Goal: Task Accomplishment & Management: Manage account settings

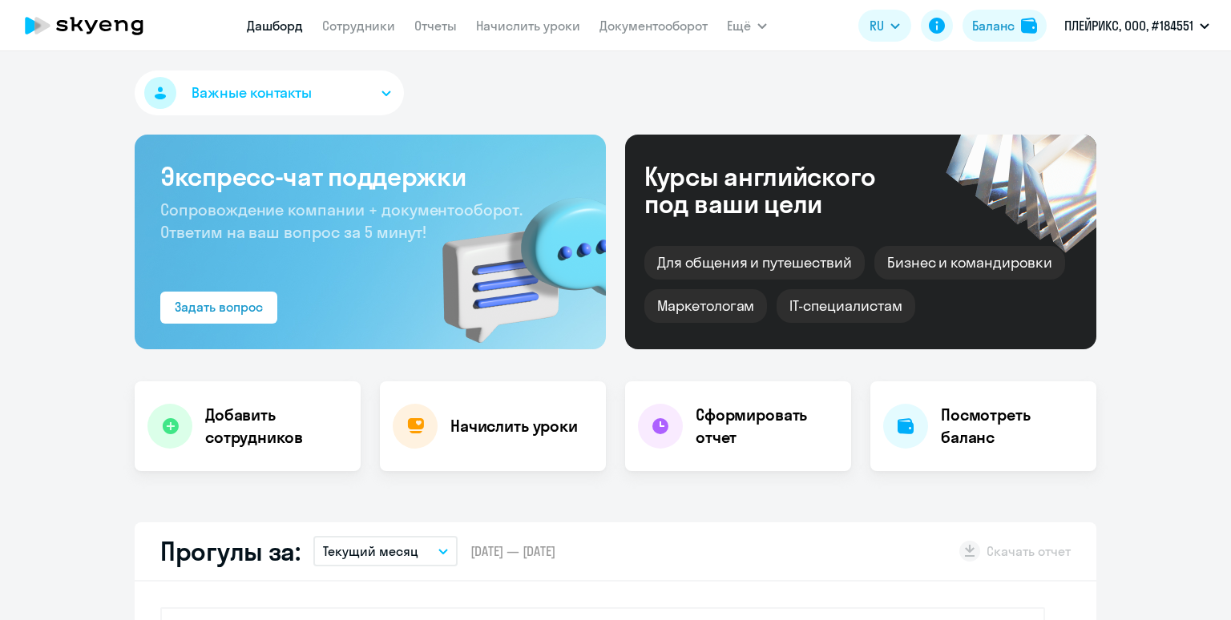
select select "30"
click at [377, 26] on link "Сотрудники" at bounding box center [358, 26] width 73 height 16
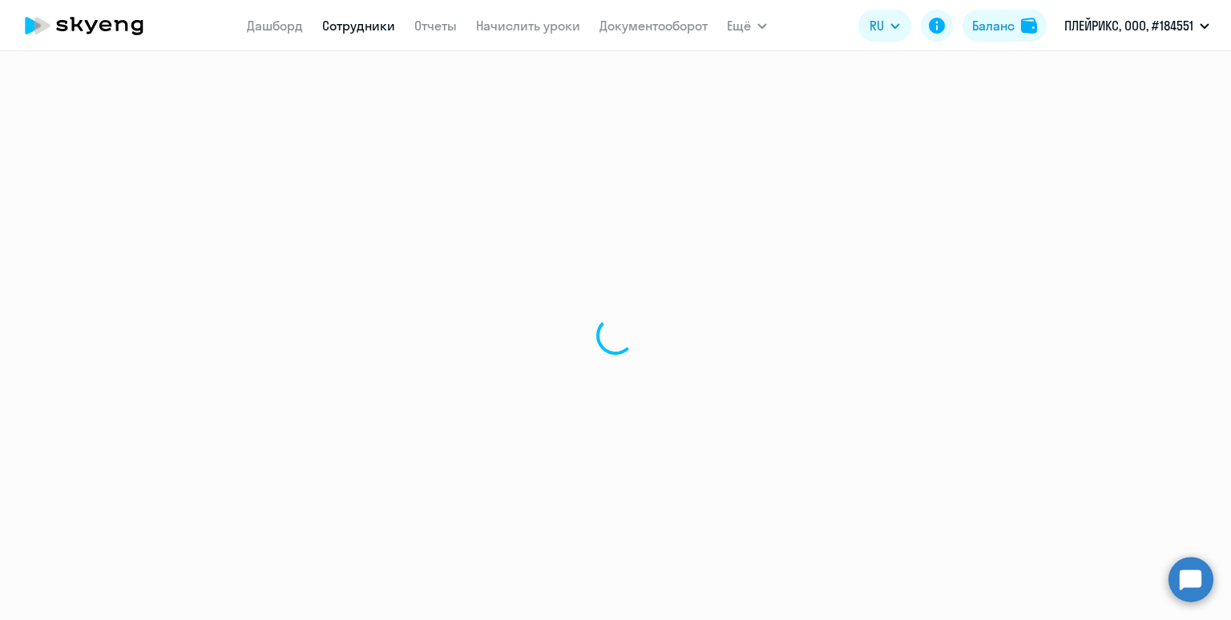
select select "30"
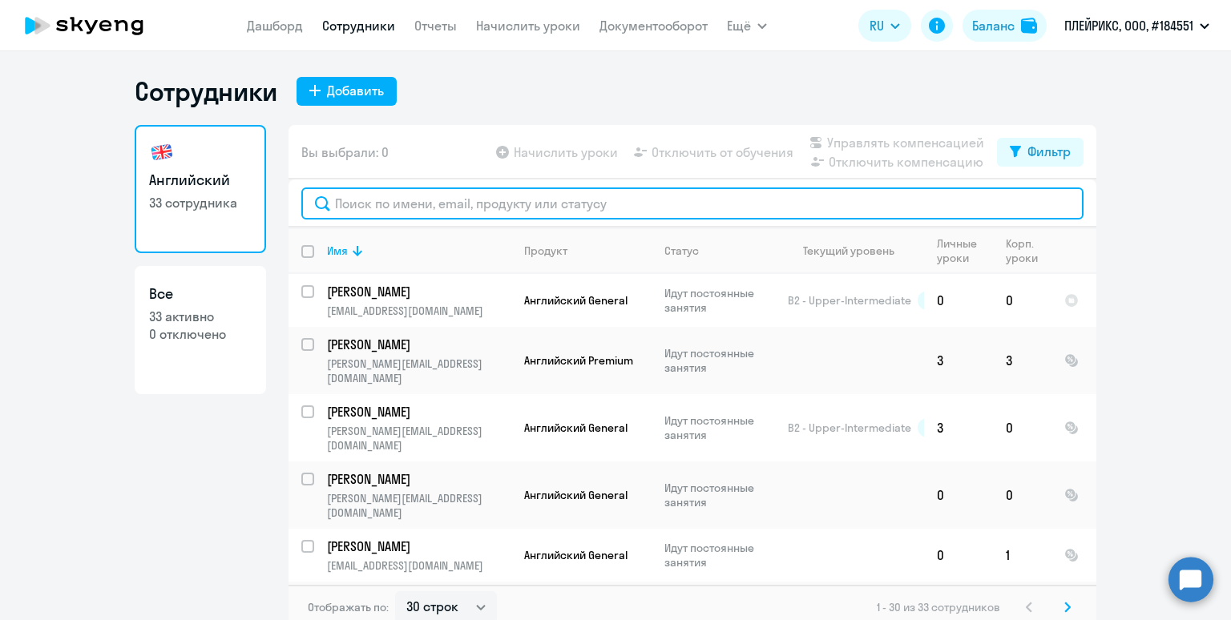
click at [375, 206] on input "text" at bounding box center [692, 204] width 782 height 32
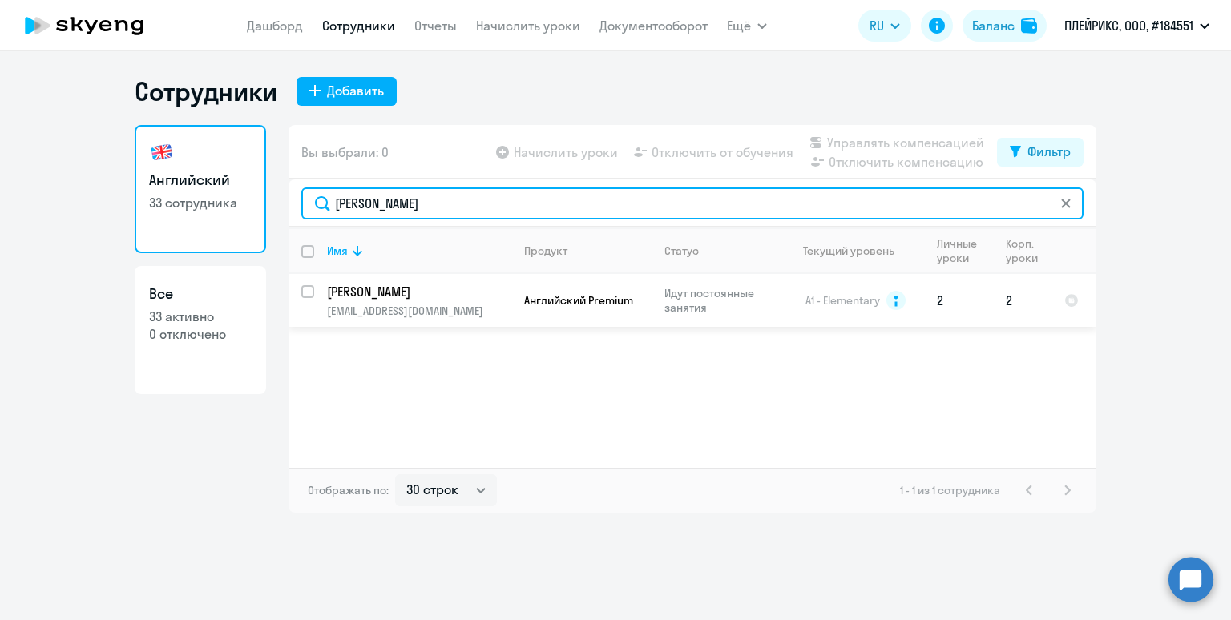
type input "ковалев"
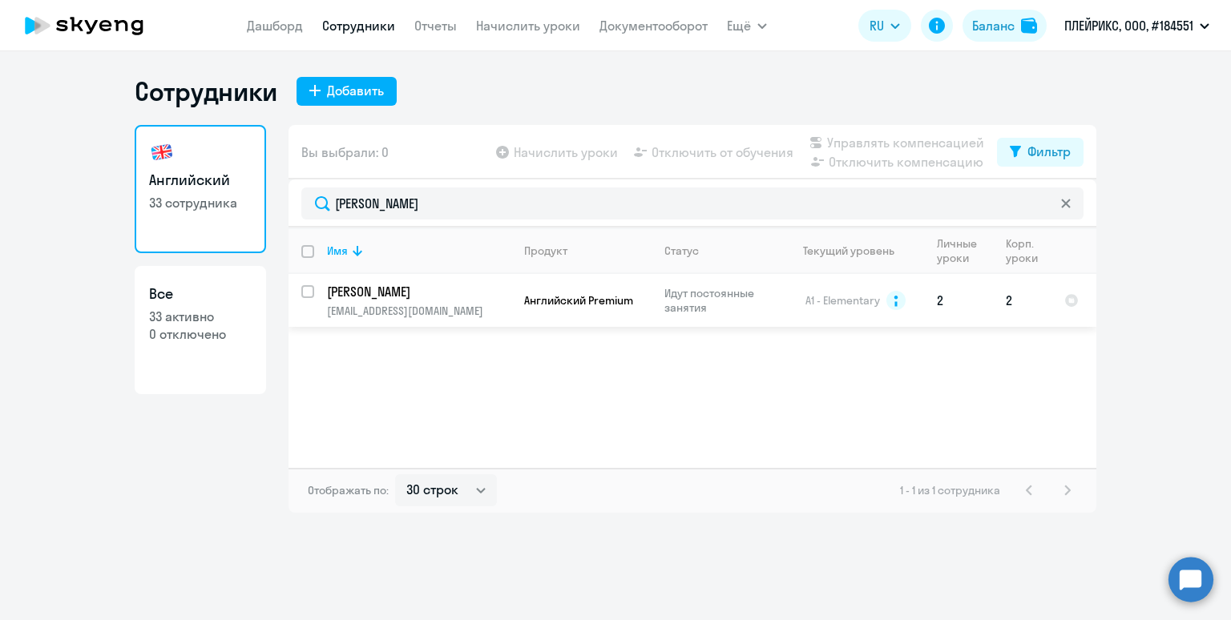
click at [309, 290] on input "select row 12652616" at bounding box center [317, 301] width 32 height 32
checkbox input "true"
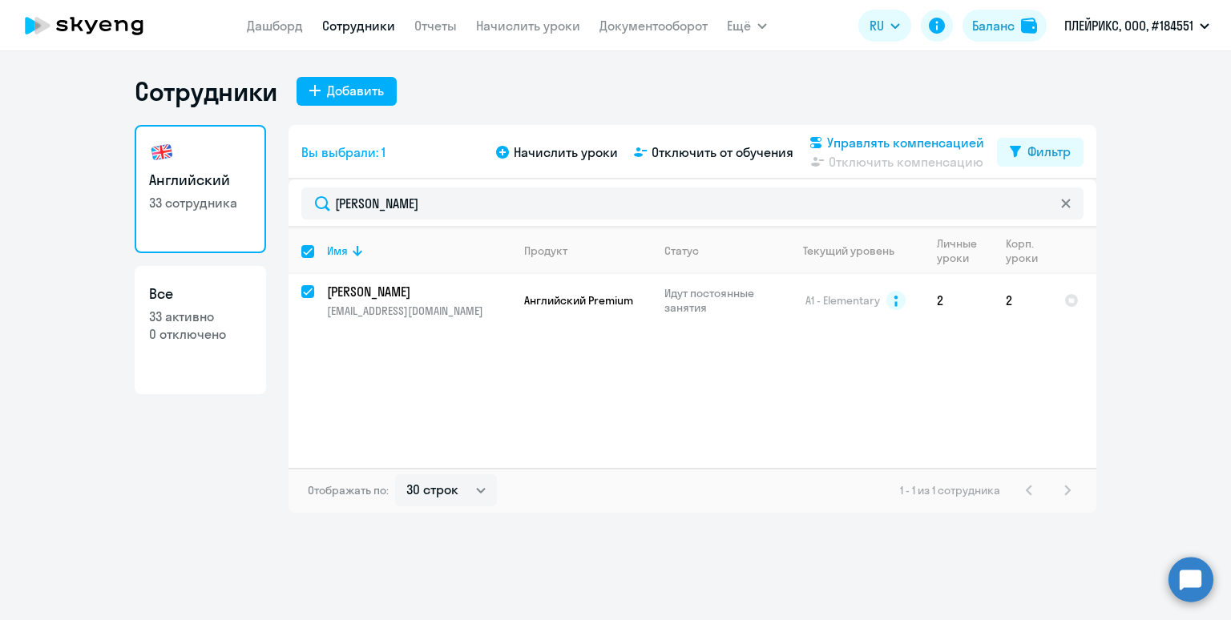
click at [896, 142] on span "Управлять компенсацией" at bounding box center [905, 142] width 157 height 19
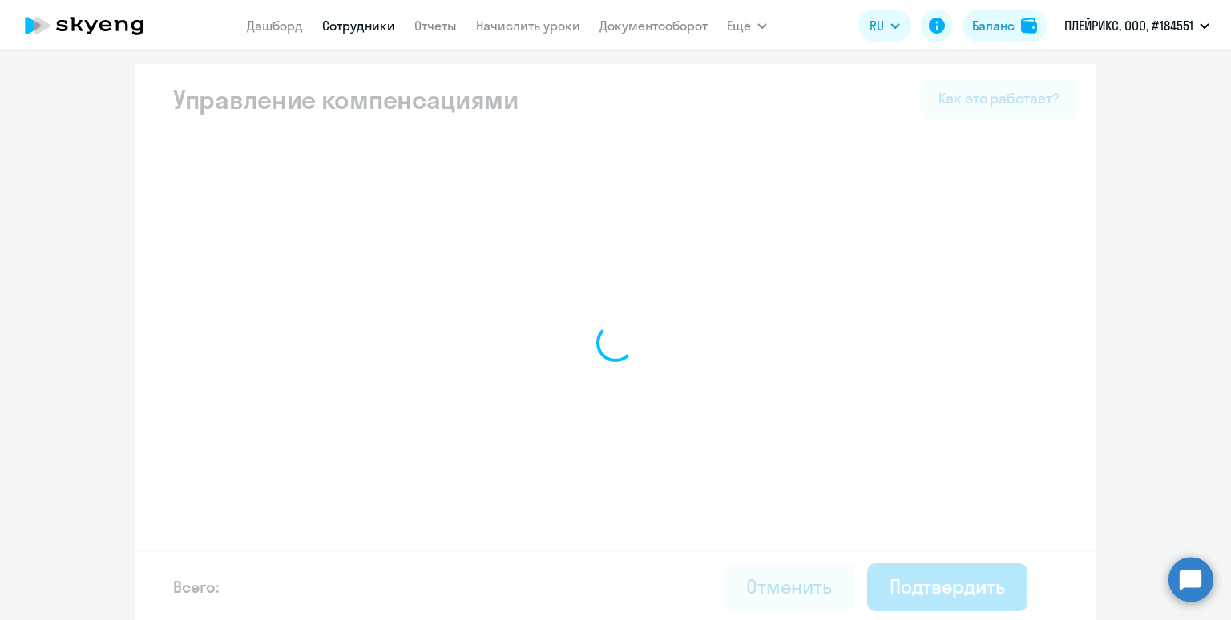
select select "MONTHLY"
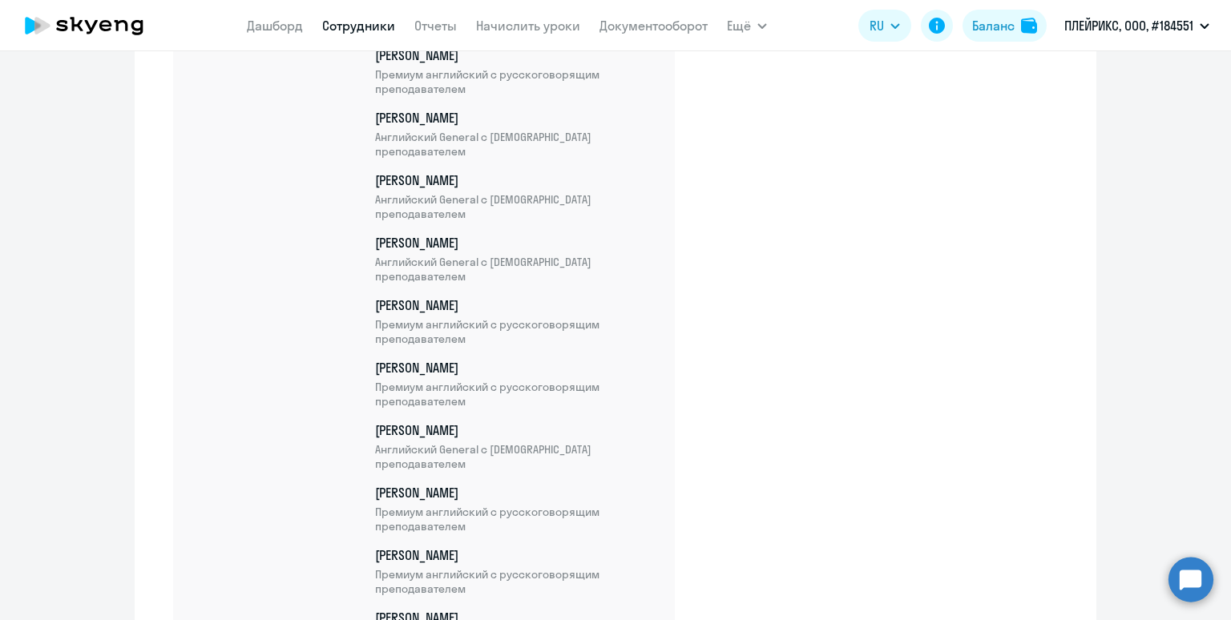
scroll to position [1547, 0]
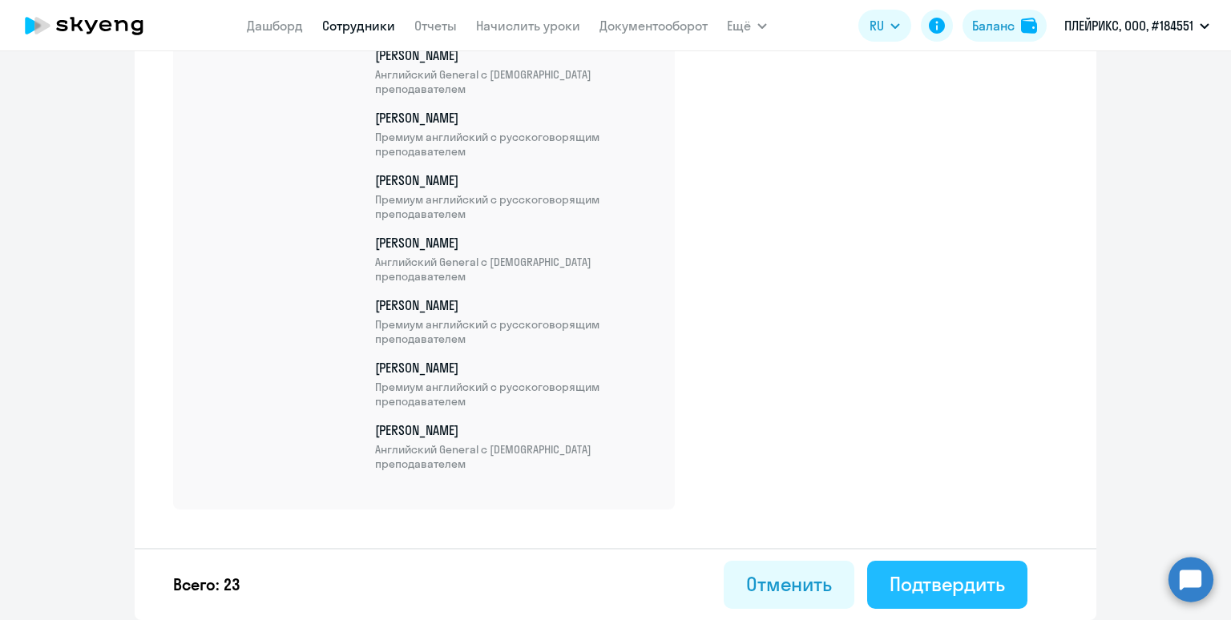
click at [974, 584] on div "Подтвердить" at bounding box center [947, 585] width 115 height 26
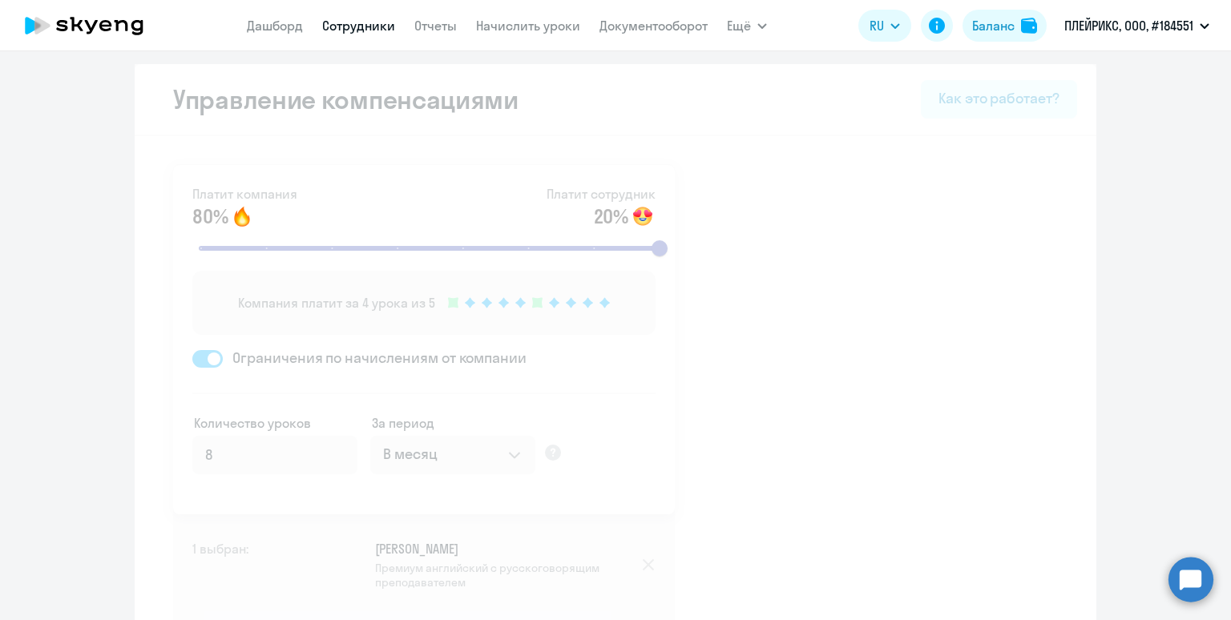
select select "30"
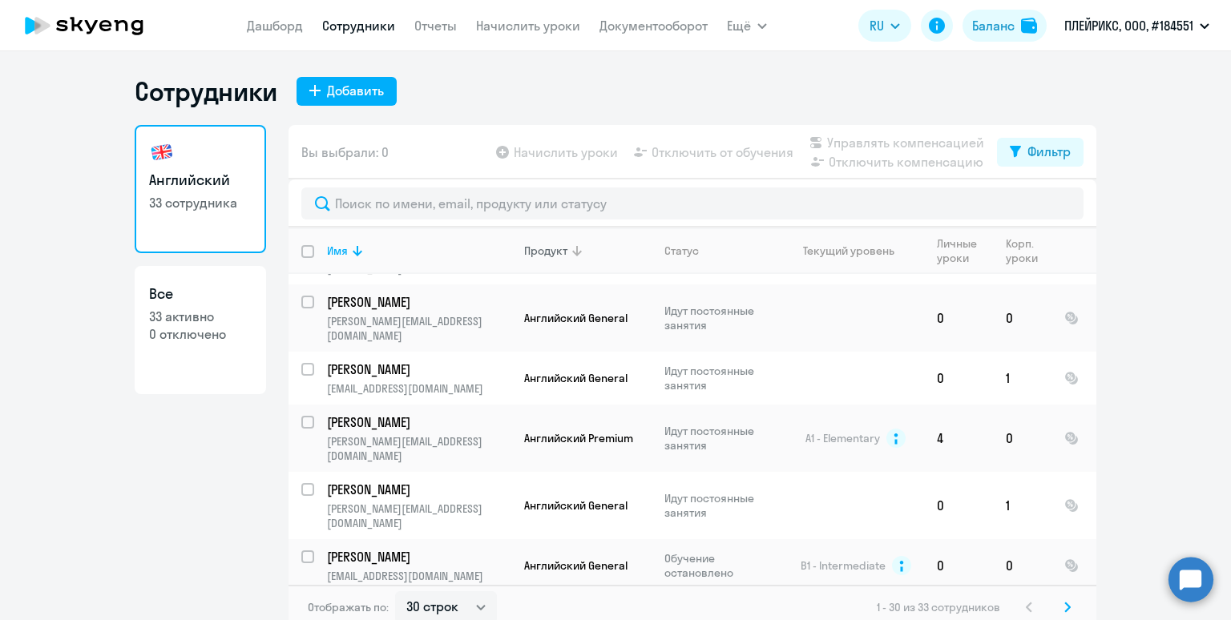
scroll to position [180, 0]
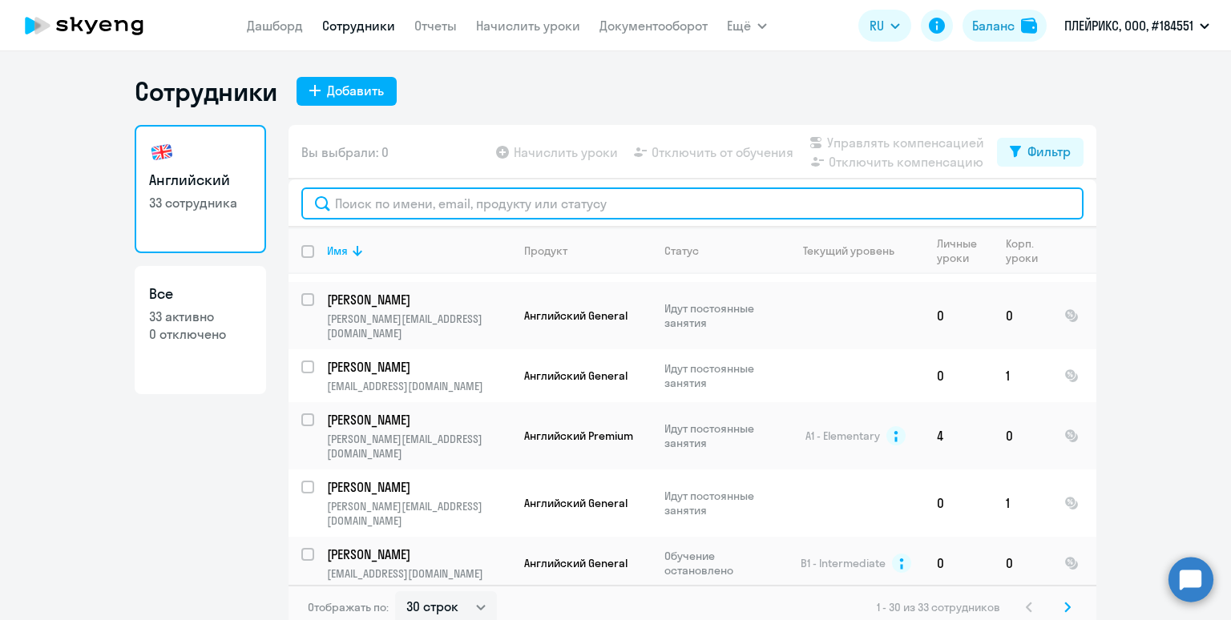
click at [387, 208] on input "text" at bounding box center [692, 204] width 782 height 32
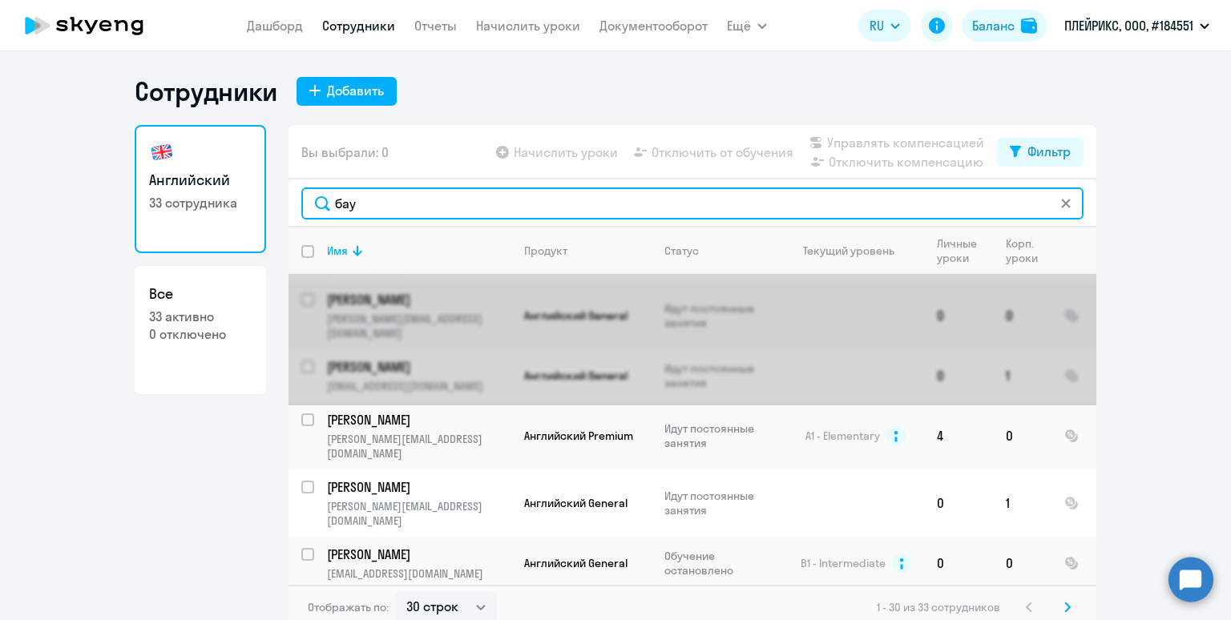
scroll to position [0, 0]
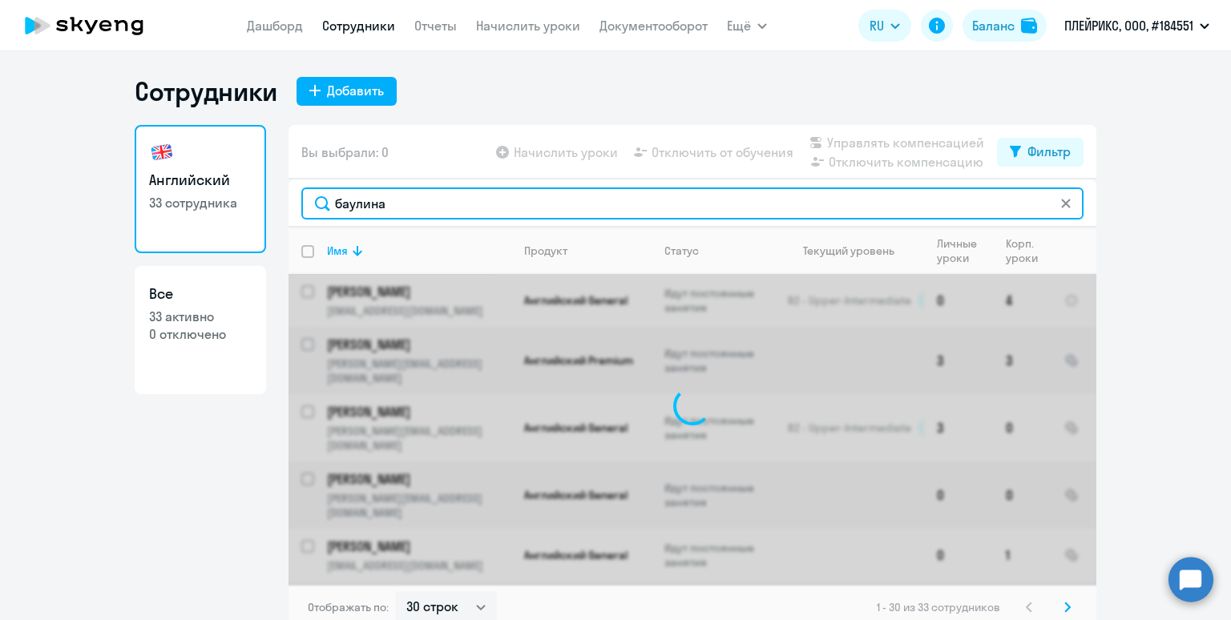
type input "баулина"
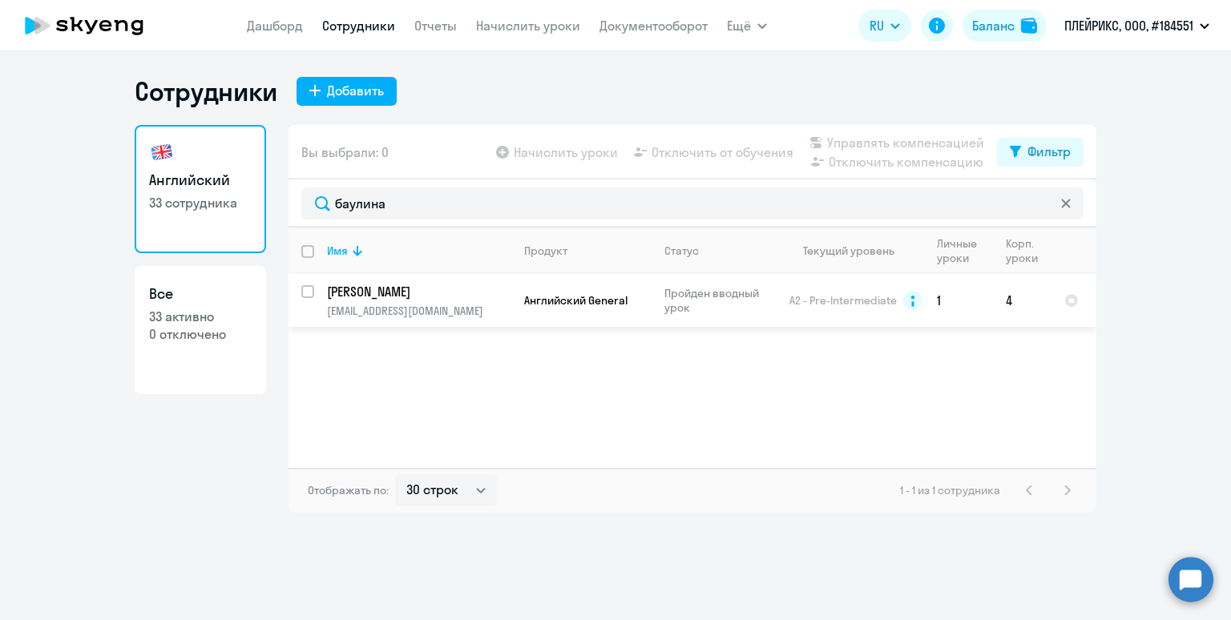
click at [303, 289] on input "select row 12695831" at bounding box center [317, 301] width 32 height 32
checkbox input "true"
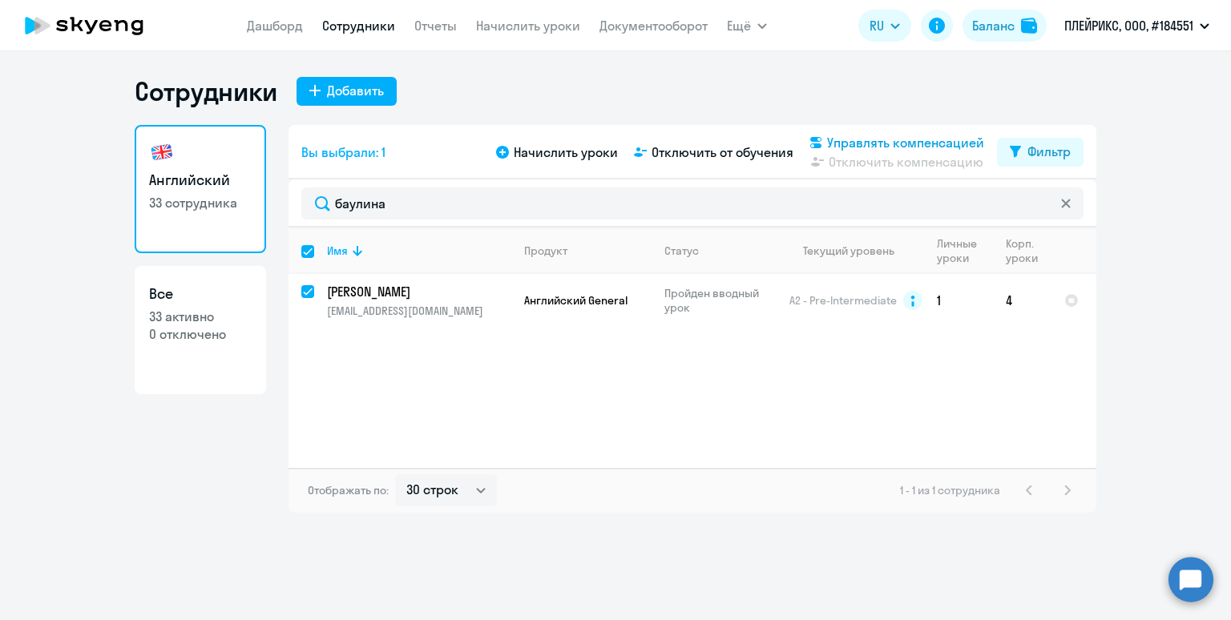
click at [866, 136] on span "Управлять компенсацией" at bounding box center [905, 142] width 157 height 19
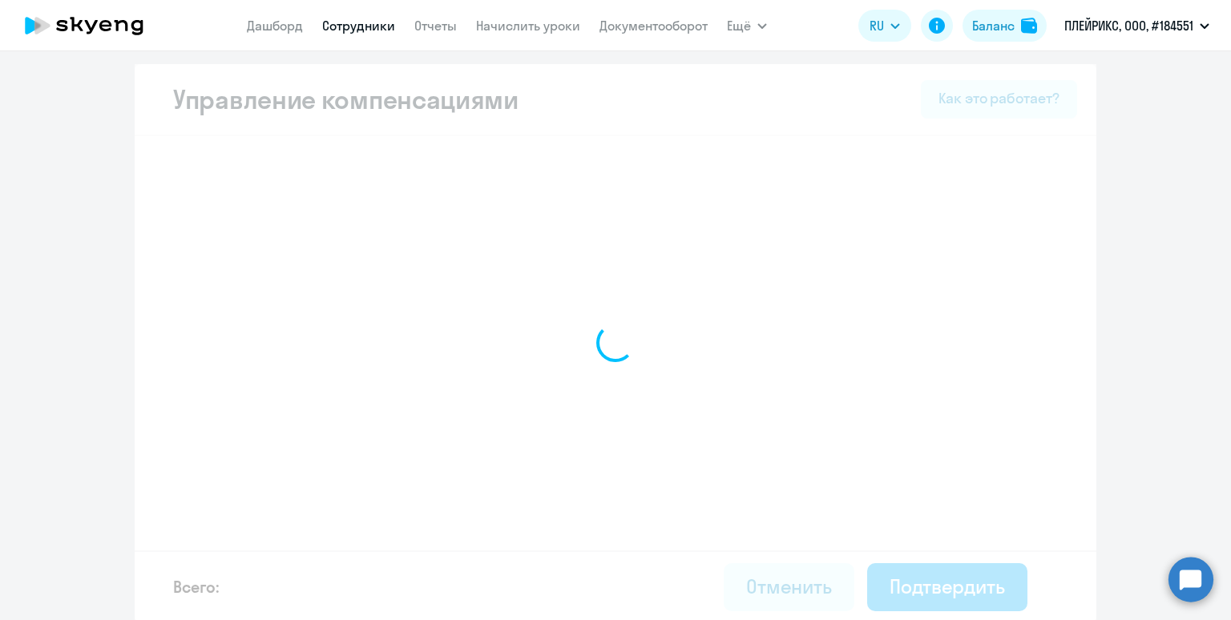
select select "MONTHLY"
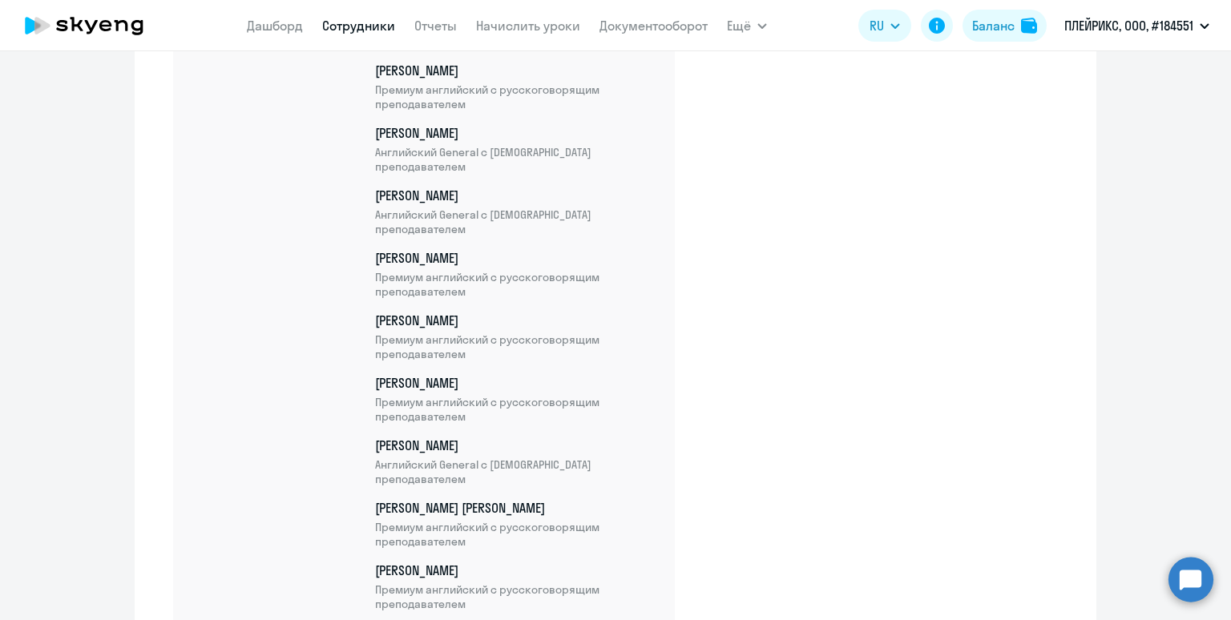
scroll to position [2860, 0]
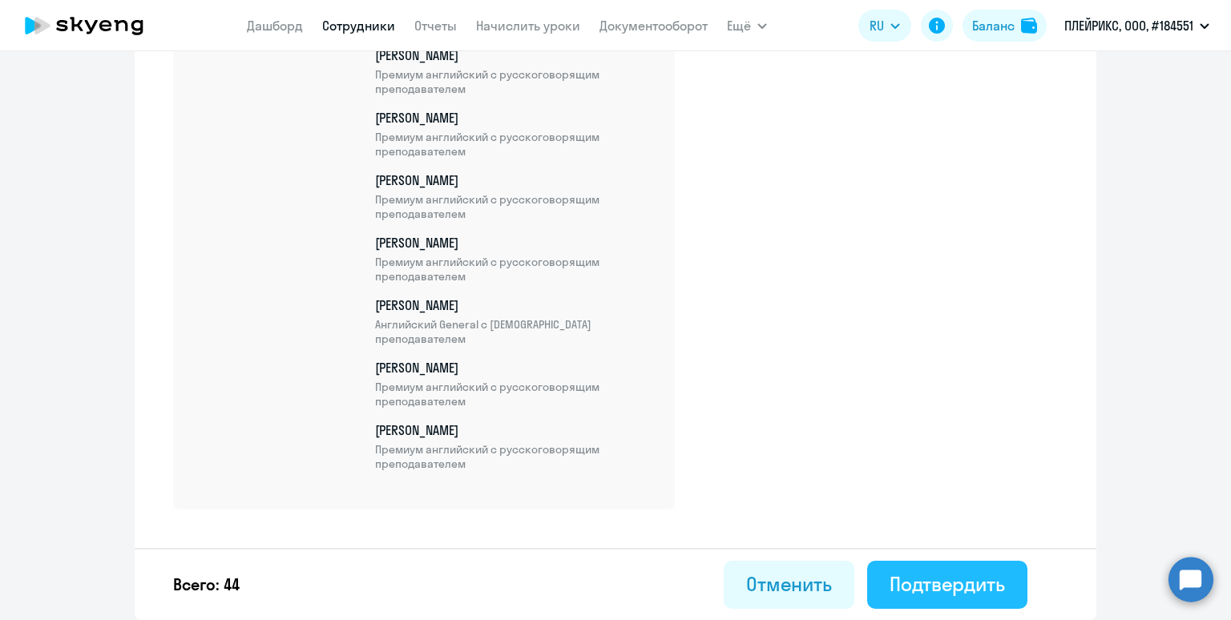
click at [953, 569] on button "Подтвердить" at bounding box center [947, 585] width 160 height 48
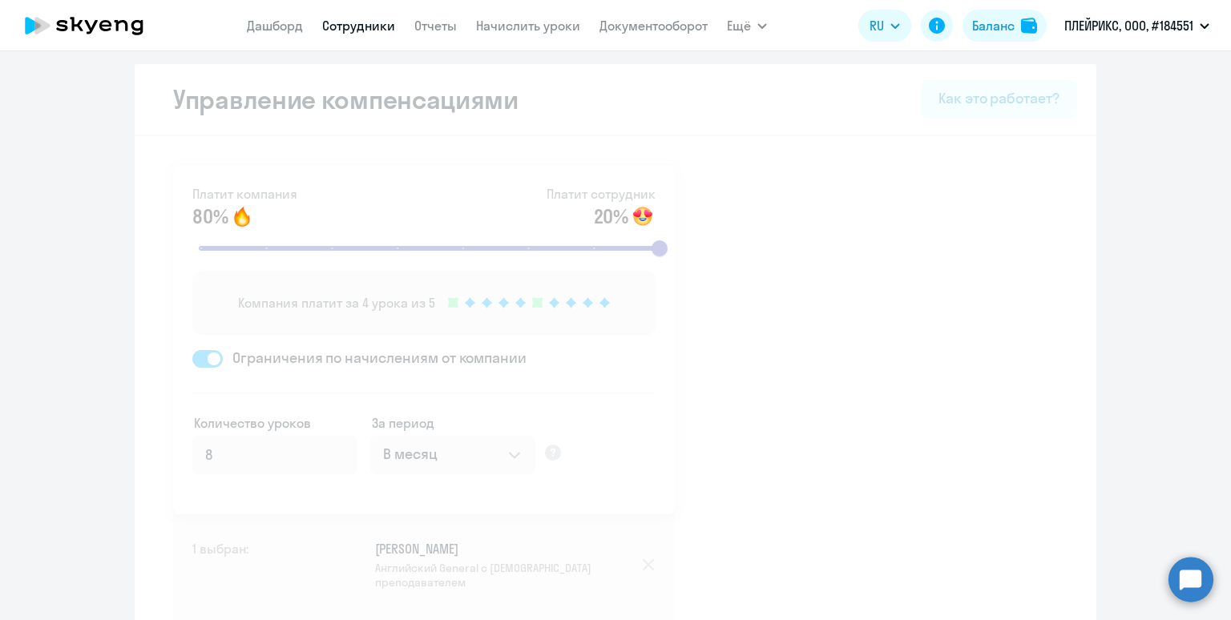
select select "30"
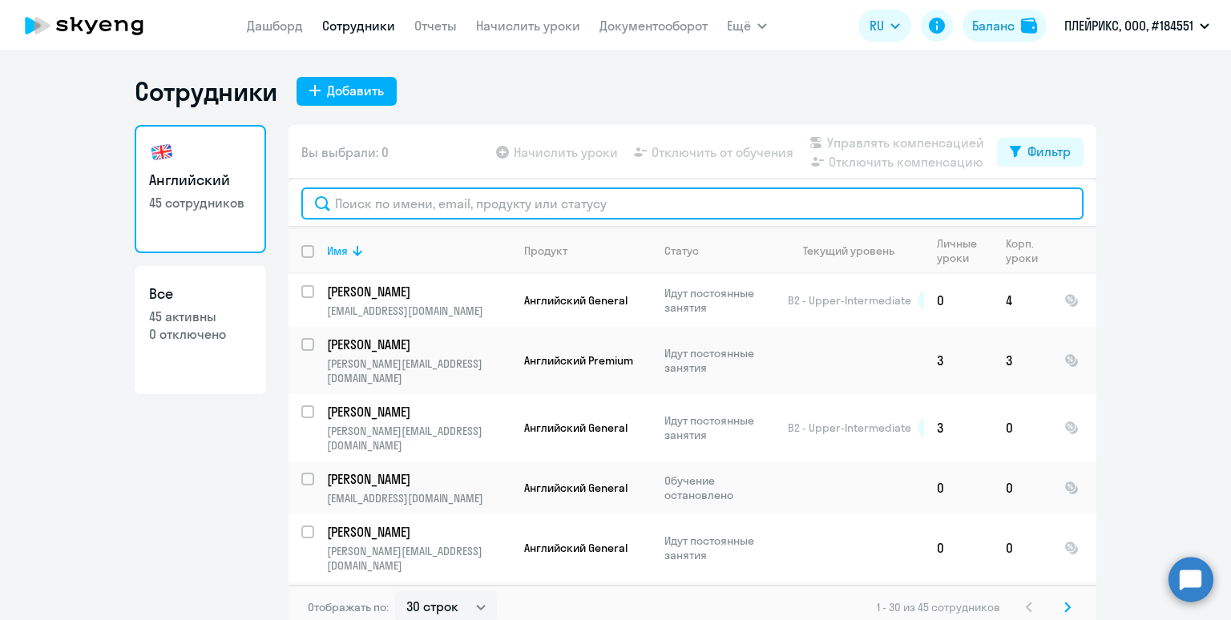
click at [390, 203] on input "text" at bounding box center [692, 204] width 782 height 32
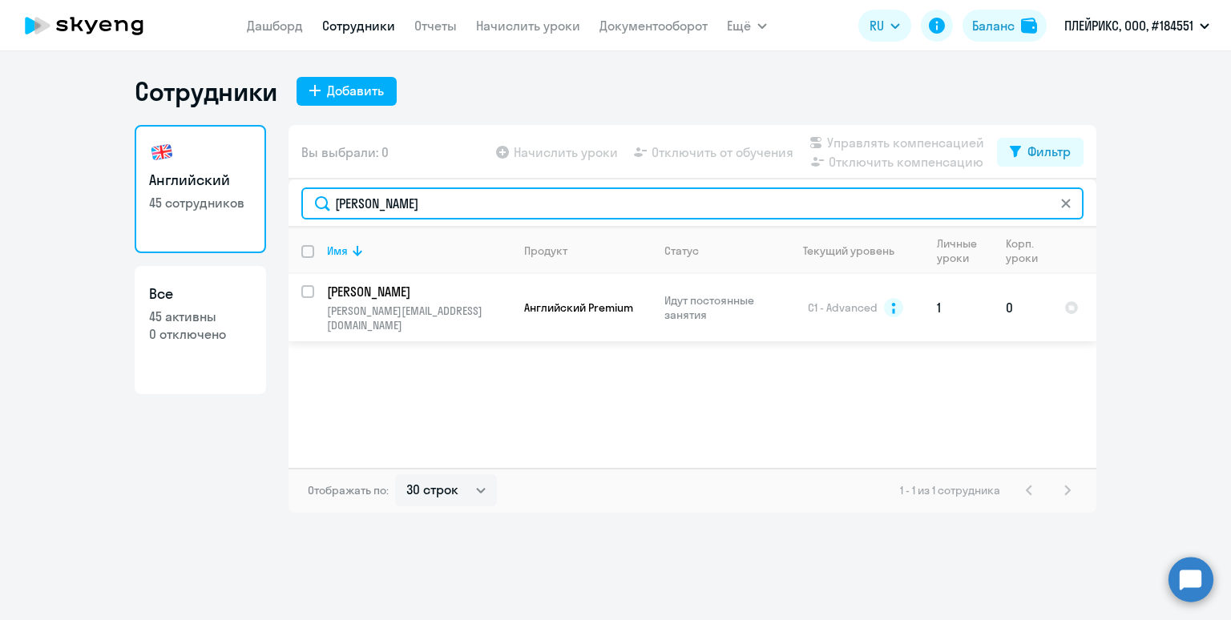
type input "кулик"
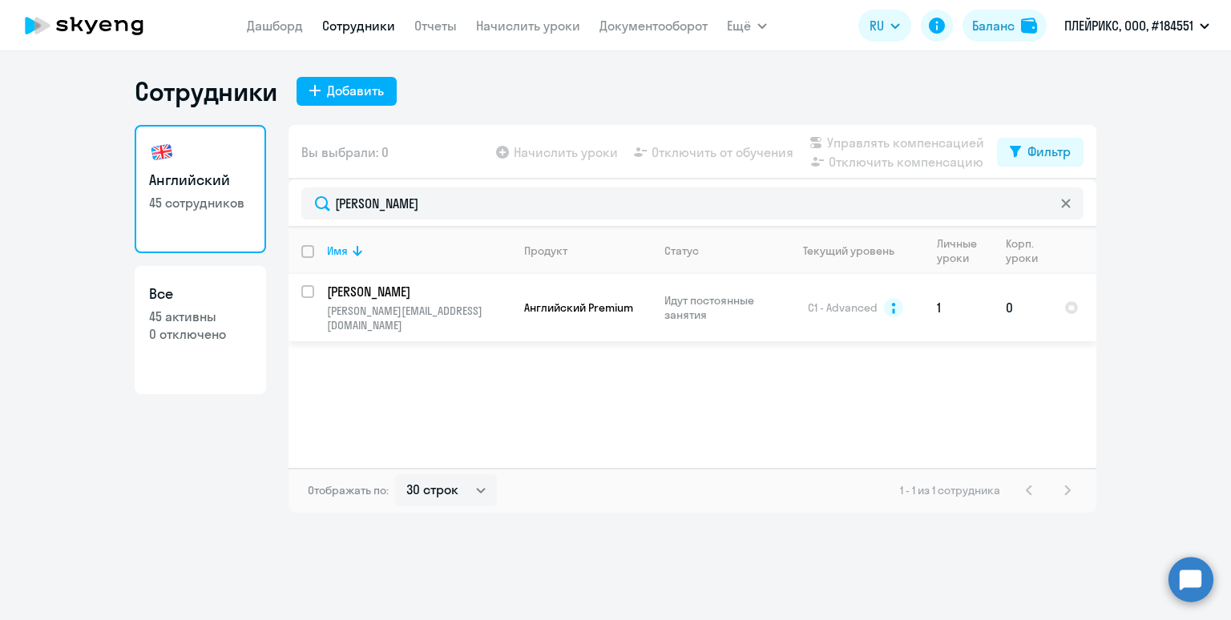
click at [307, 290] on input "select row 12857539" at bounding box center [317, 301] width 32 height 32
checkbox input "true"
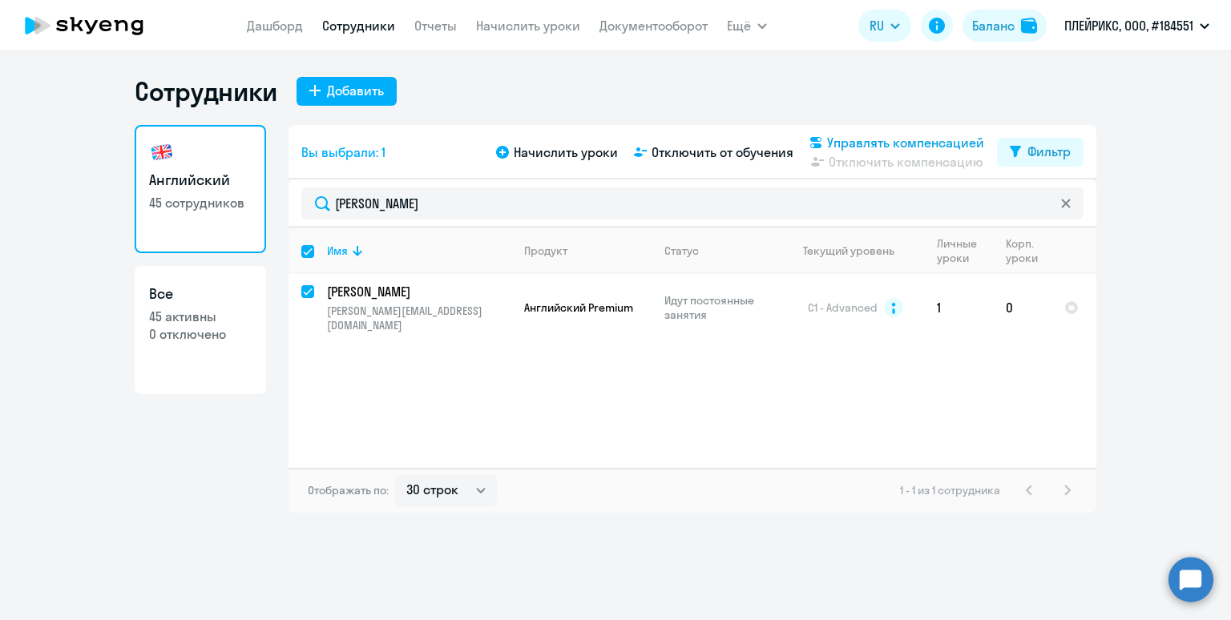
click at [869, 137] on span "Управлять компенсацией" at bounding box center [905, 142] width 157 height 19
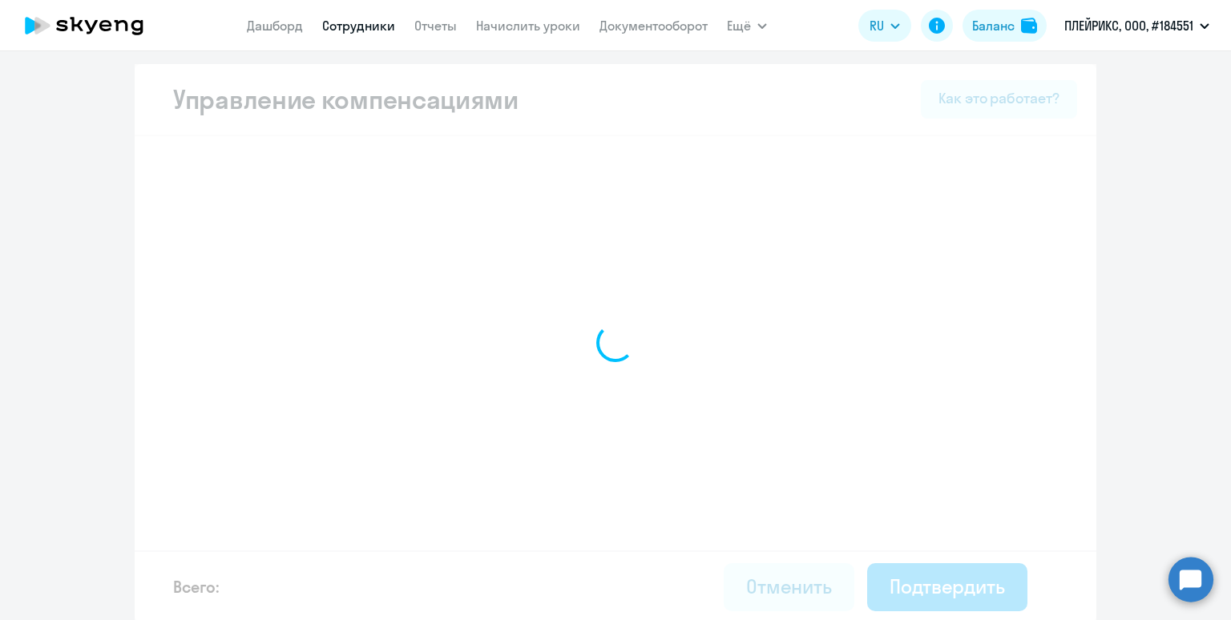
select select "MONTHLY"
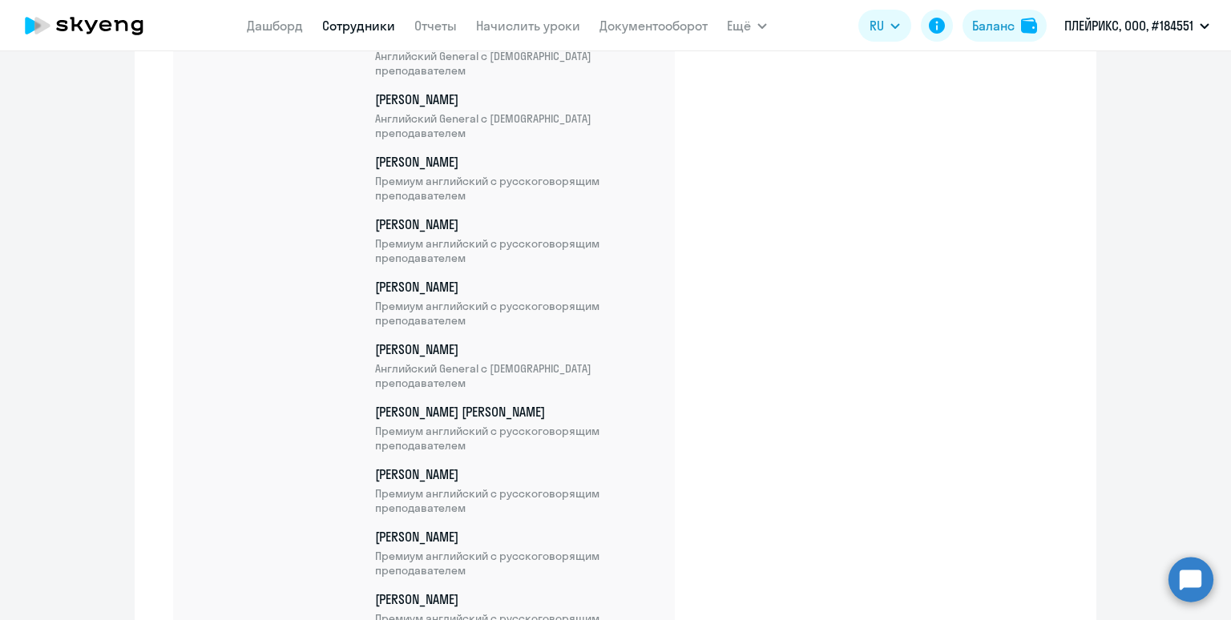
scroll to position [2985, 0]
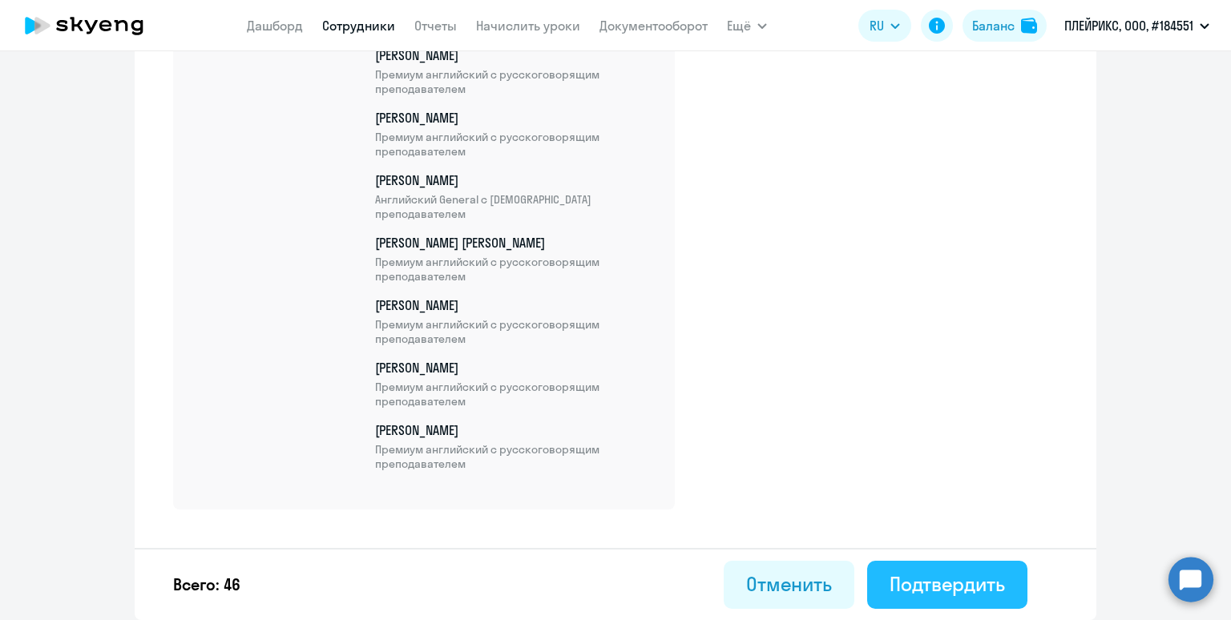
click at [951, 579] on div "Подтвердить" at bounding box center [947, 585] width 115 height 26
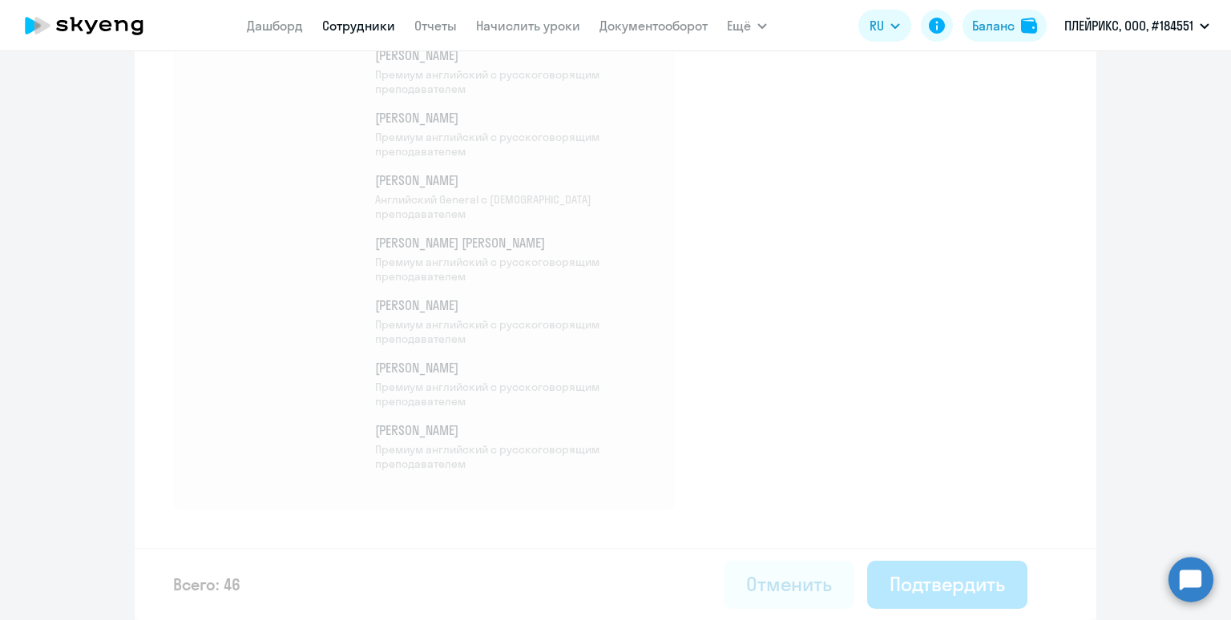
select select "30"
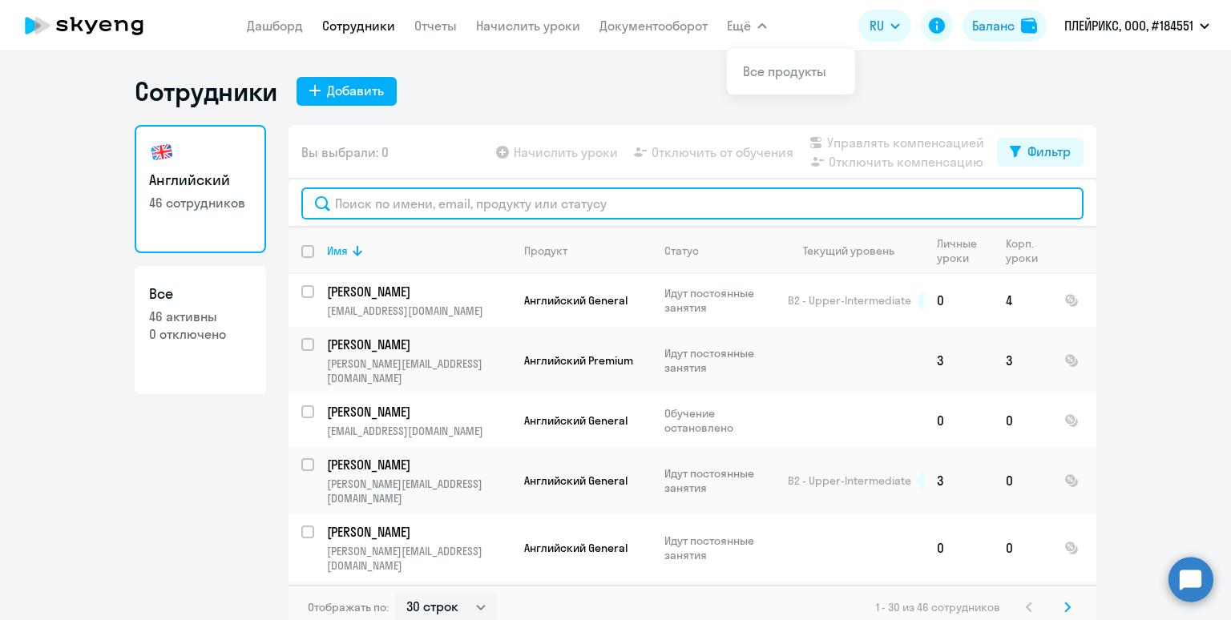
click at [447, 206] on input "text" at bounding box center [692, 204] width 782 height 32
paste input "Северин"
type input "Северин"
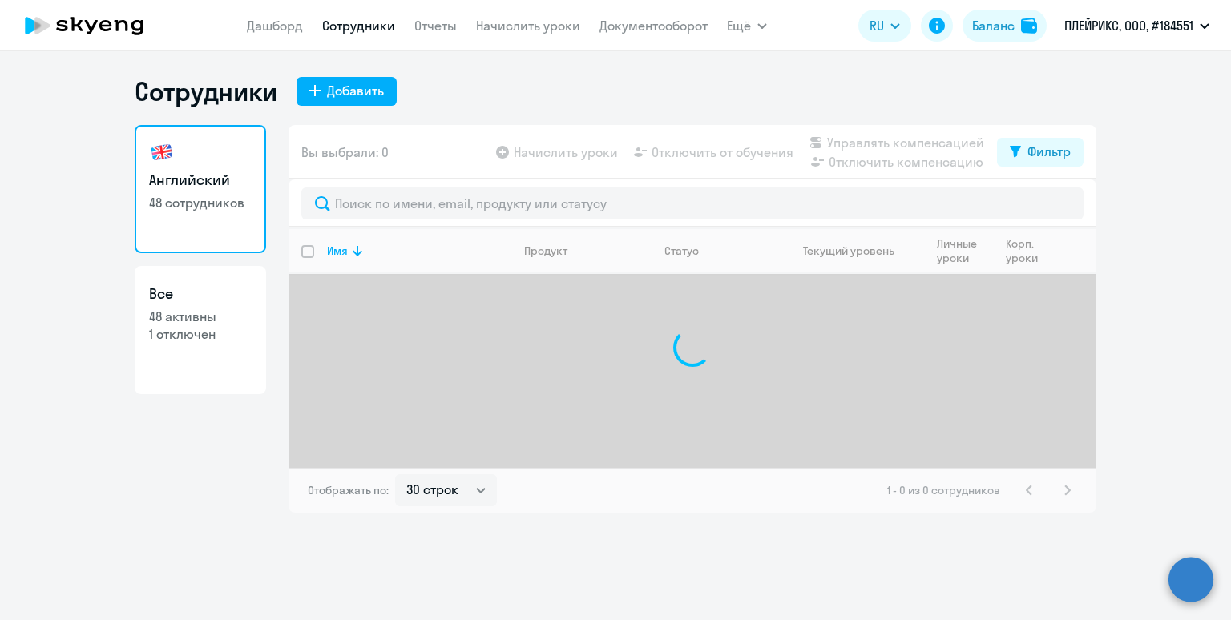
select select "30"
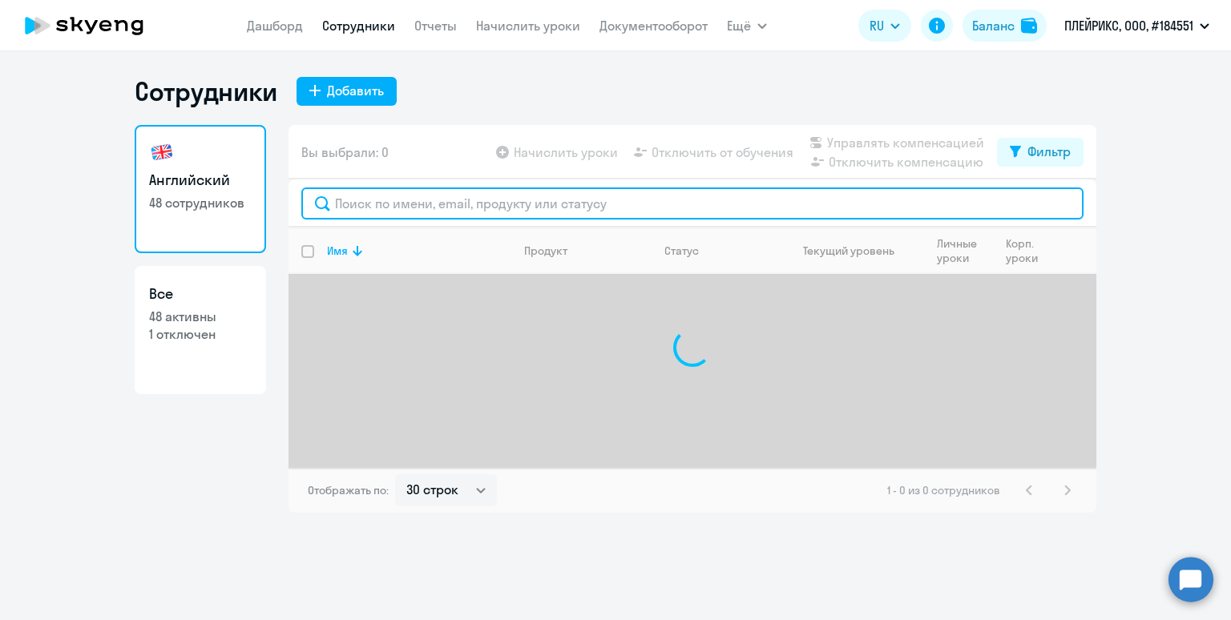
click at [384, 212] on input "text" at bounding box center [692, 204] width 782 height 32
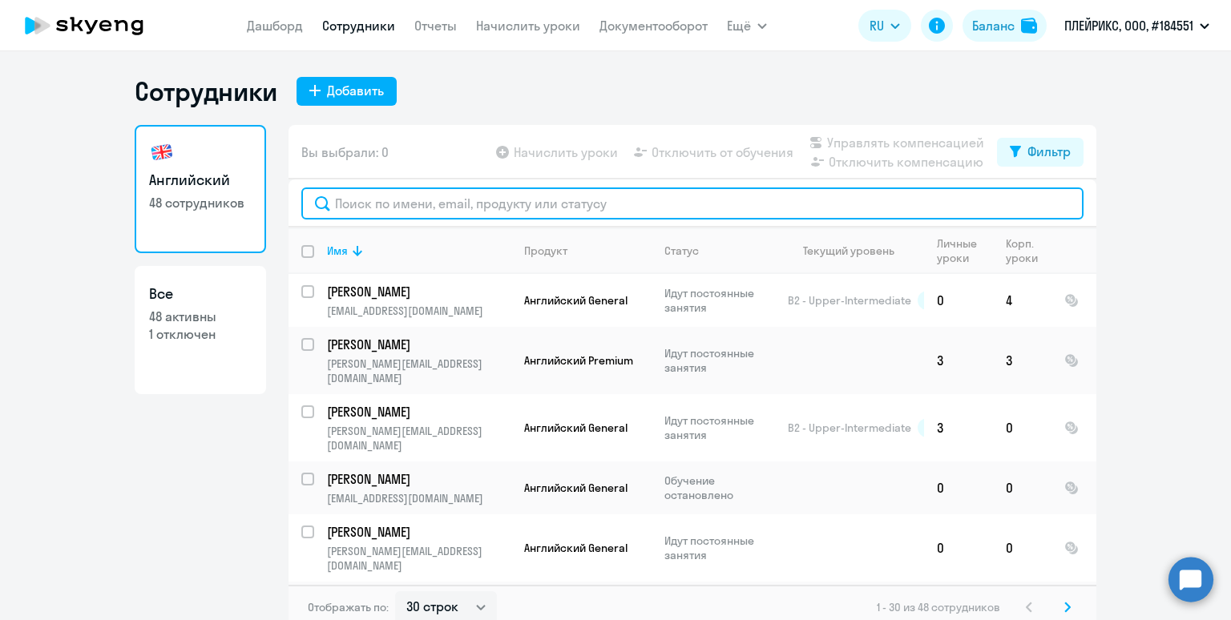
paste input "Северин"
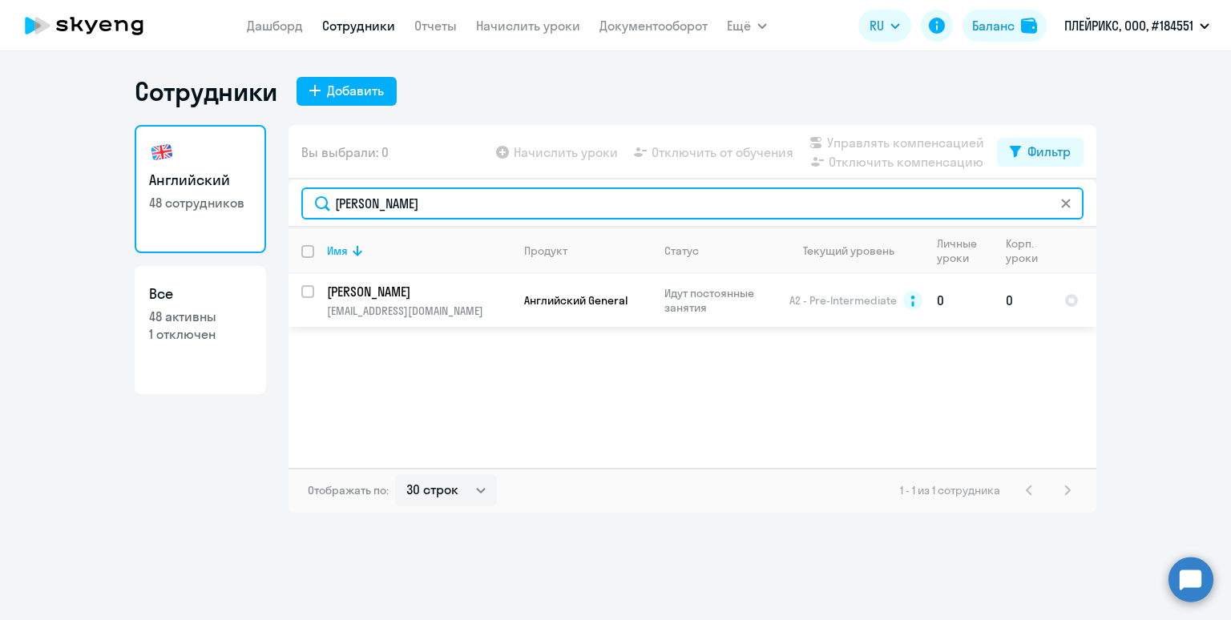
type input "Северин"
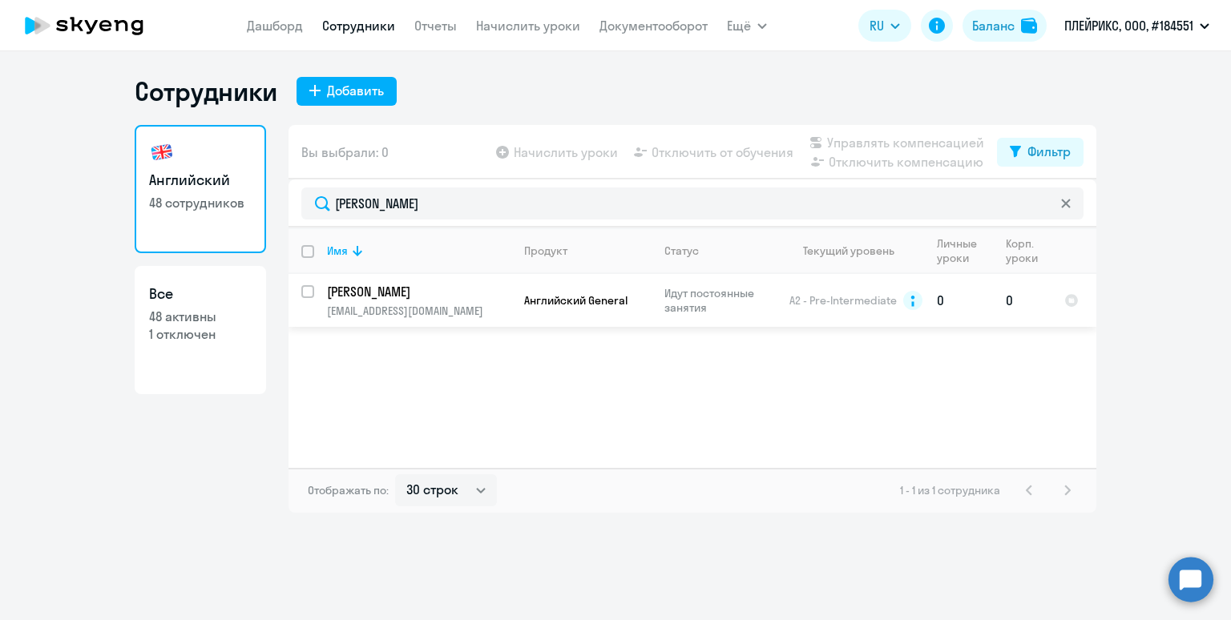
click at [306, 290] on input "select row 12718132" at bounding box center [317, 301] width 32 height 32
checkbox input "true"
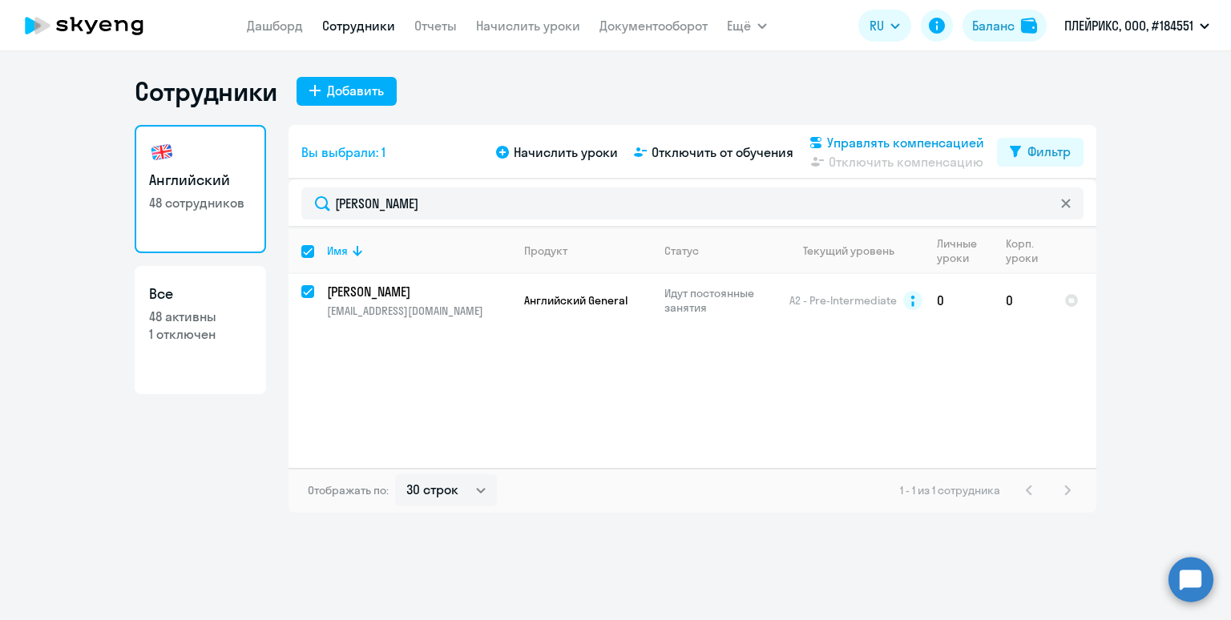
click at [858, 143] on span "Управлять компенсацией" at bounding box center [905, 142] width 157 height 19
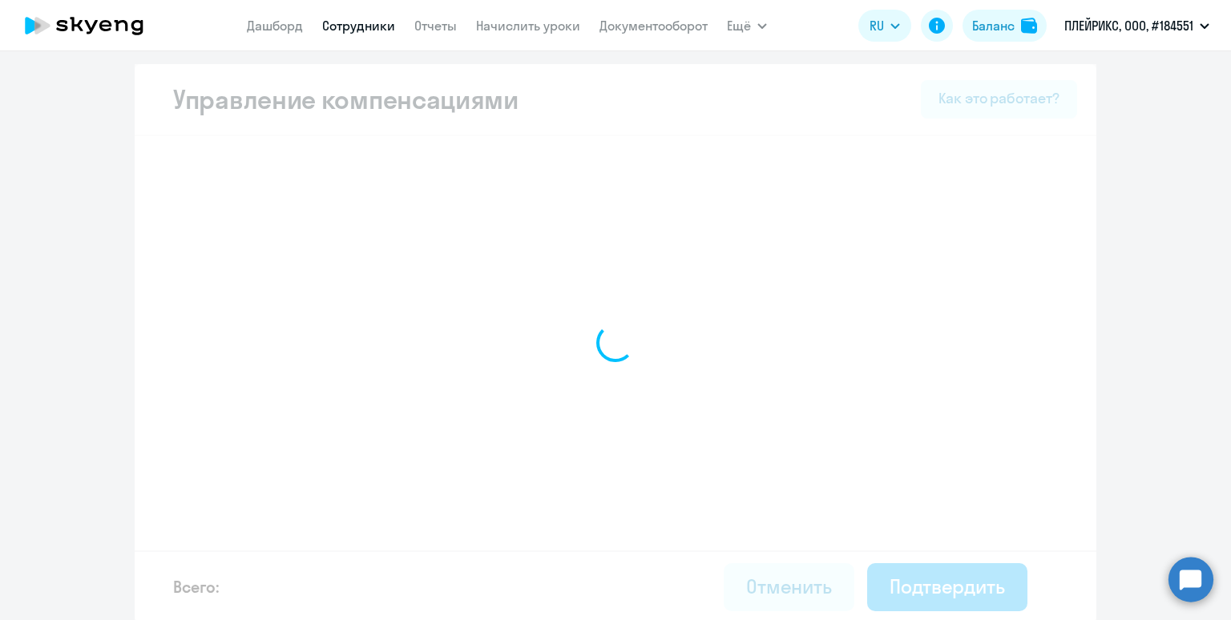
select select "MONTHLY"
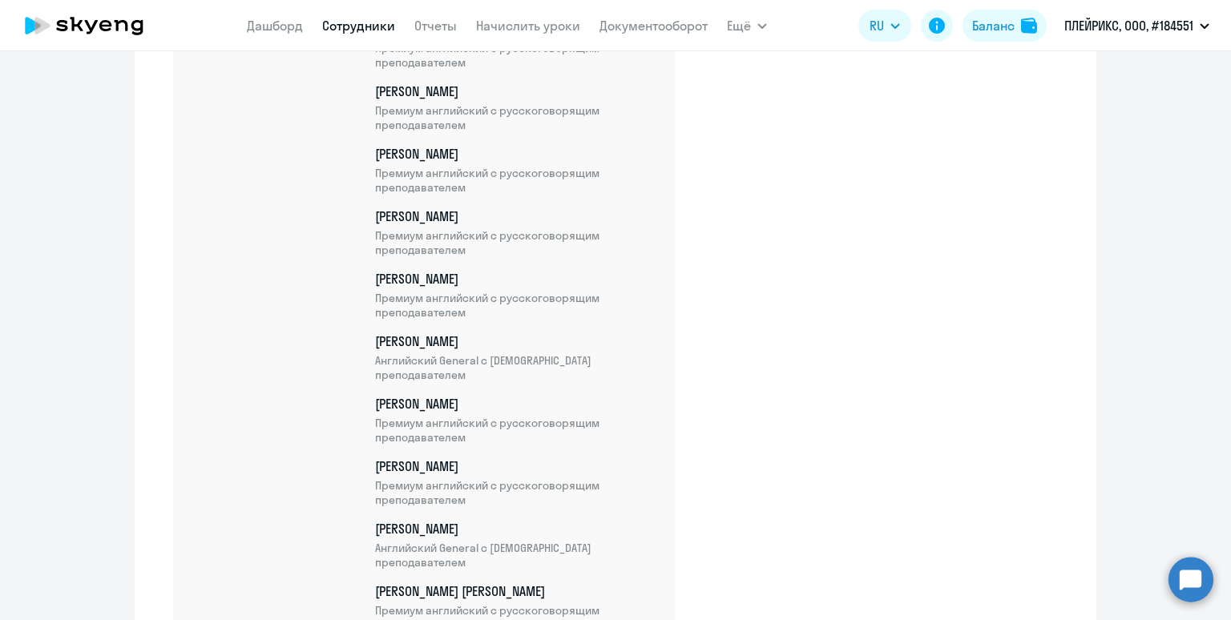
scroll to position [3110, 0]
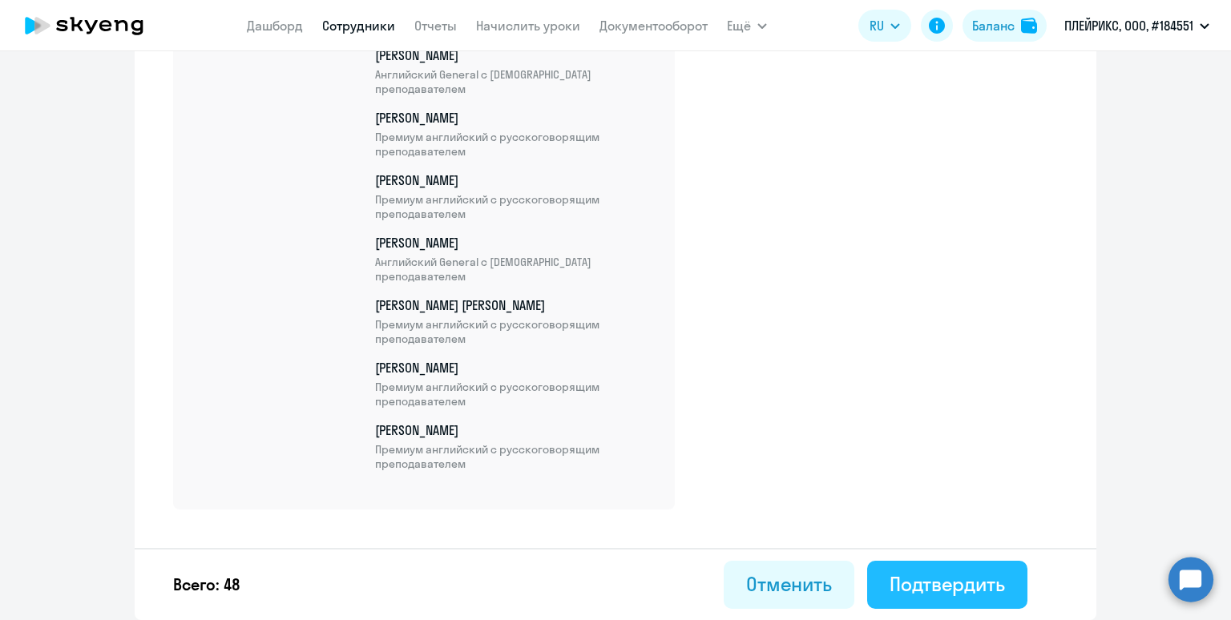
click at [971, 572] on div "Подтвердить" at bounding box center [947, 585] width 115 height 26
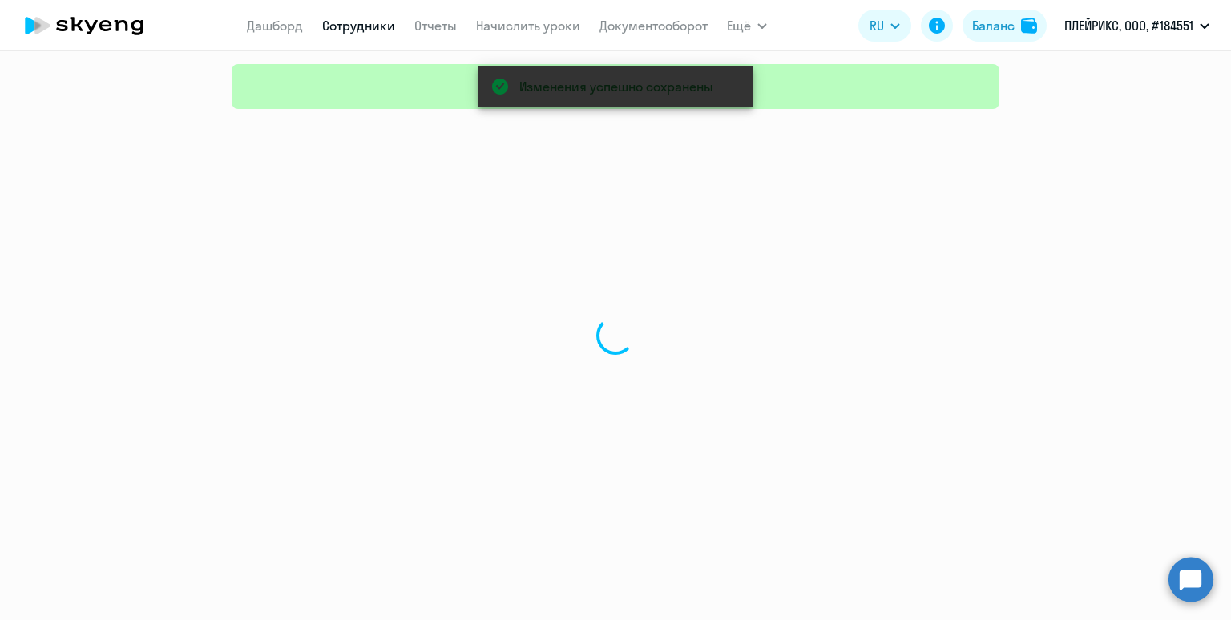
select select "30"
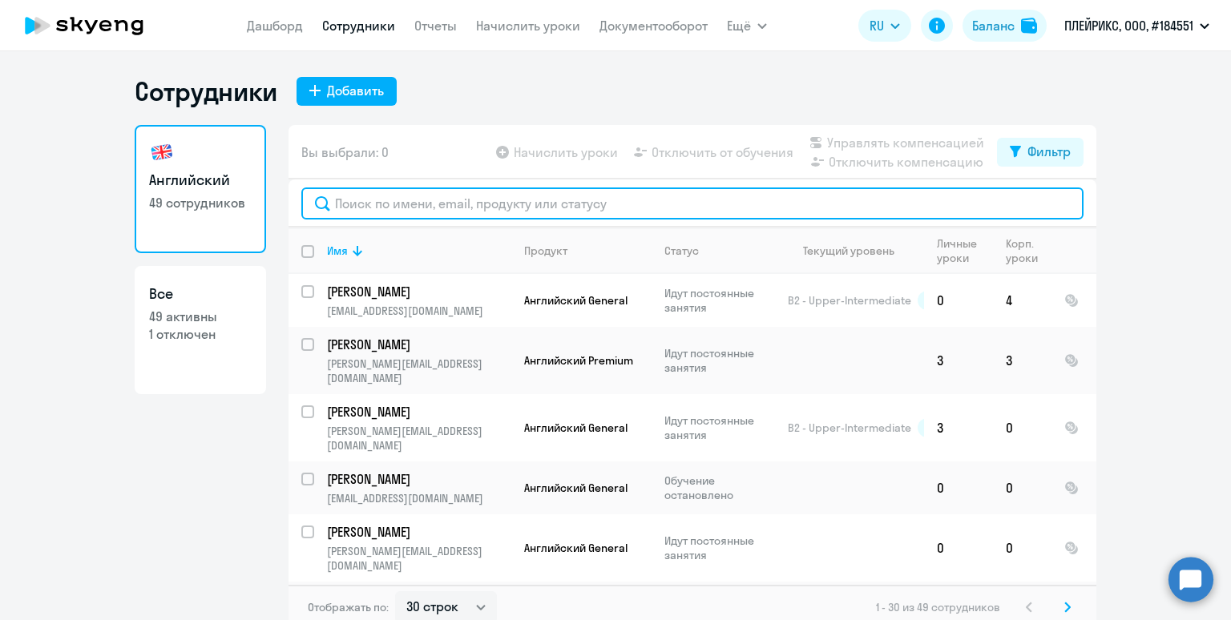
click at [469, 205] on input "text" at bounding box center [692, 204] width 782 height 32
paste input "Чарковская"
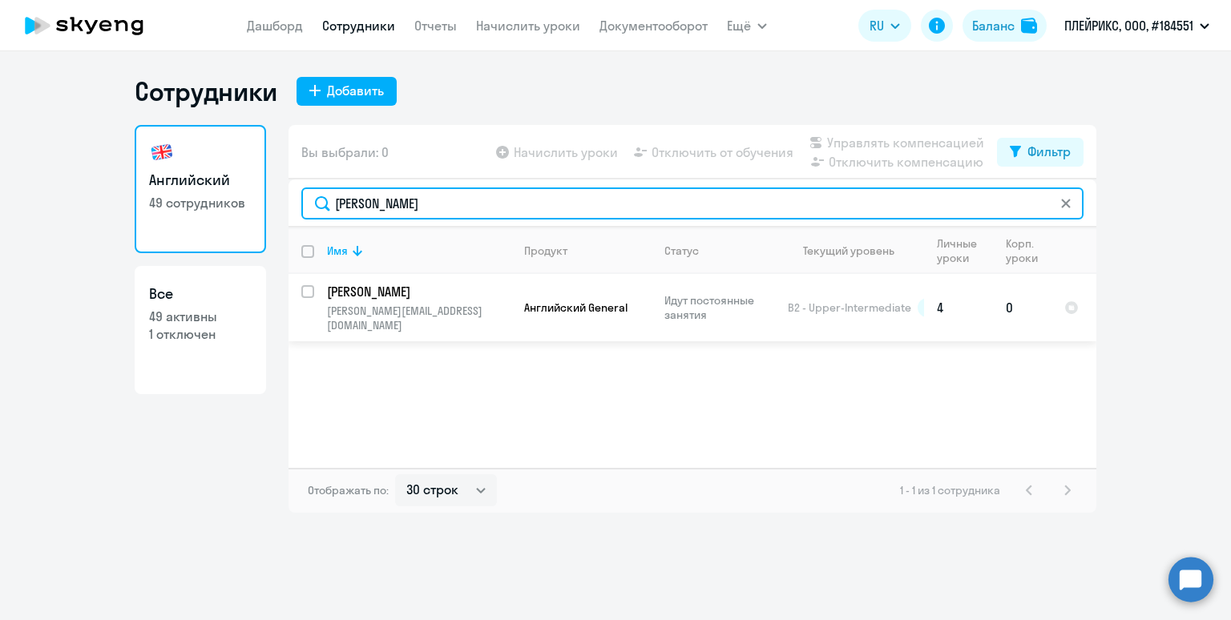
type input "Чарковская"
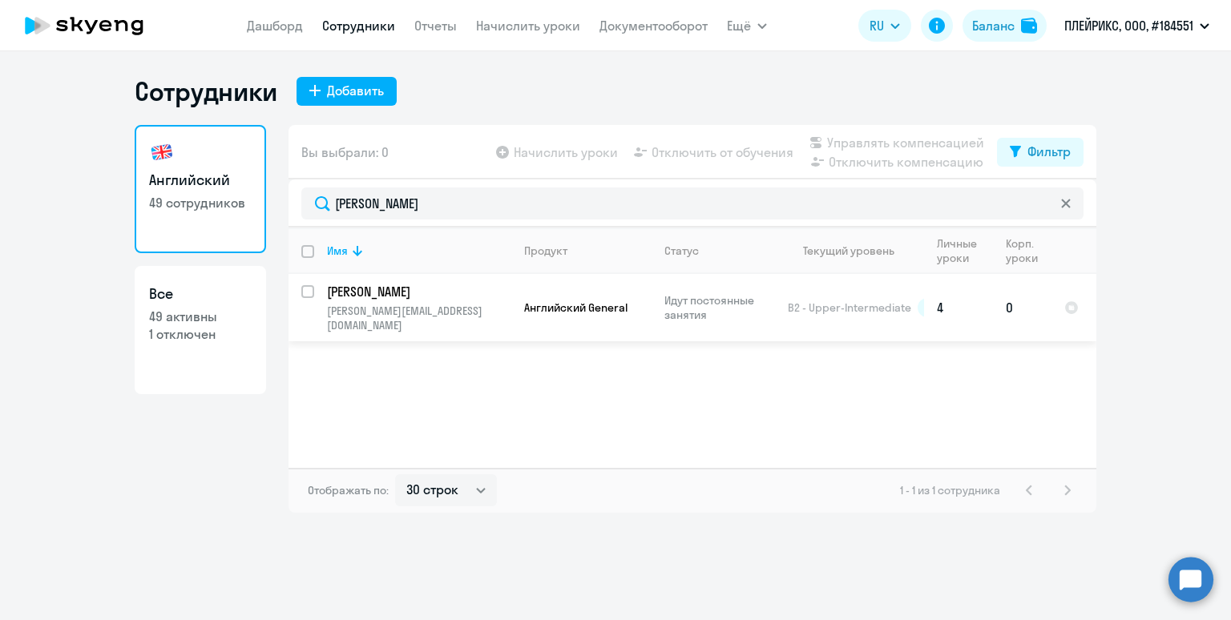
click at [306, 293] on input "select row 12896920" at bounding box center [317, 301] width 32 height 32
checkbox input "true"
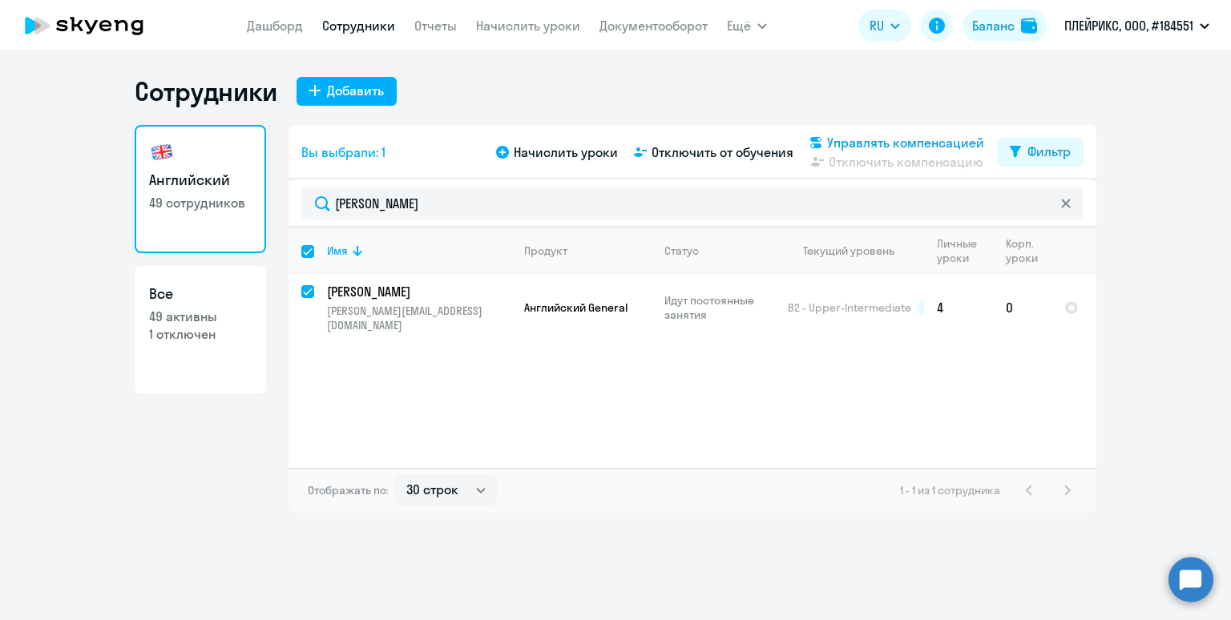
click at [890, 140] on span "Управлять компенсацией" at bounding box center [905, 142] width 157 height 19
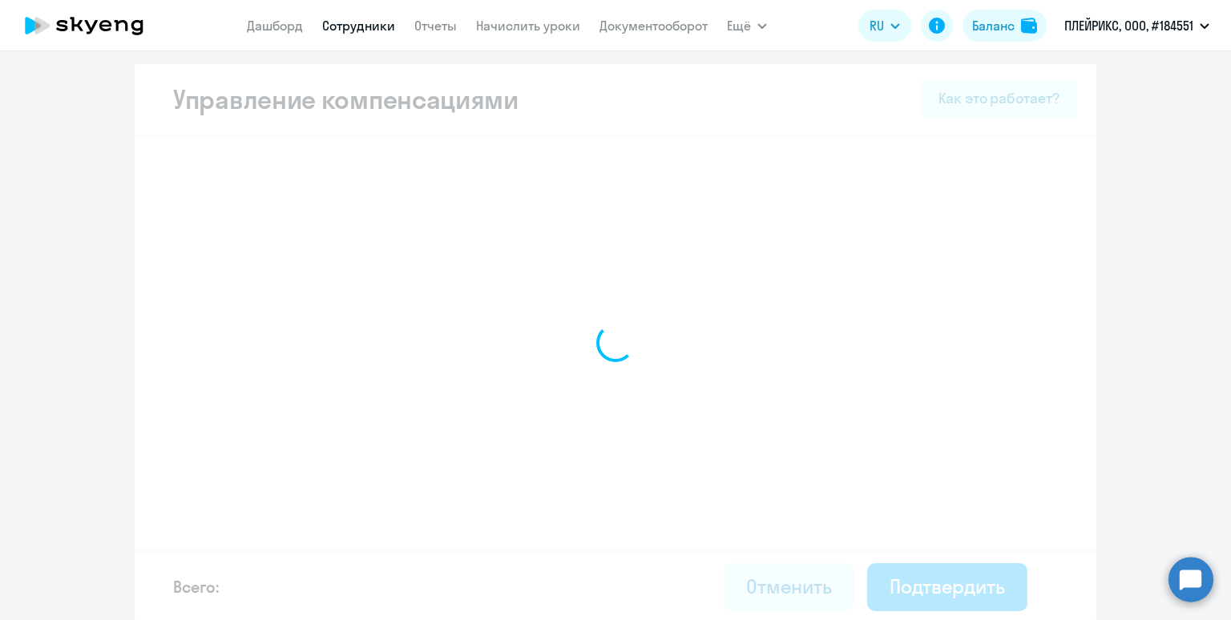
select select "MONTHLY"
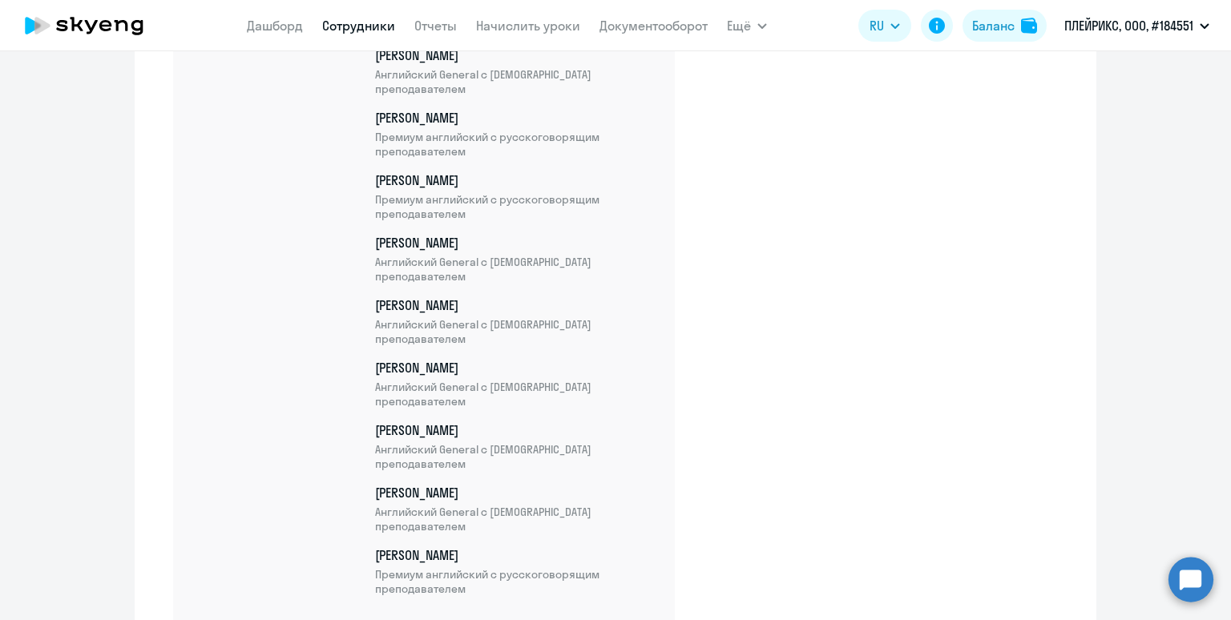
scroll to position [3735, 0]
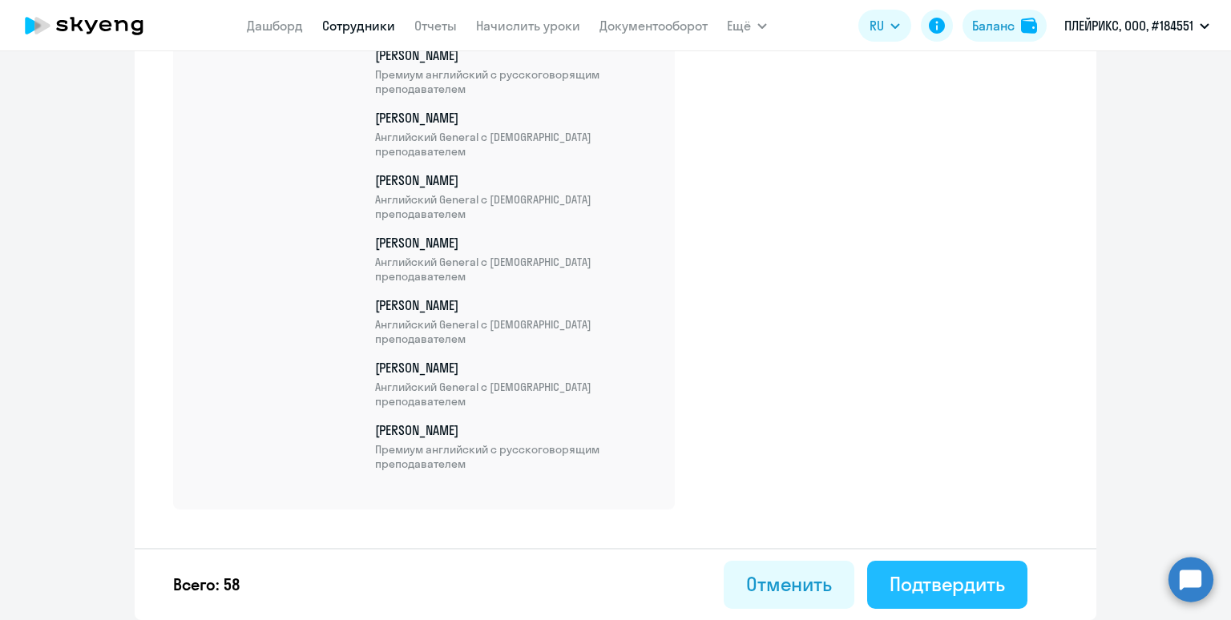
click at [932, 588] on div "Подтвердить" at bounding box center [947, 585] width 115 height 26
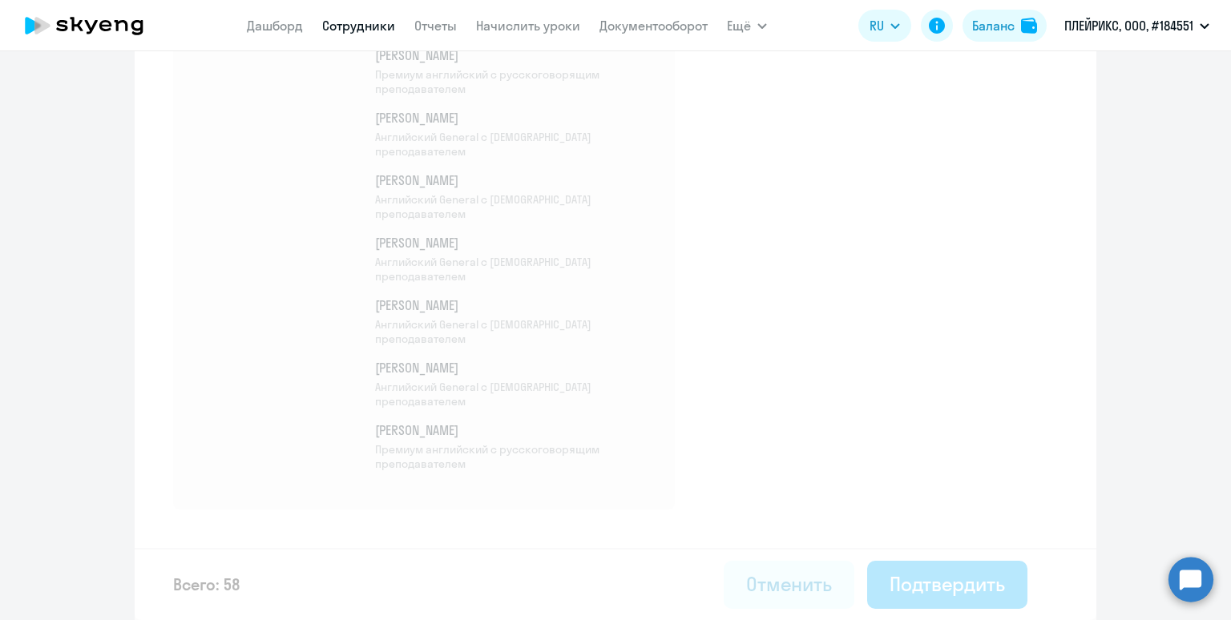
select select "30"
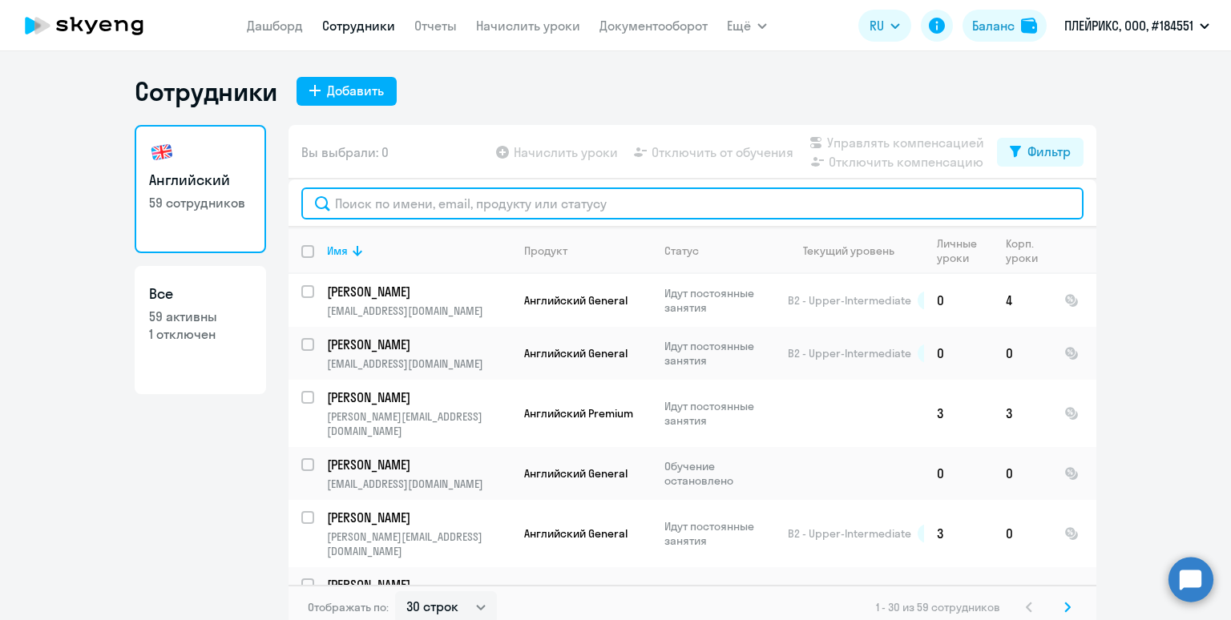
click at [382, 201] on input "text" at bounding box center [692, 204] width 782 height 32
paste input "Купина"
type input "Купина"
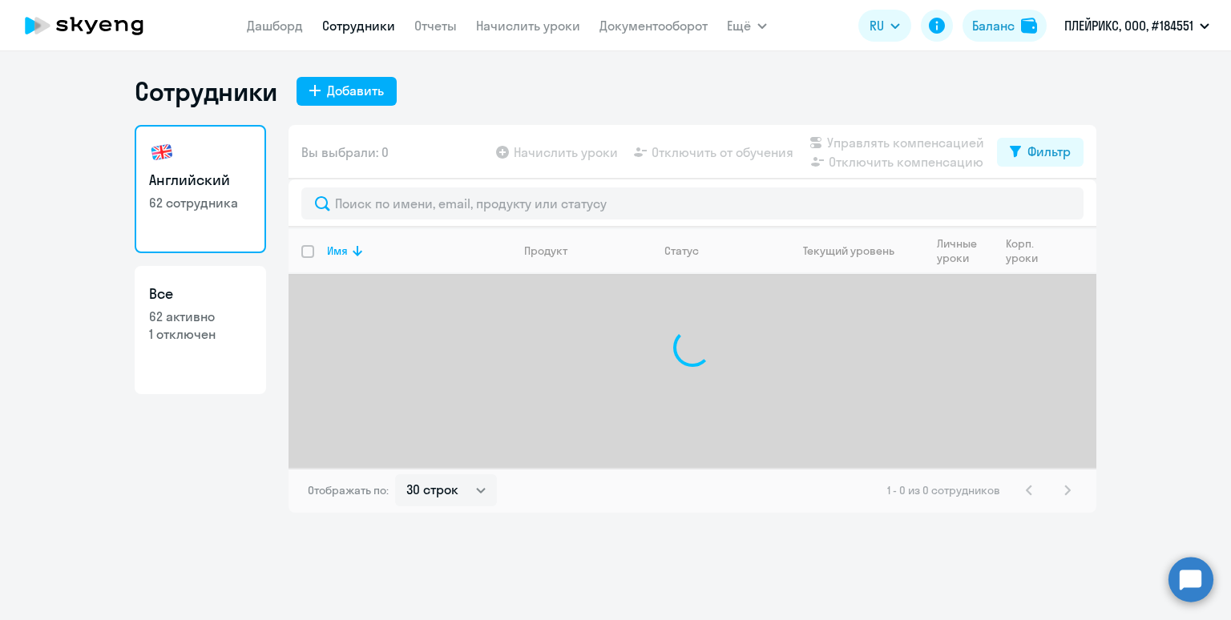
select select "30"
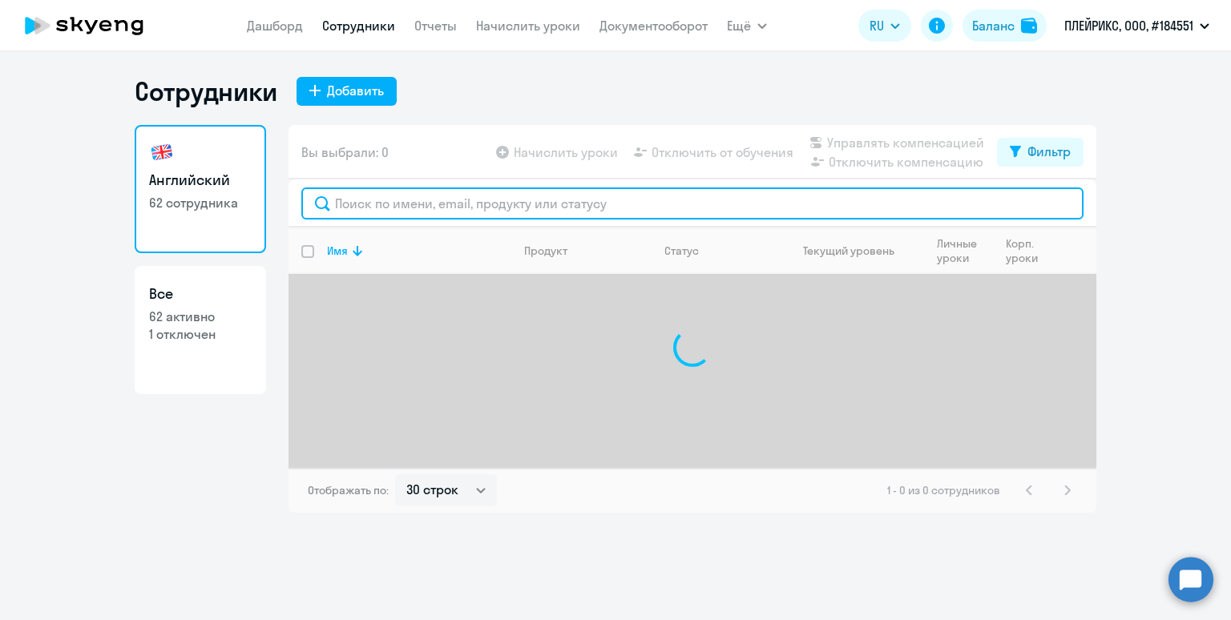
click at [403, 212] on input "text" at bounding box center [692, 204] width 782 height 32
paste input "Купина"
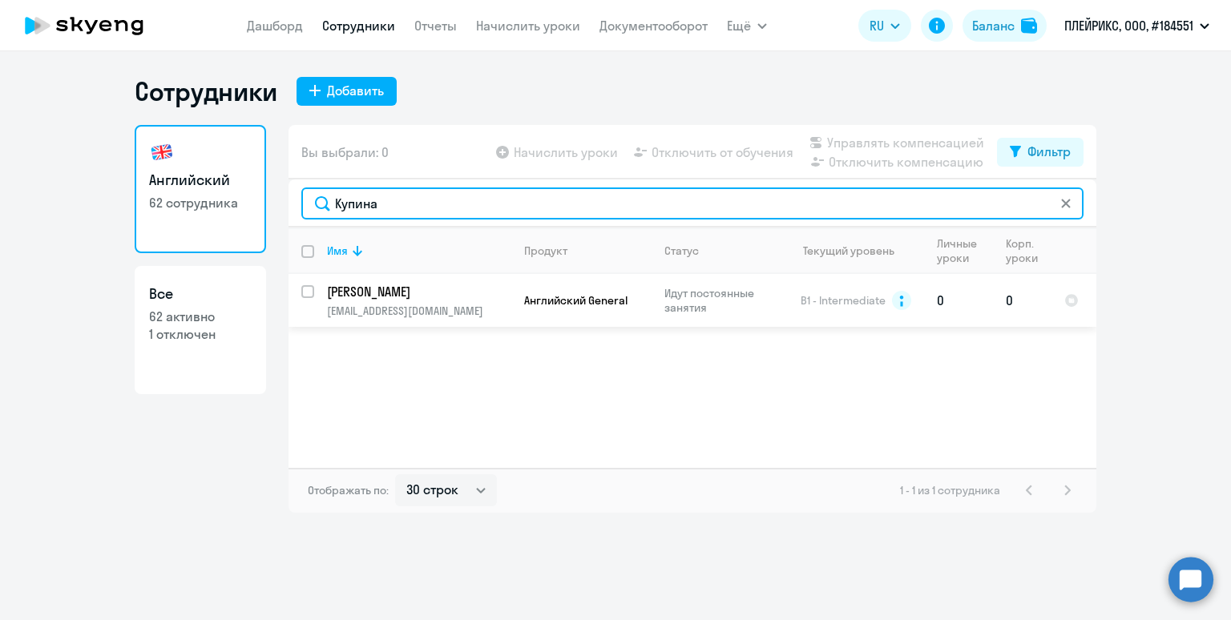
type input "Купина"
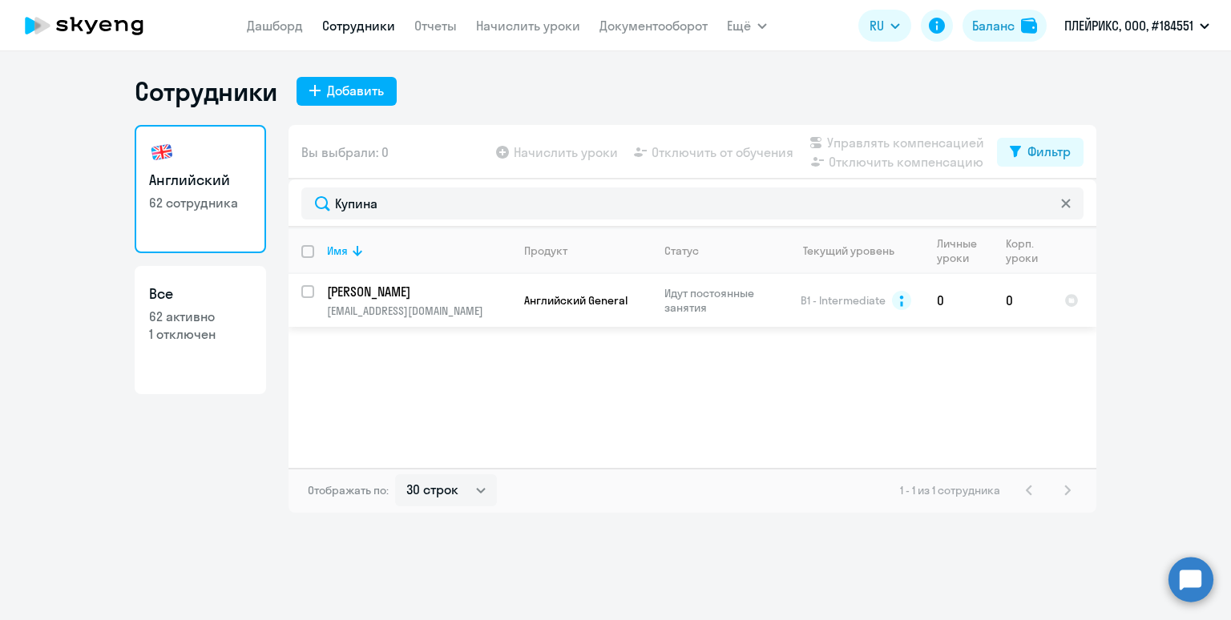
drag, startPoint x: 308, startPoint y: 289, endPoint x: 589, endPoint y: 162, distance: 308.9
click at [309, 289] on input "select row 13054600" at bounding box center [317, 301] width 32 height 32
checkbox input "true"
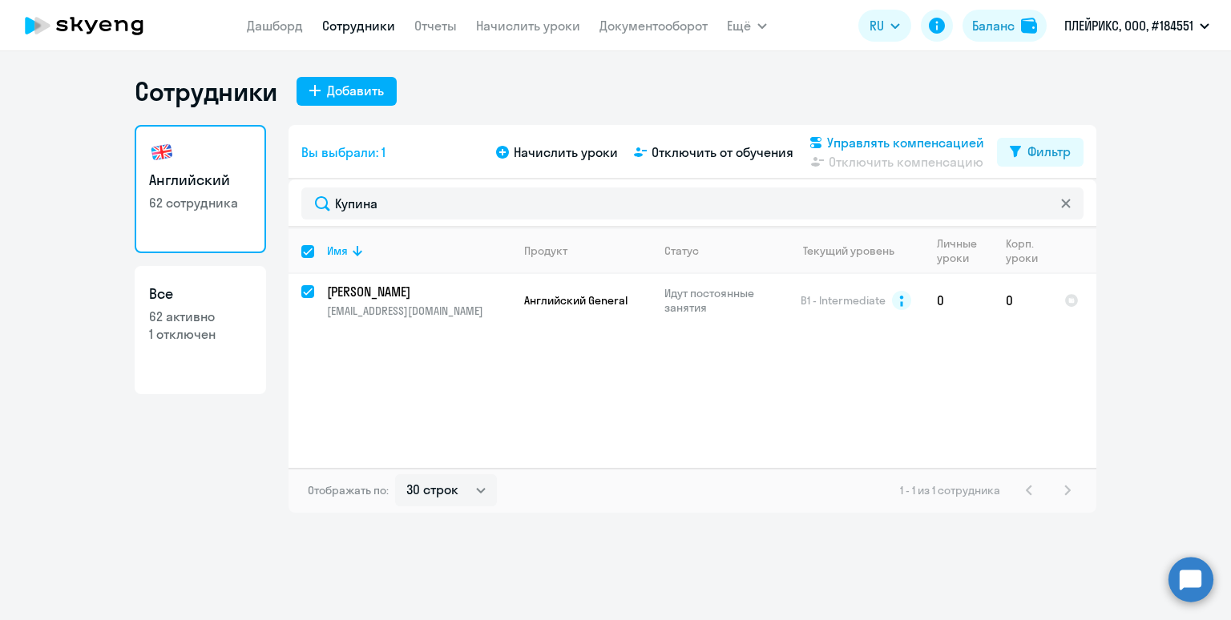
click at [894, 139] on span "Управлять компенсацией" at bounding box center [905, 142] width 157 height 19
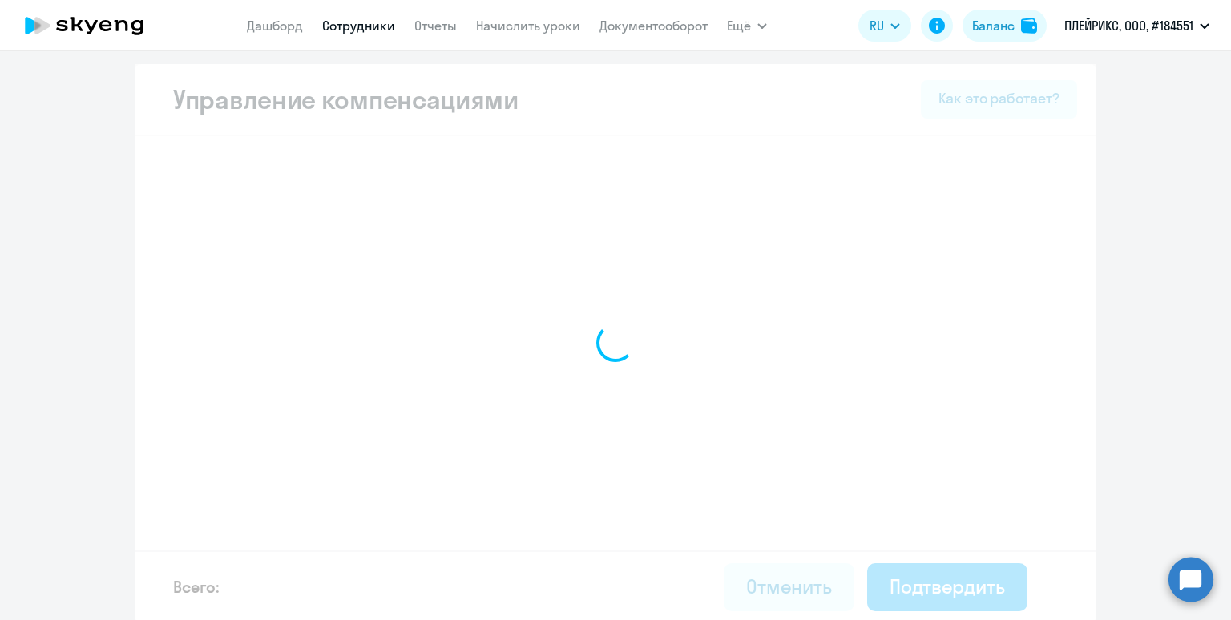
select select "MONTHLY"
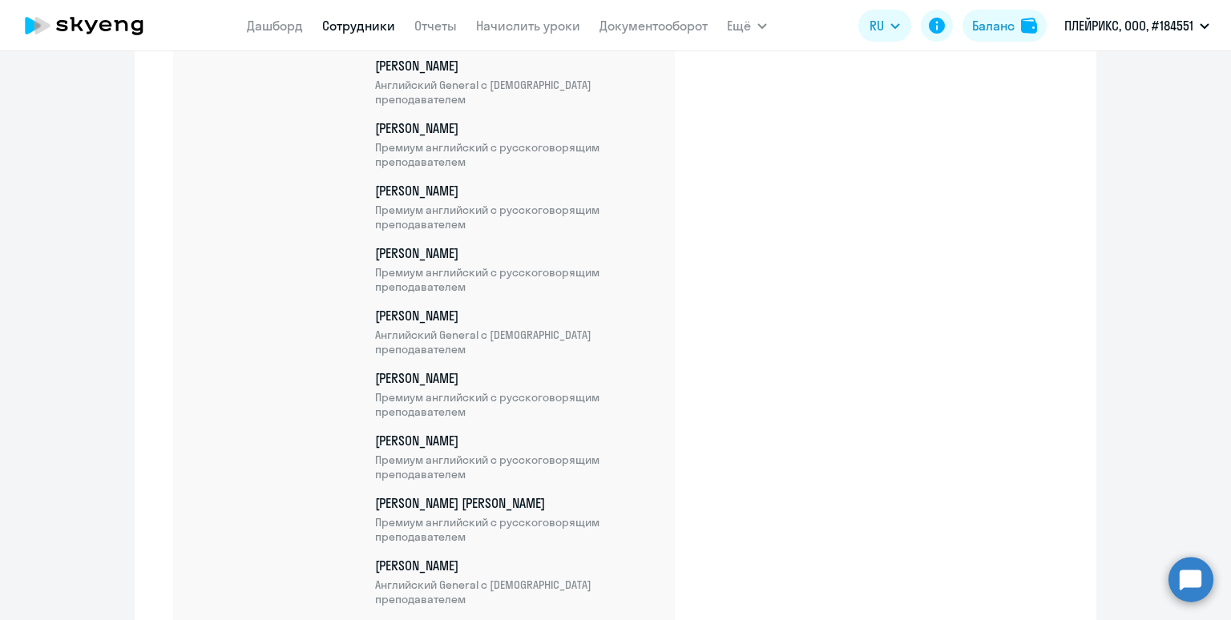
scroll to position [3923, 0]
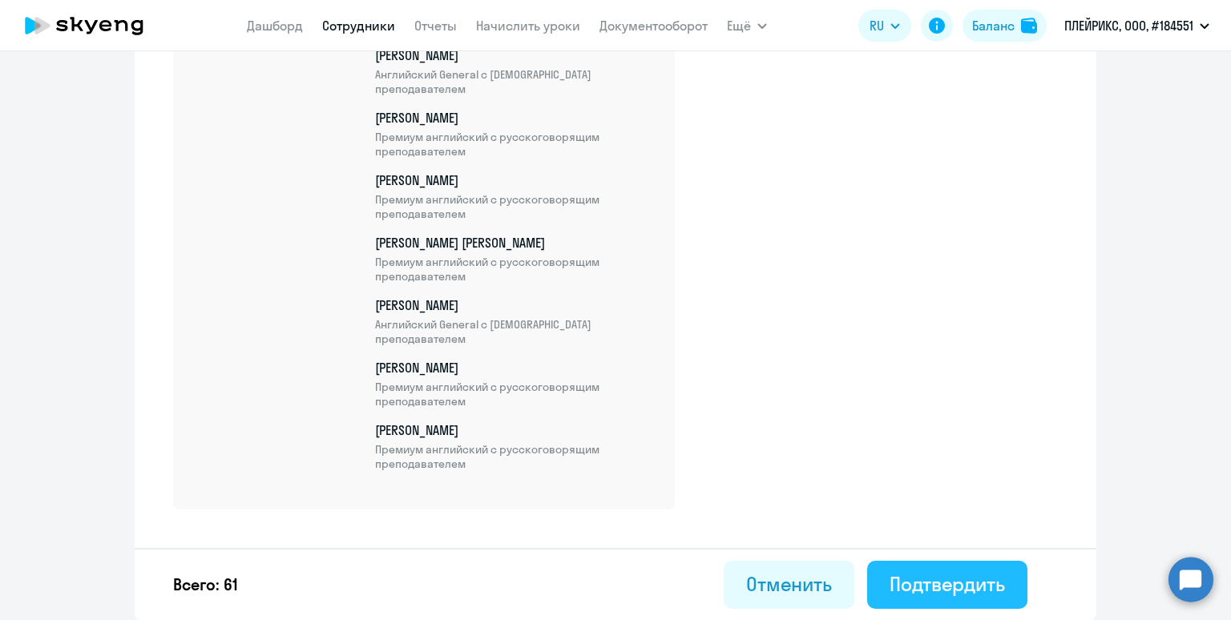
click at [928, 581] on div "Подтвердить" at bounding box center [947, 585] width 115 height 26
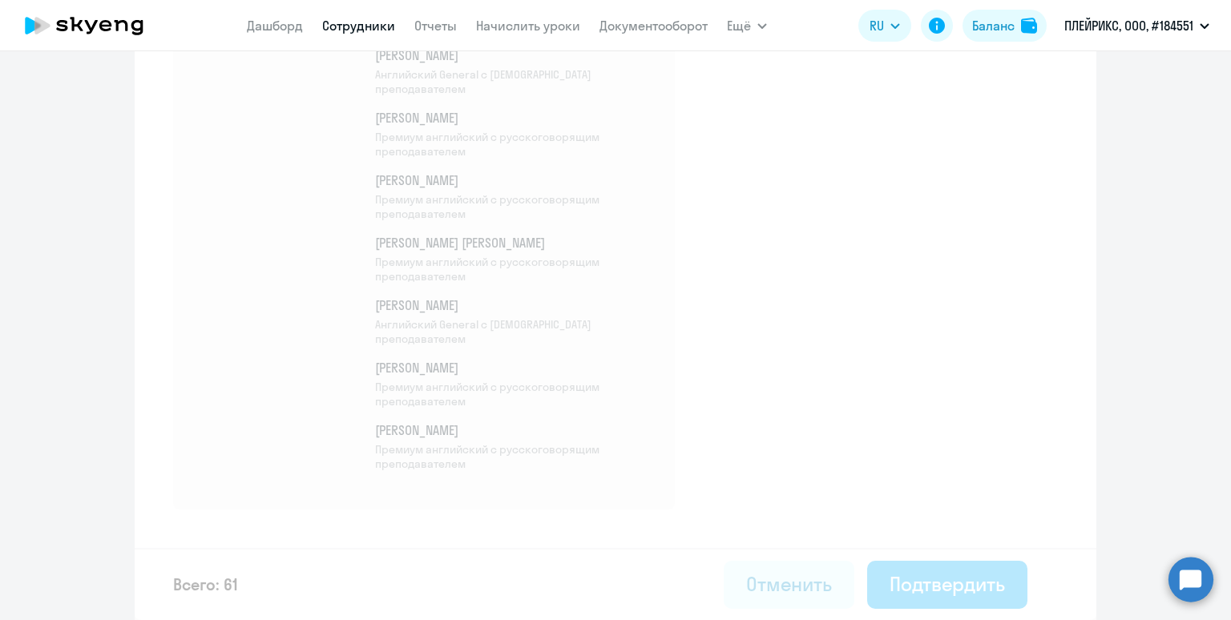
select select "30"
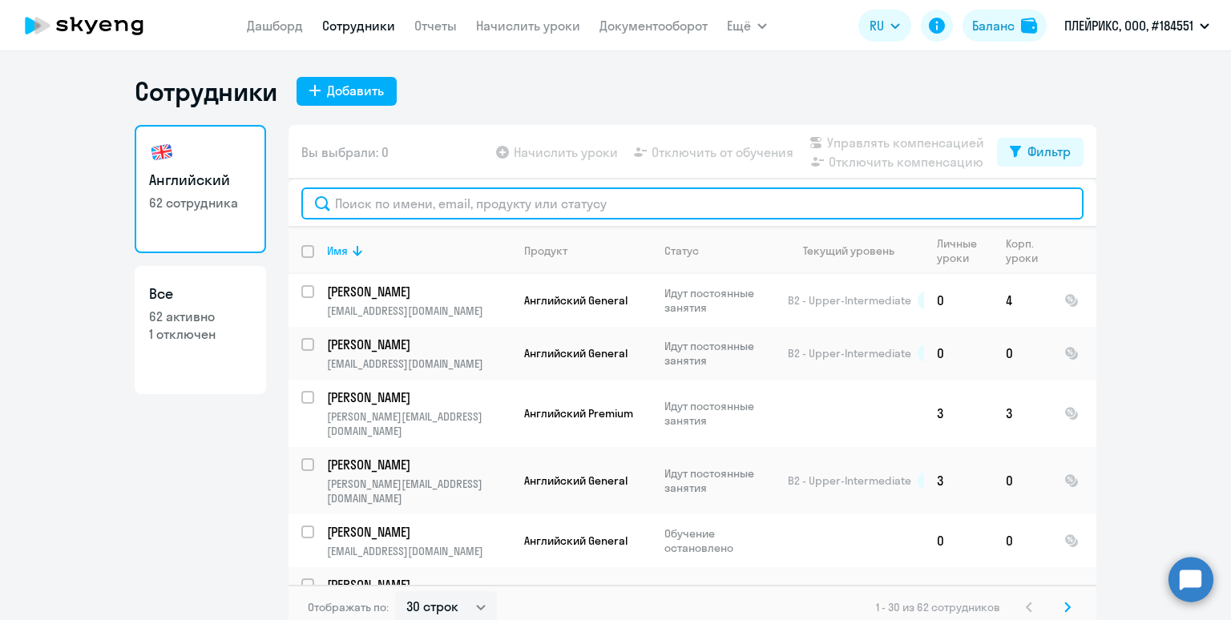
click at [488, 211] on input "text" at bounding box center [692, 204] width 782 height 32
paste input "Шустов"
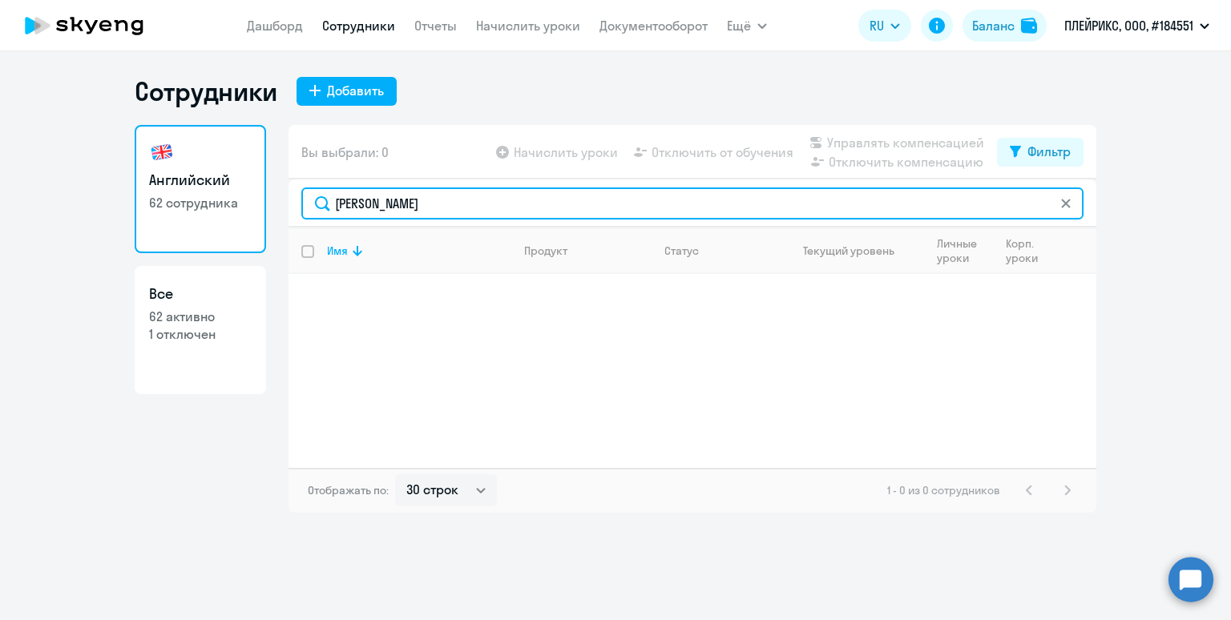
type input "Шустов"
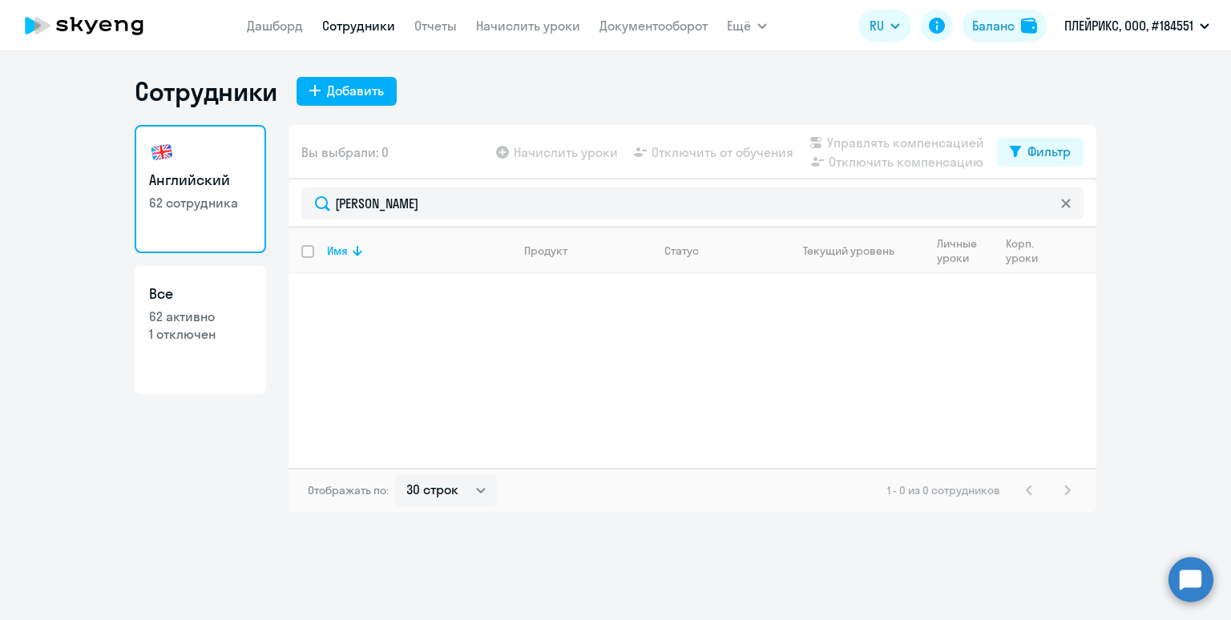
click at [524, 431] on div "Имя Продукт Статус Текущий уровень Личные уроки Корп. уроки" at bounding box center [693, 348] width 808 height 240
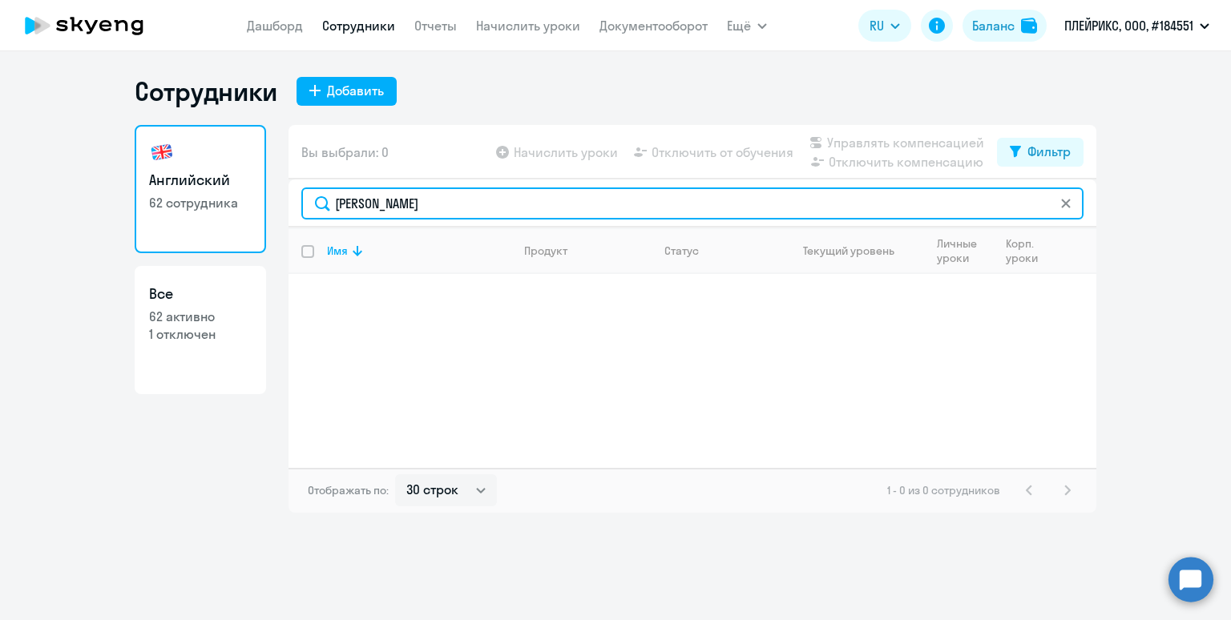
click at [444, 212] on input "Шустов" at bounding box center [692, 204] width 782 height 32
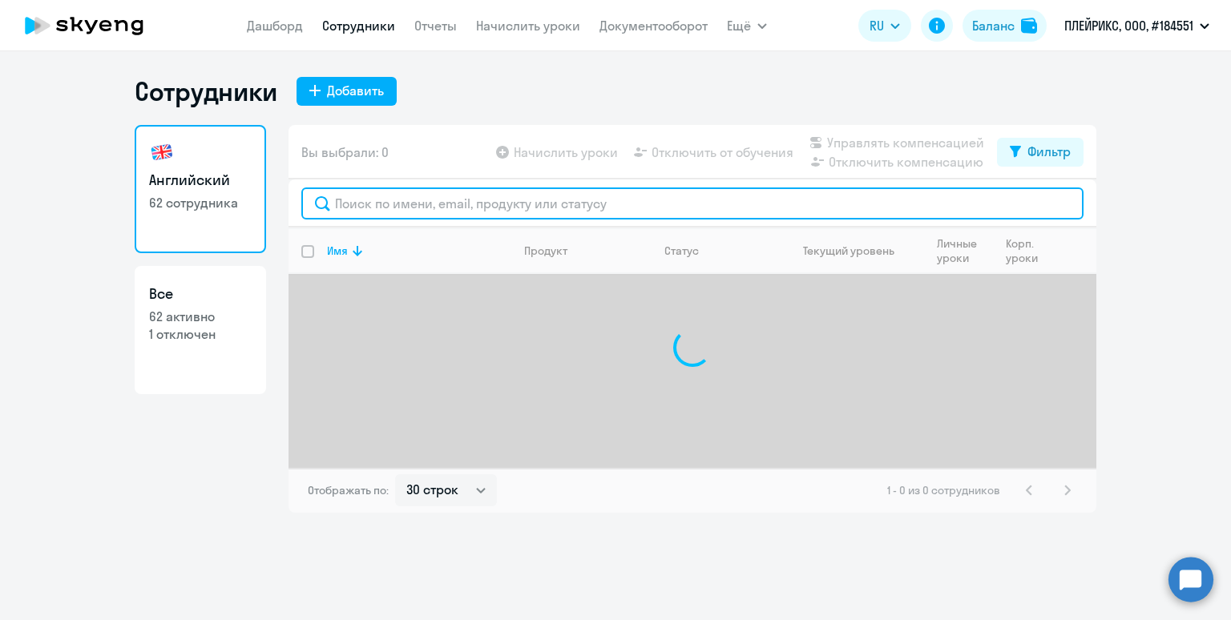
paste input "Шустов"
type input "Шустов"
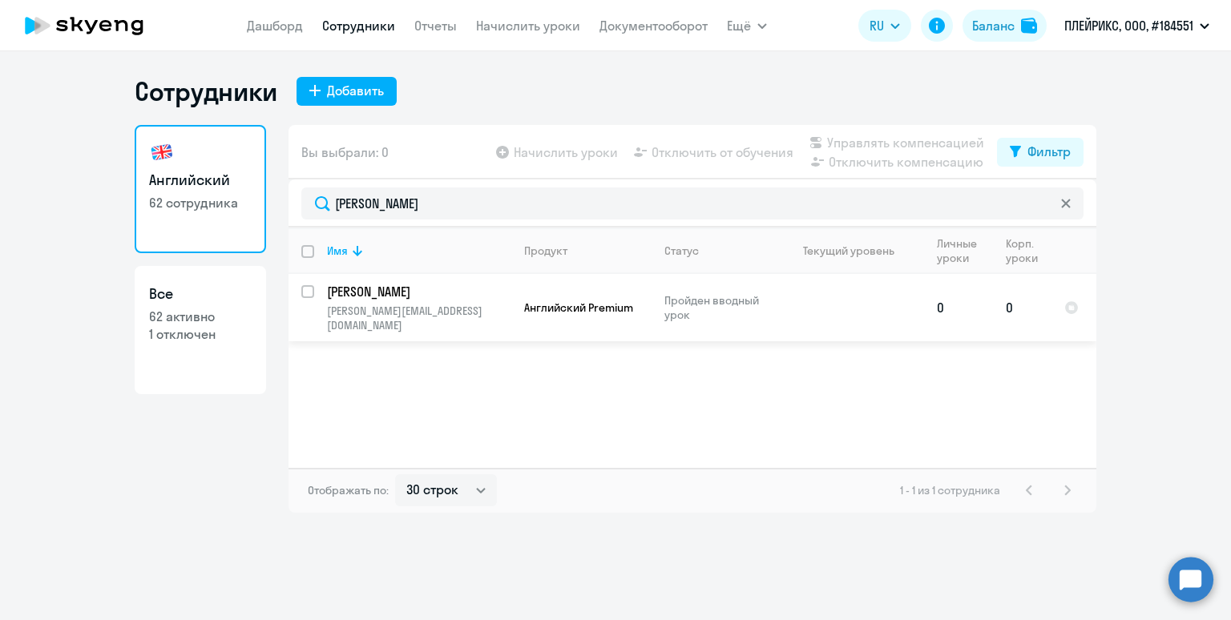
click at [307, 291] on input "select row 13677104" at bounding box center [317, 301] width 32 height 32
checkbox input "true"
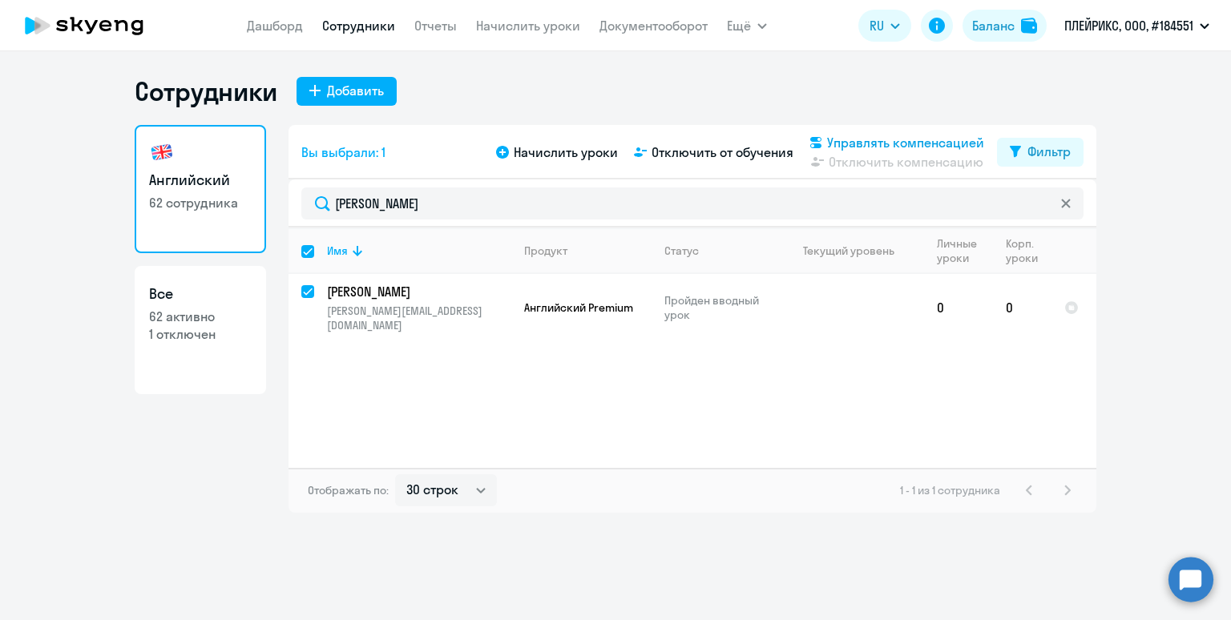
click at [895, 146] on span "Управлять компенсацией" at bounding box center [905, 142] width 157 height 19
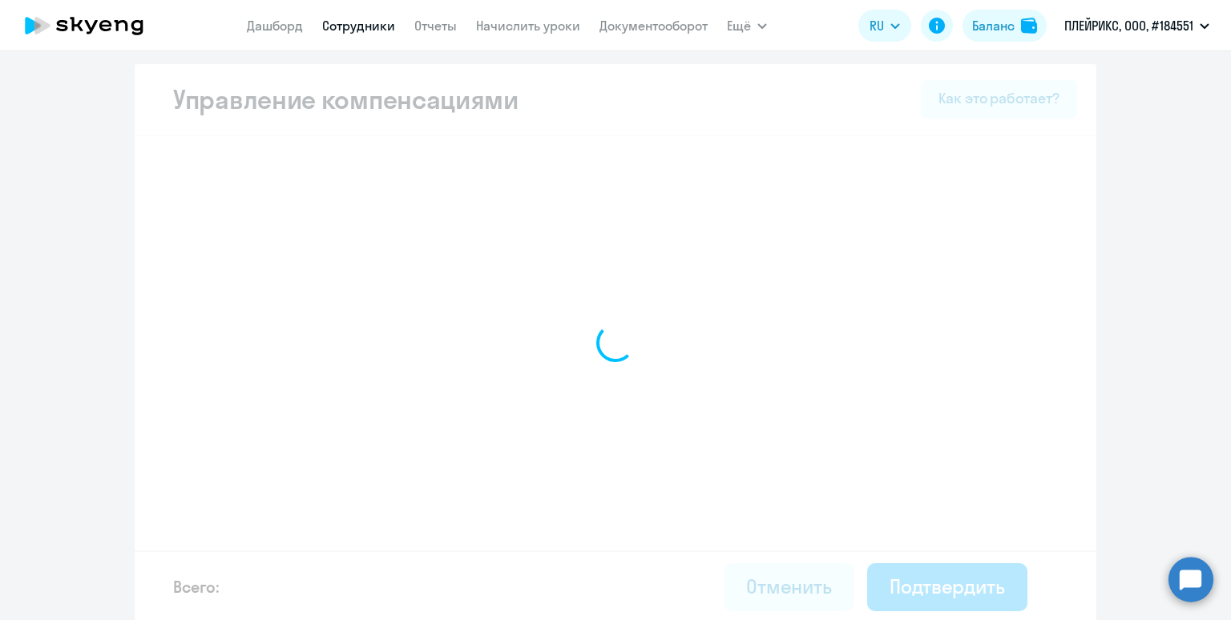
select select "MONTHLY"
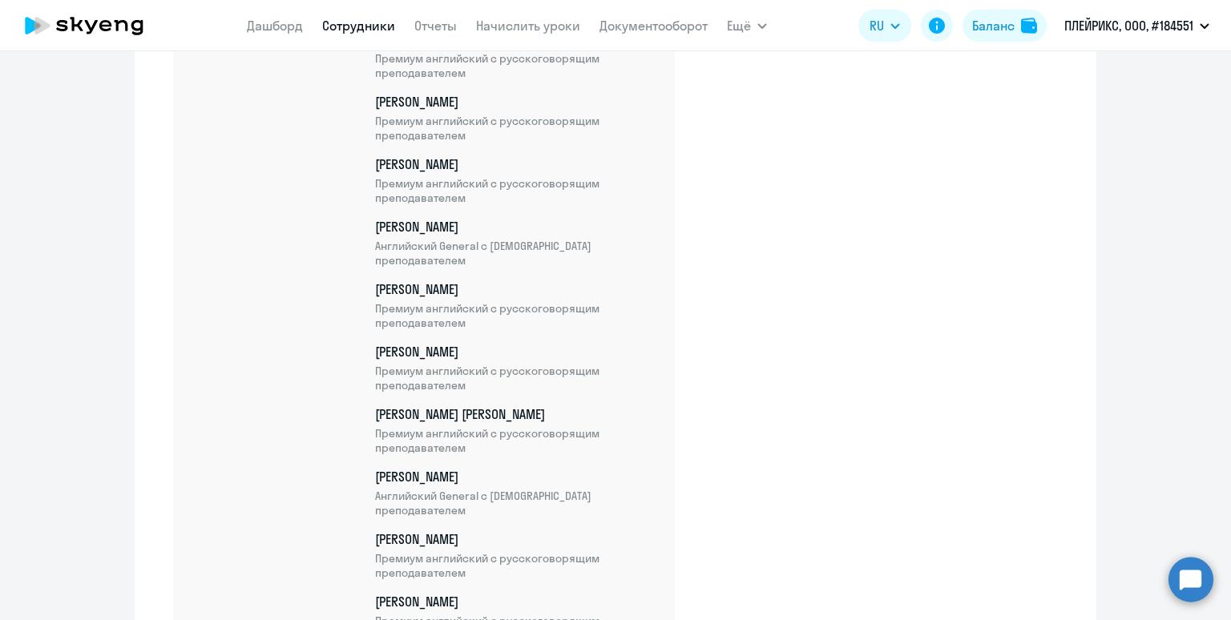
scroll to position [4173, 0]
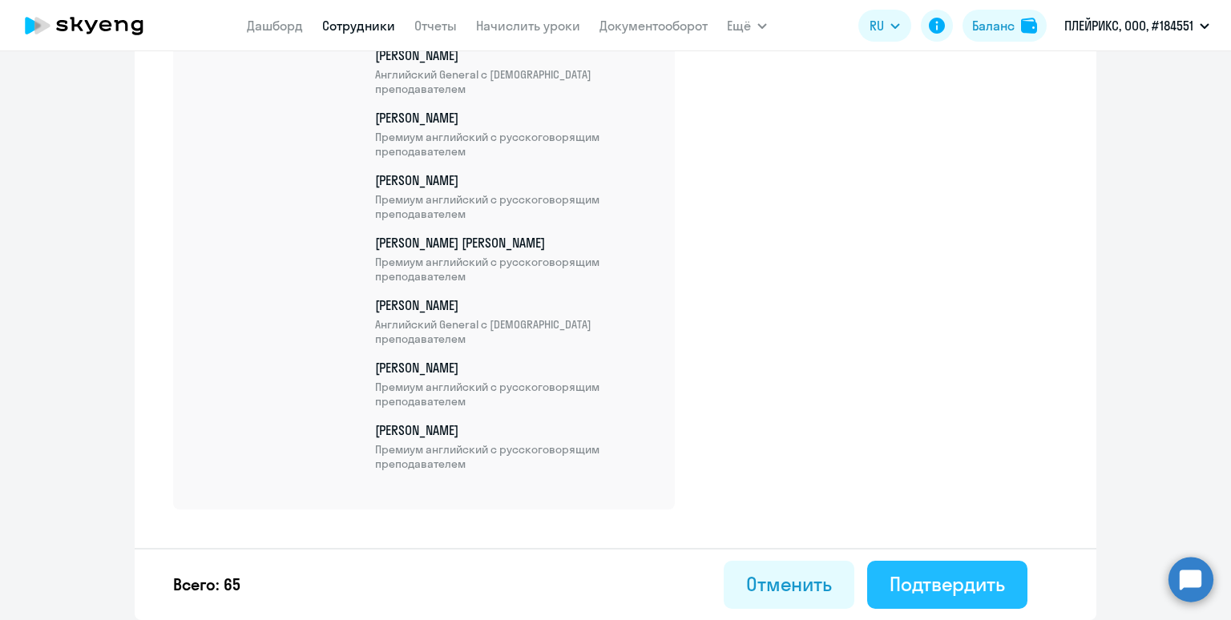
click at [963, 588] on div "Подтвердить" at bounding box center [947, 585] width 115 height 26
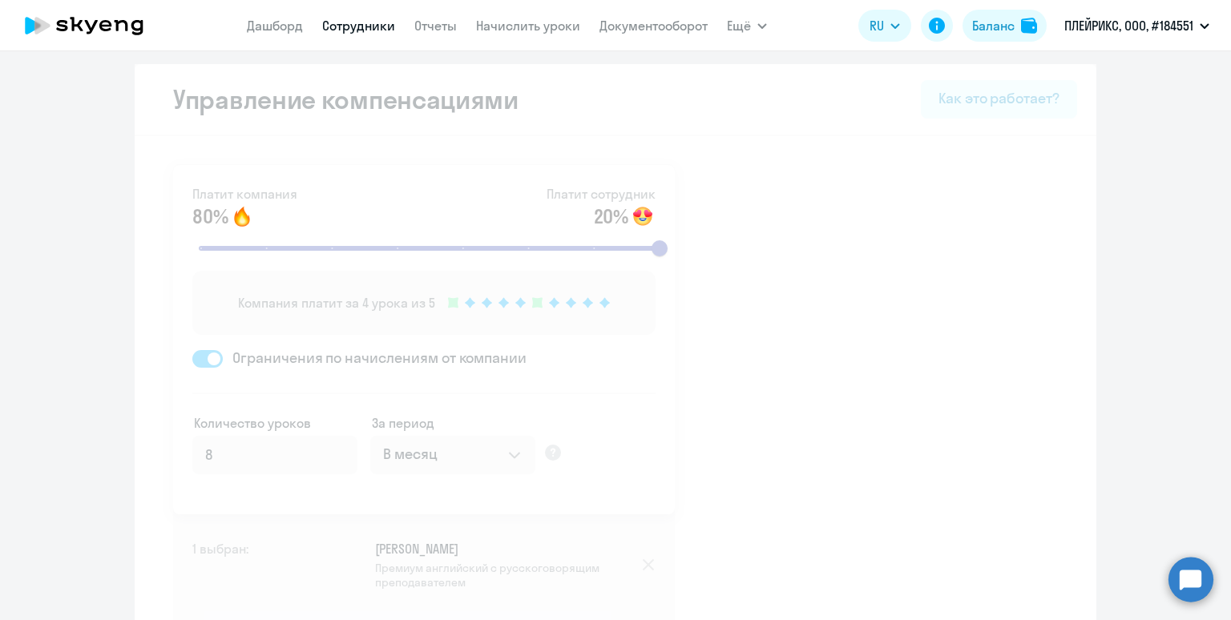
select select "30"
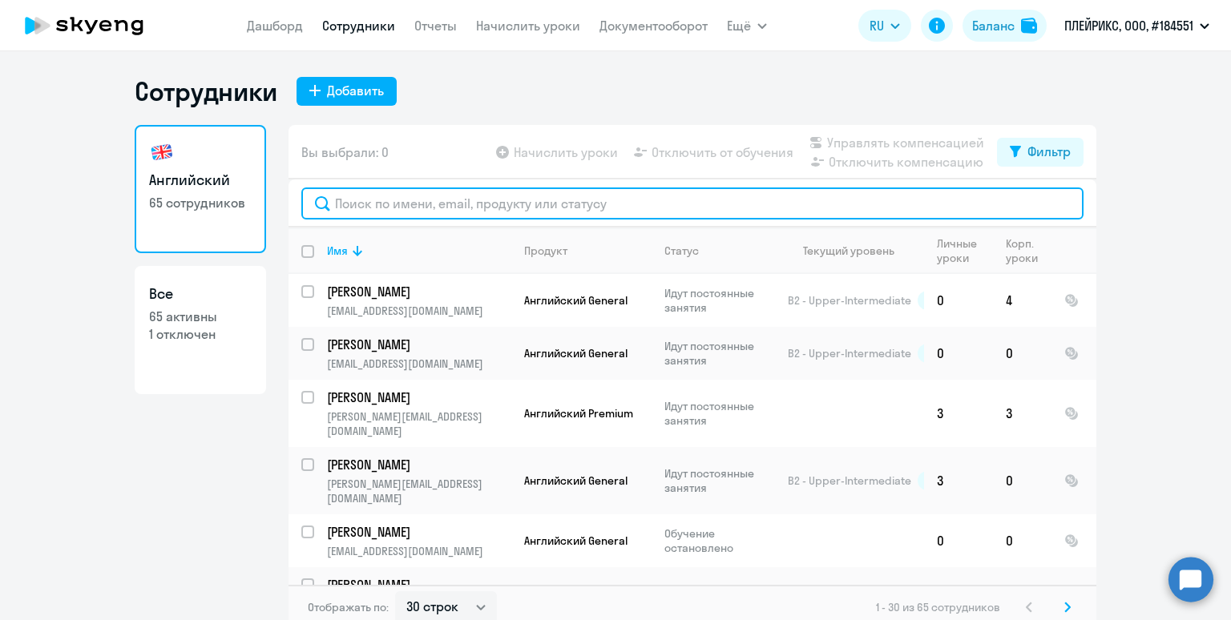
click at [373, 211] on input "text" at bounding box center [692, 204] width 782 height 32
paste input "Телешев"
type input "Телешев"
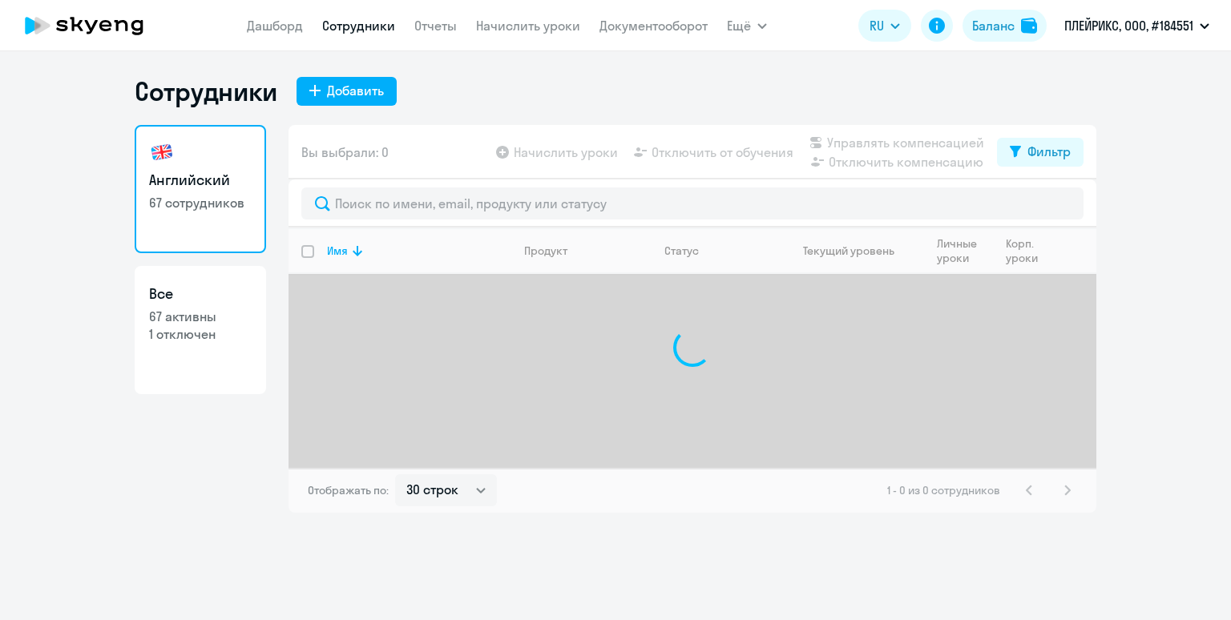
select select "30"
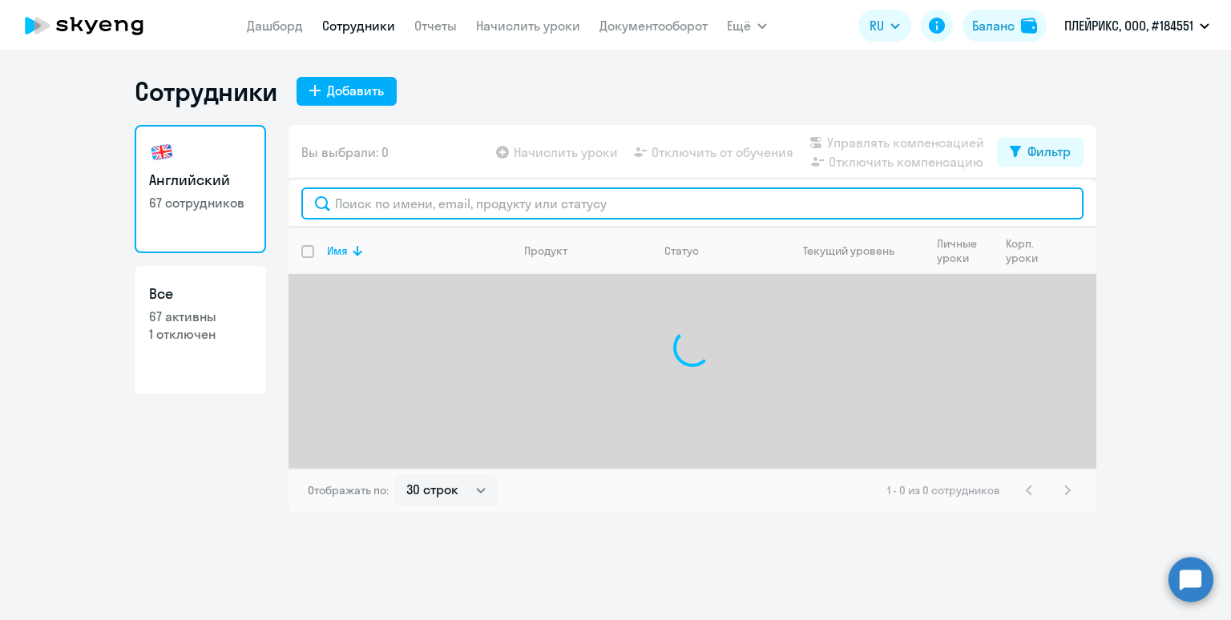
click at [355, 210] on input "text" at bounding box center [692, 204] width 782 height 32
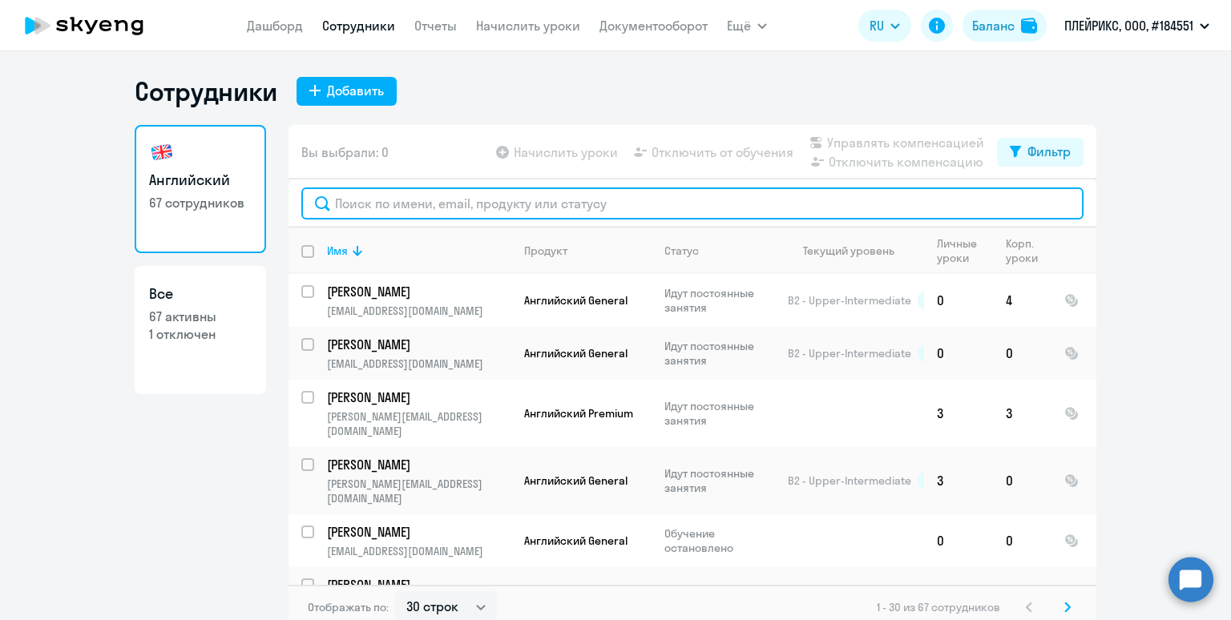
paste input "Телешев"
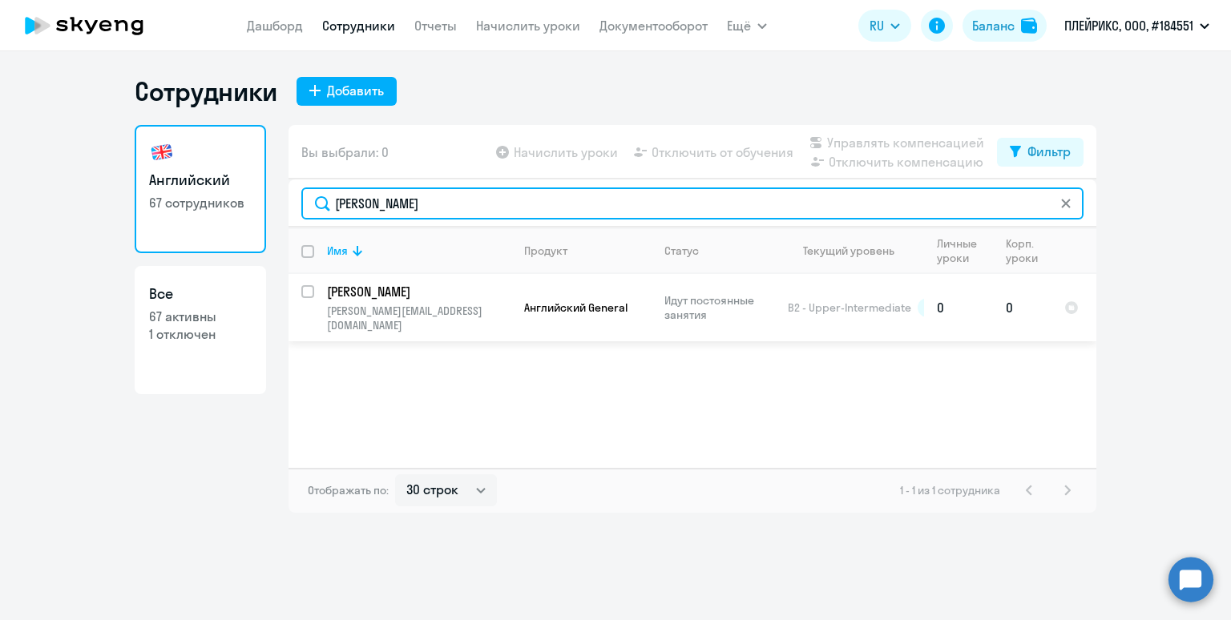
type input "Телешев"
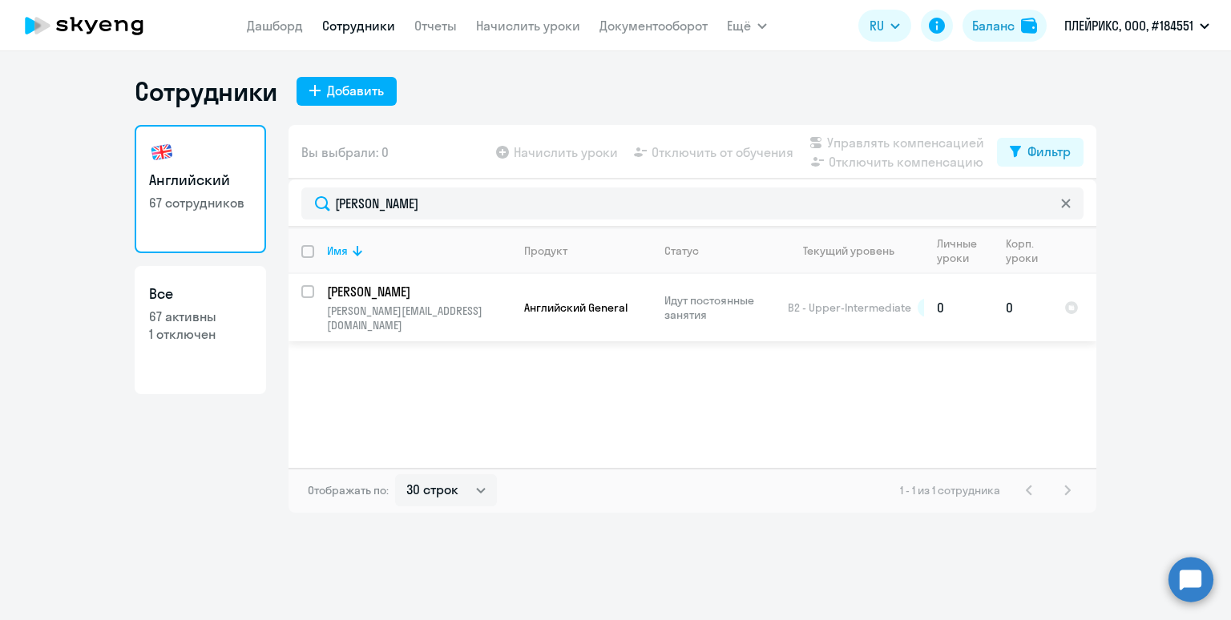
click at [308, 293] on input "select row 13878629" at bounding box center [317, 301] width 32 height 32
checkbox input "true"
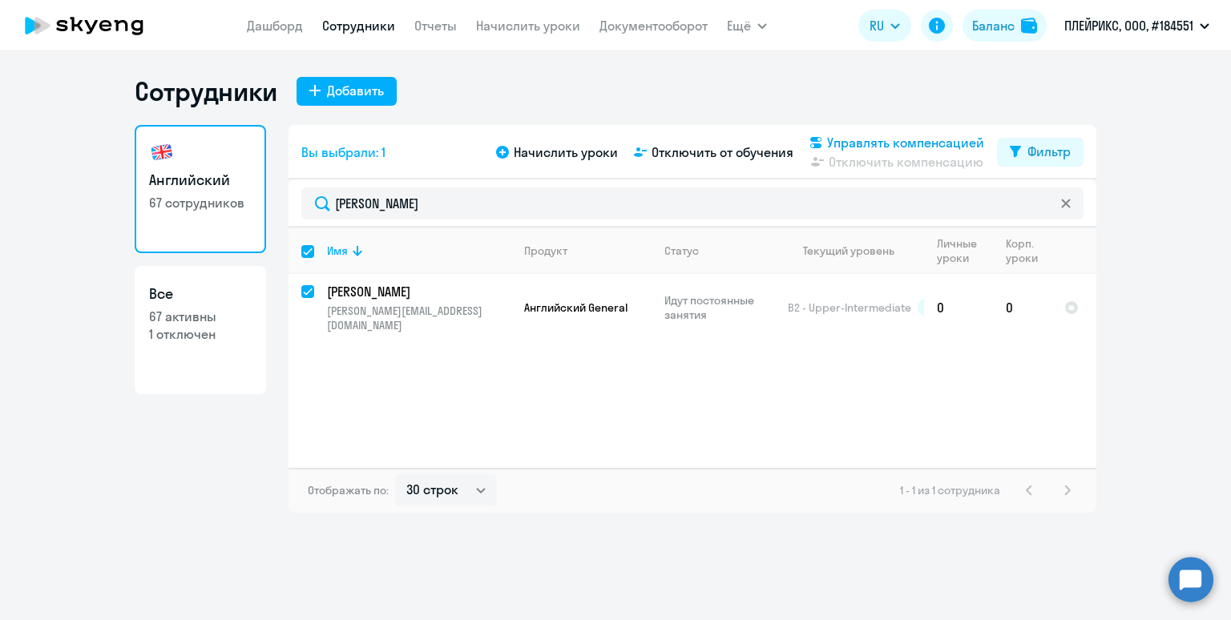
click at [859, 142] on span "Управлять компенсацией" at bounding box center [905, 142] width 157 height 19
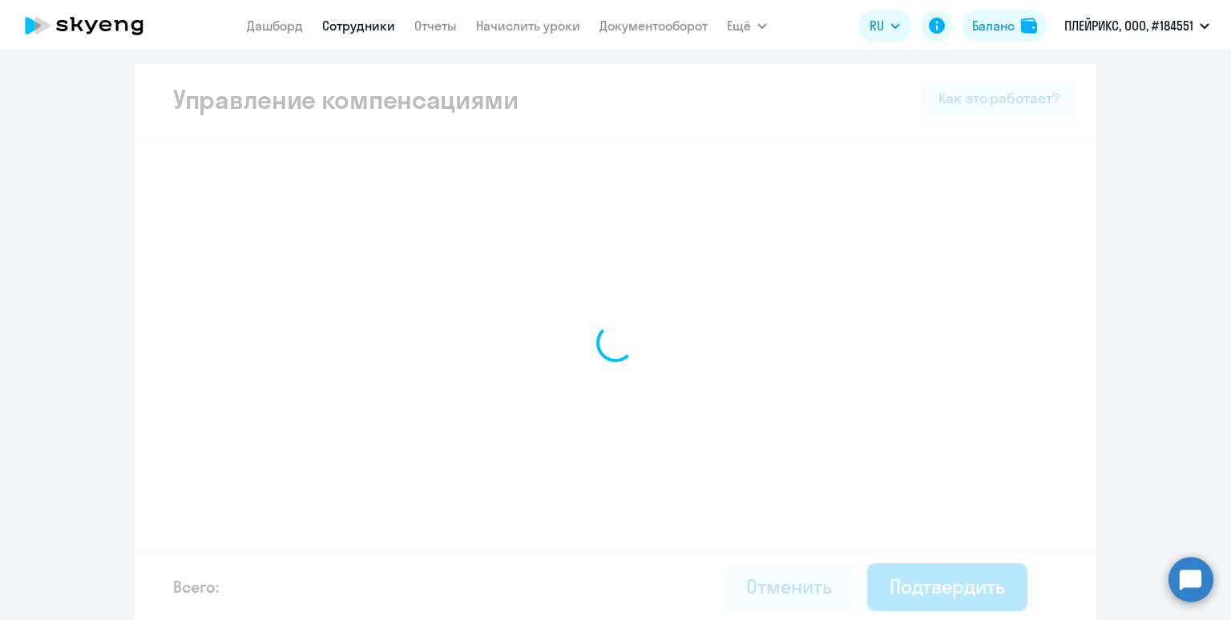
select select "MONTHLY"
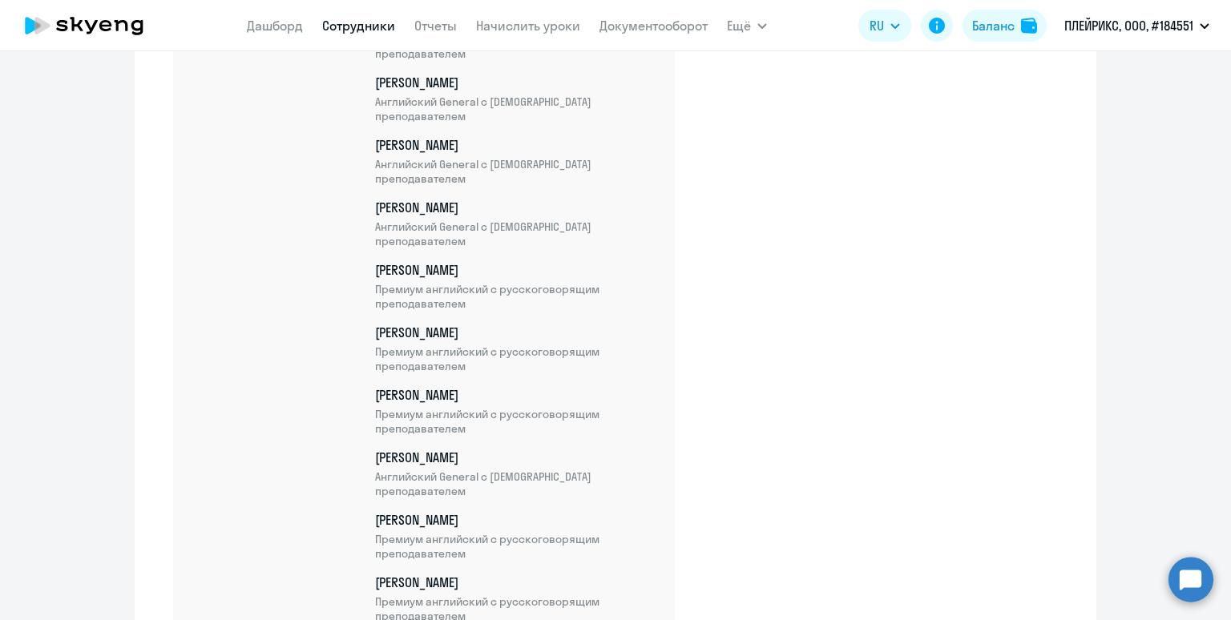
scroll to position [4298, 0]
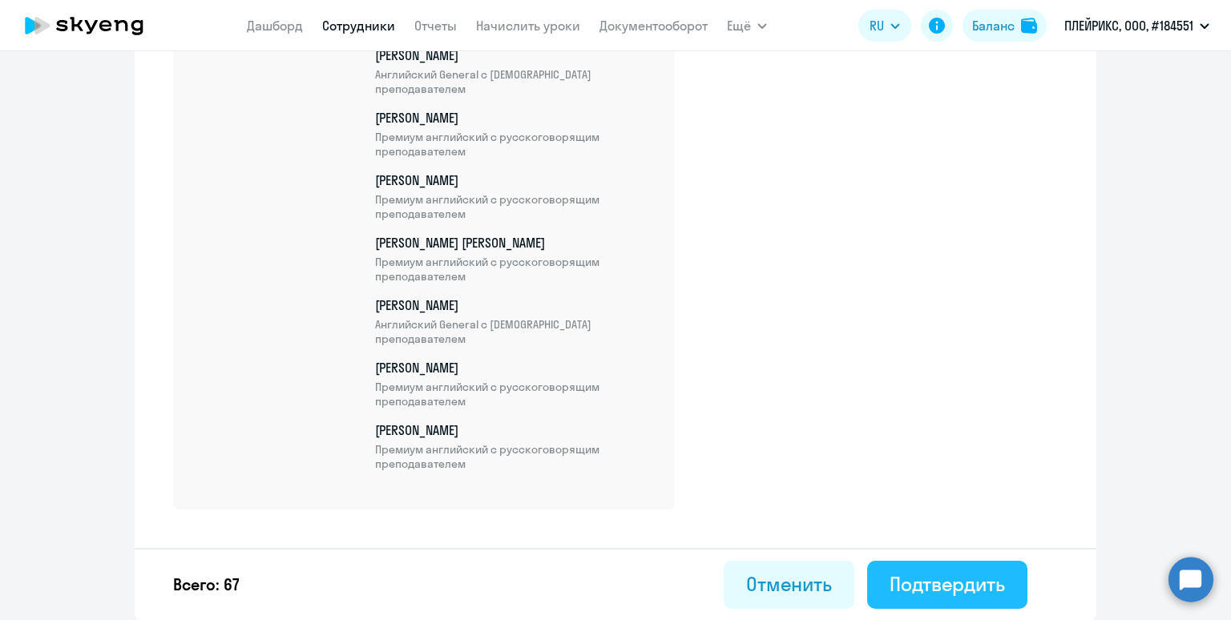
click at [947, 588] on div "Подтвердить" at bounding box center [947, 585] width 115 height 26
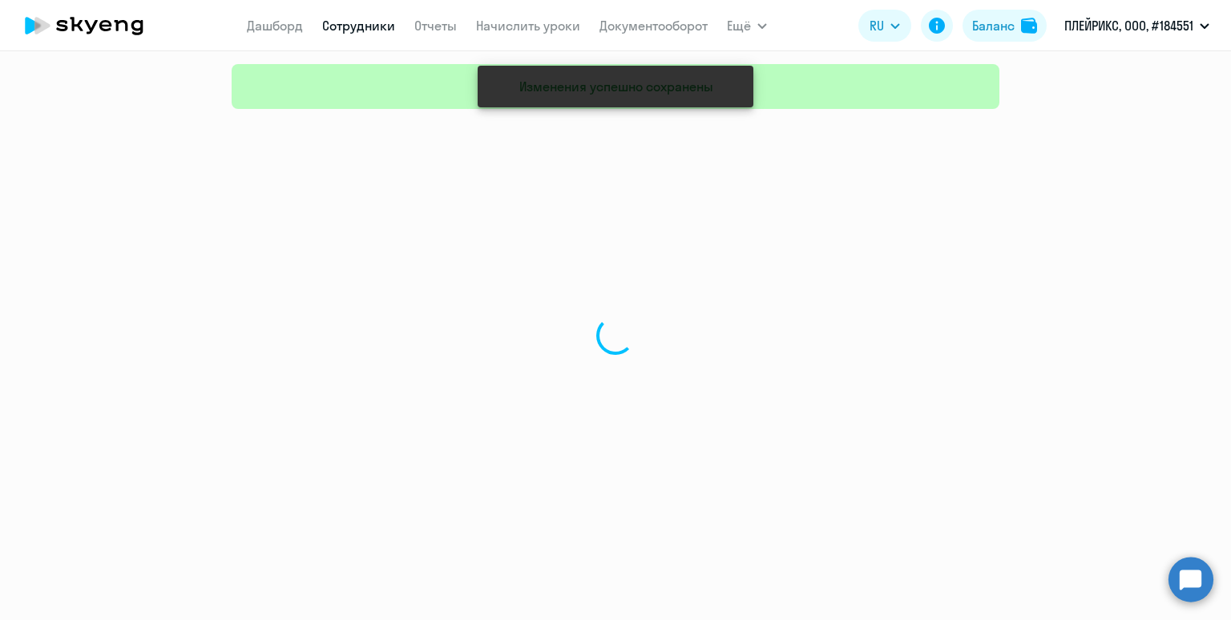
select select "30"
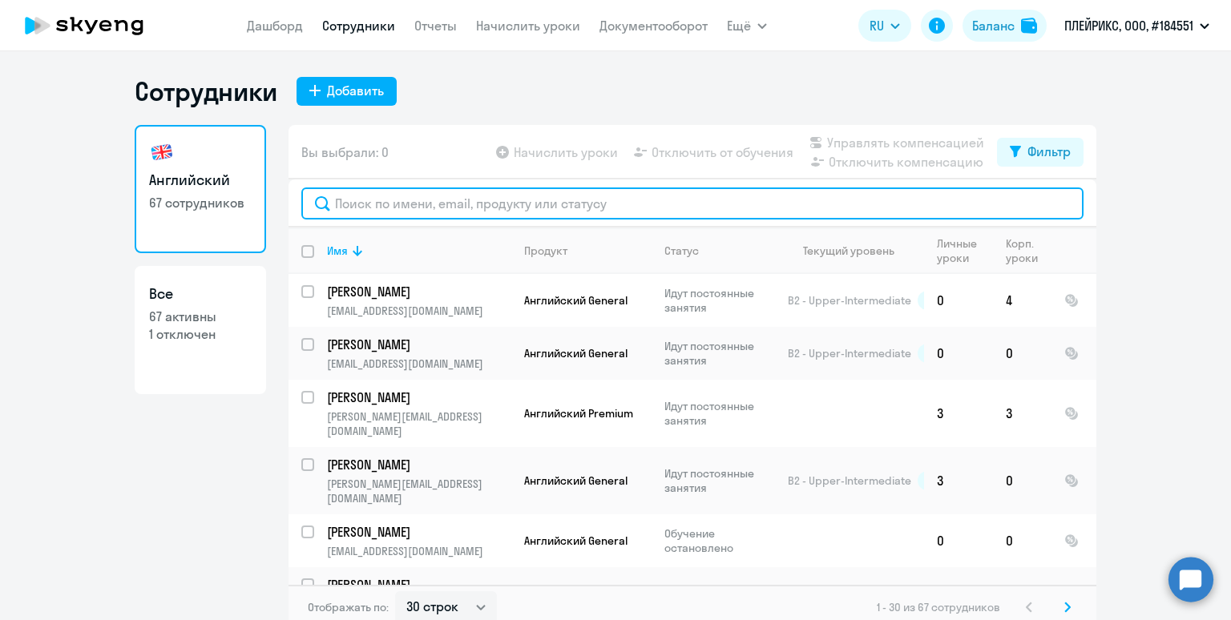
click at [417, 190] on input "text" at bounding box center [692, 204] width 782 height 32
paste input "Гладилина"
type input "Гладилина"
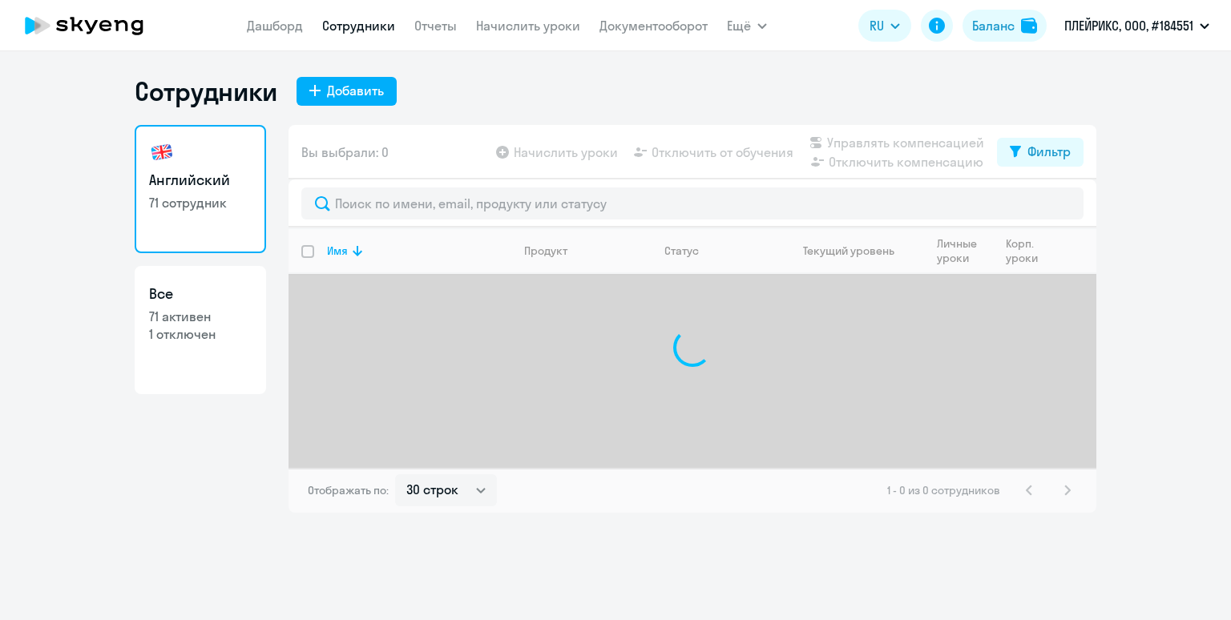
select select "30"
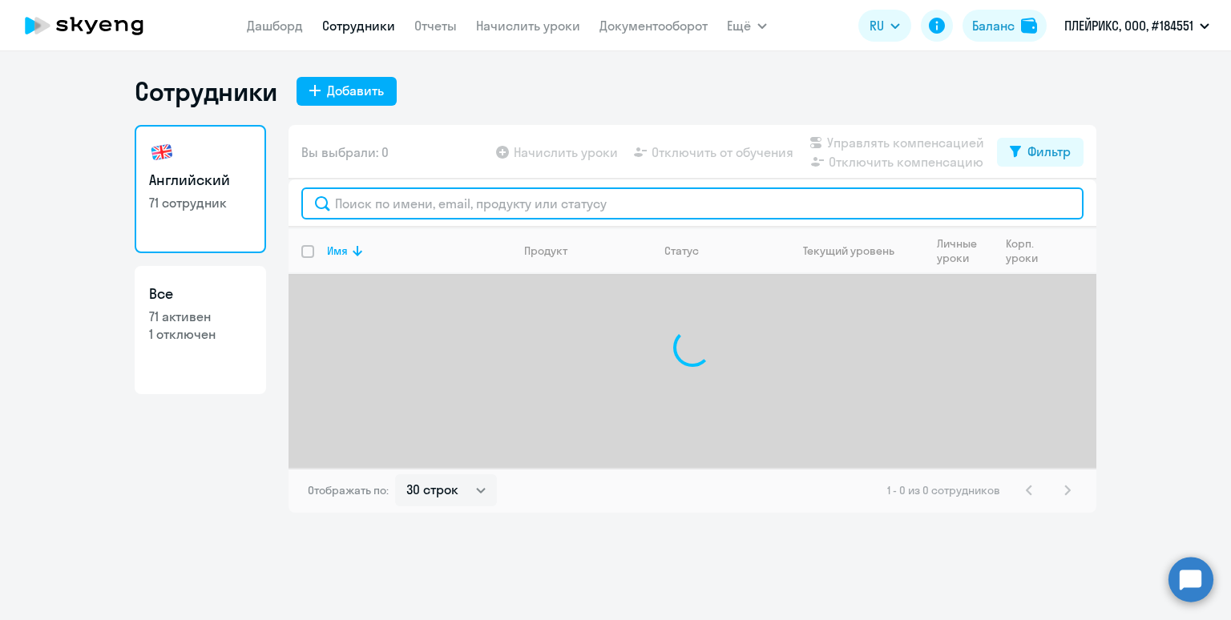
click at [366, 204] on input "text" at bounding box center [692, 204] width 782 height 32
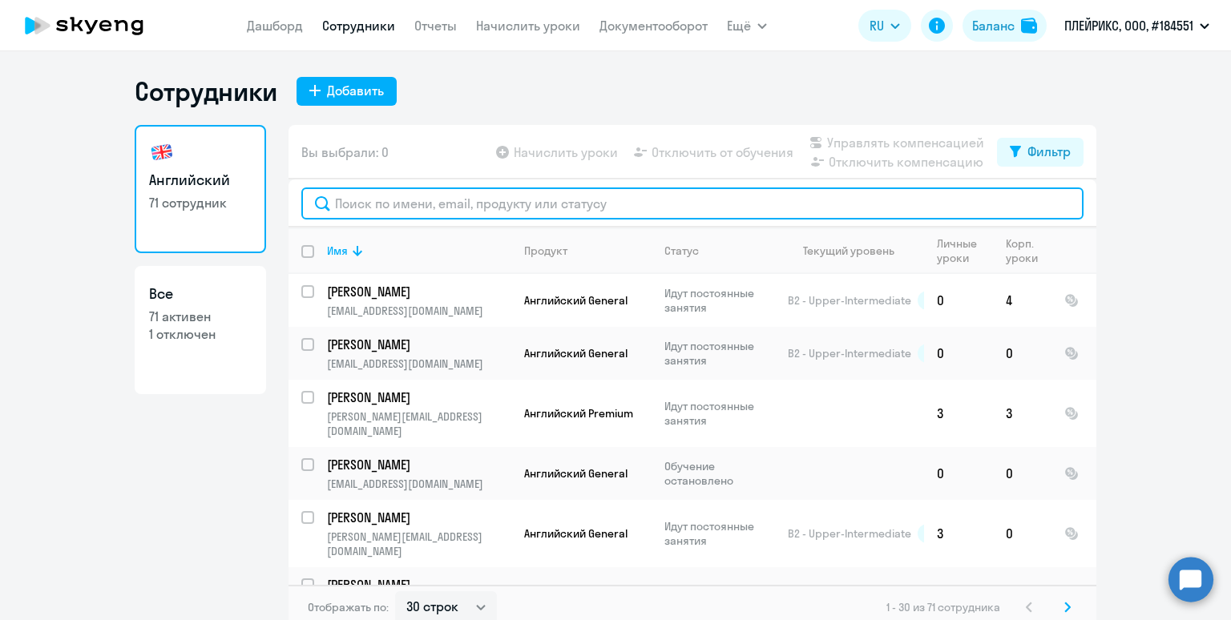
paste input "[PERSON_NAME]"
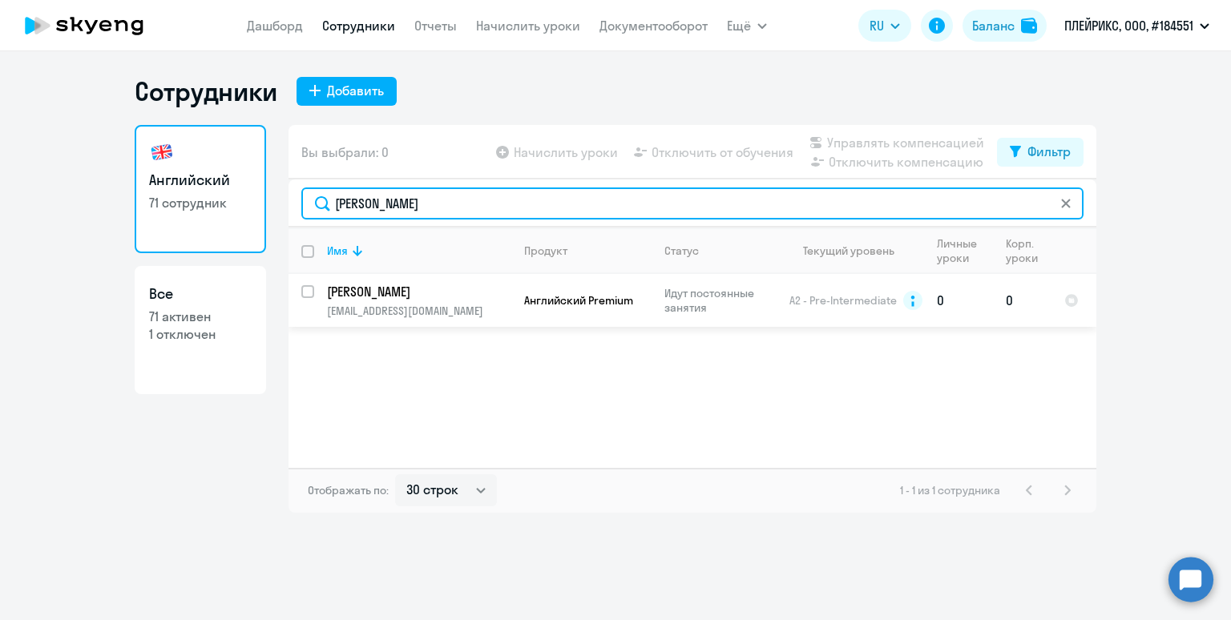
type input "[PERSON_NAME]"
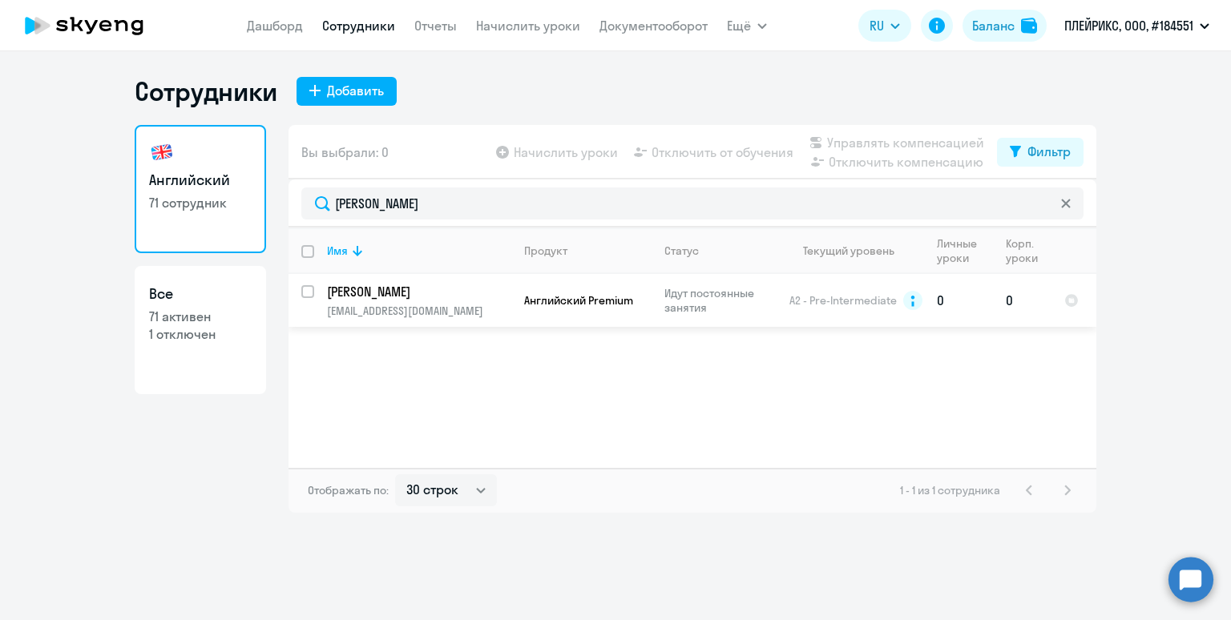
click at [306, 292] on input "select row 14415127" at bounding box center [317, 301] width 32 height 32
checkbox input "true"
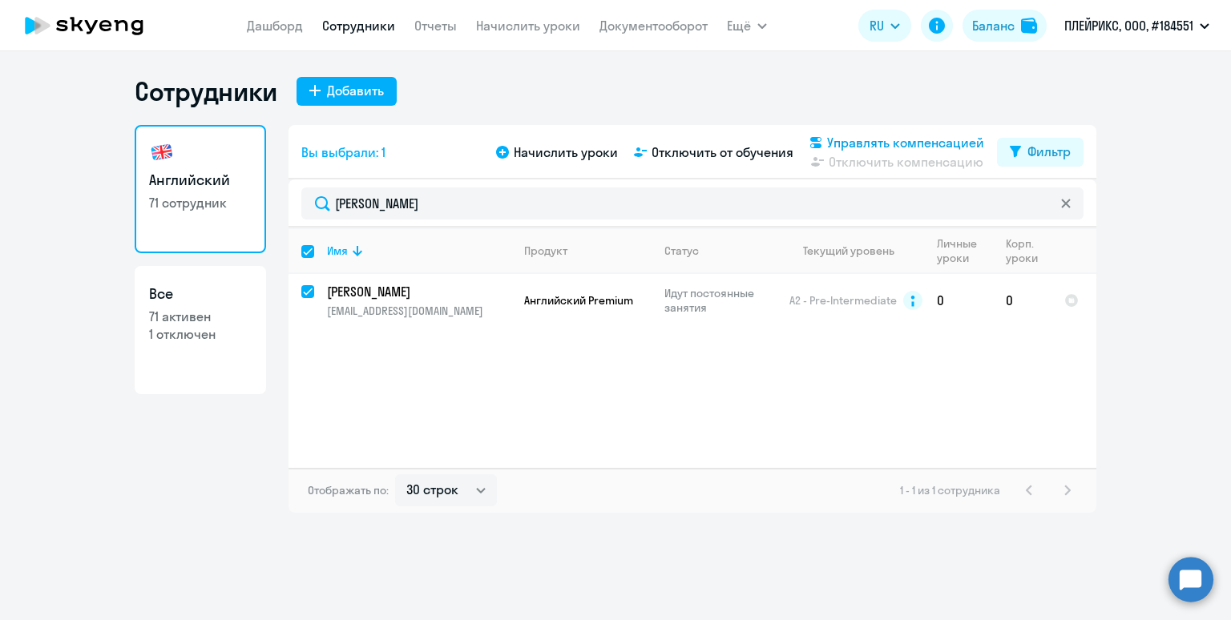
click at [856, 143] on span "Управлять компенсацией" at bounding box center [905, 142] width 157 height 19
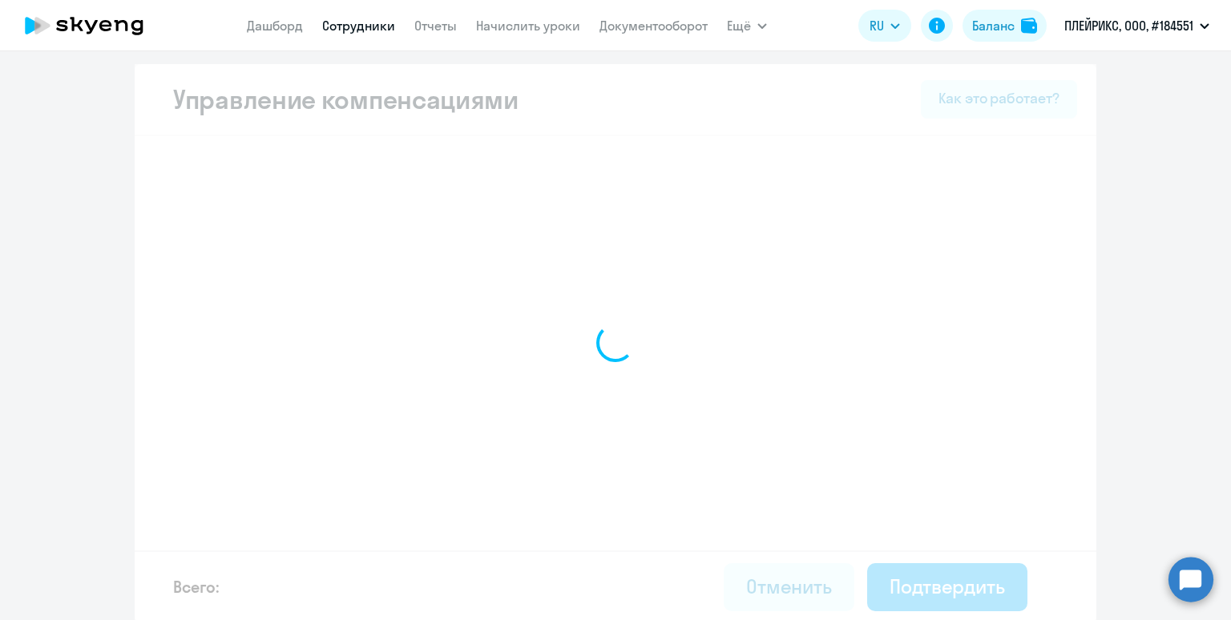
select select "MONTHLY"
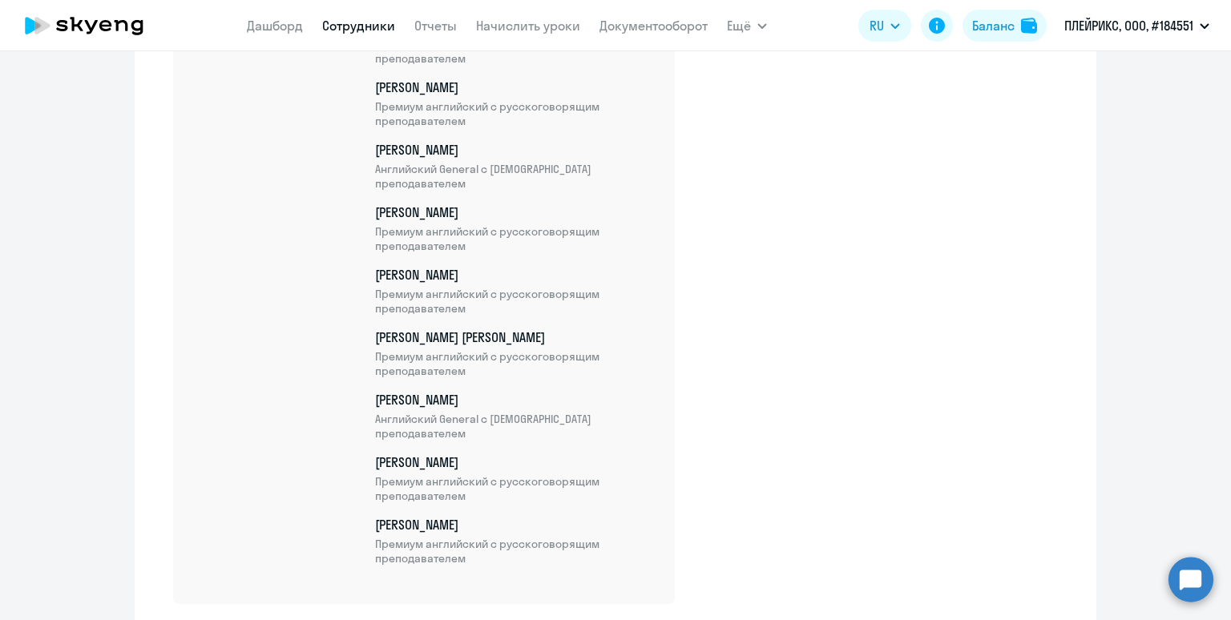
scroll to position [4360, 0]
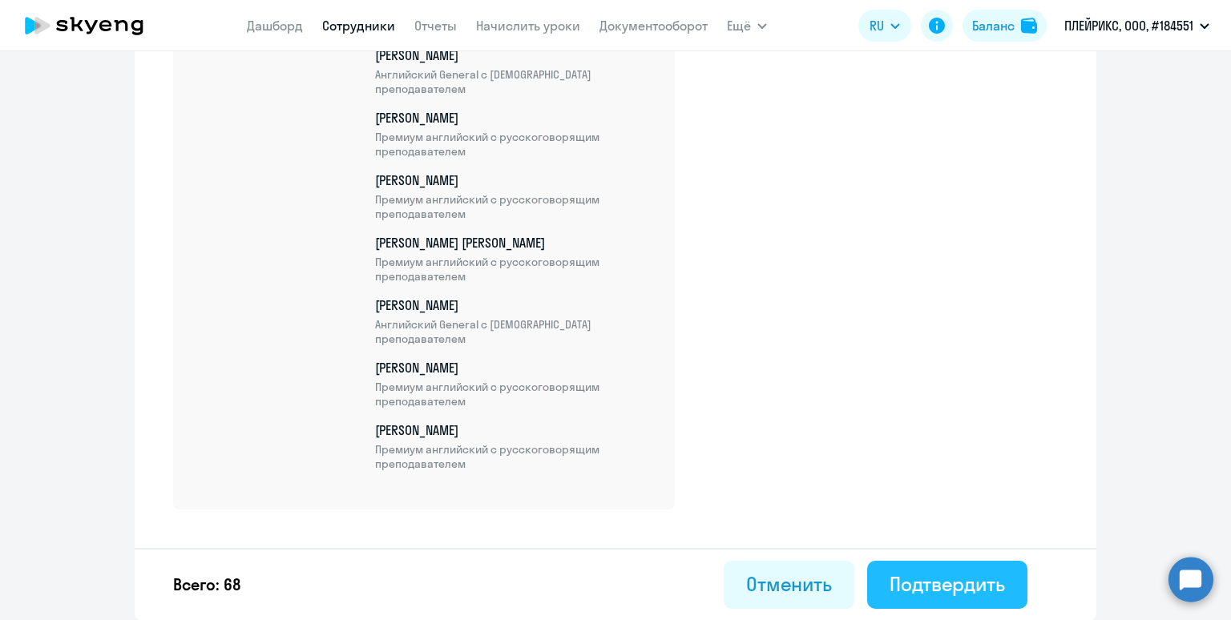
click at [922, 588] on div "Подтвердить" at bounding box center [947, 585] width 115 height 26
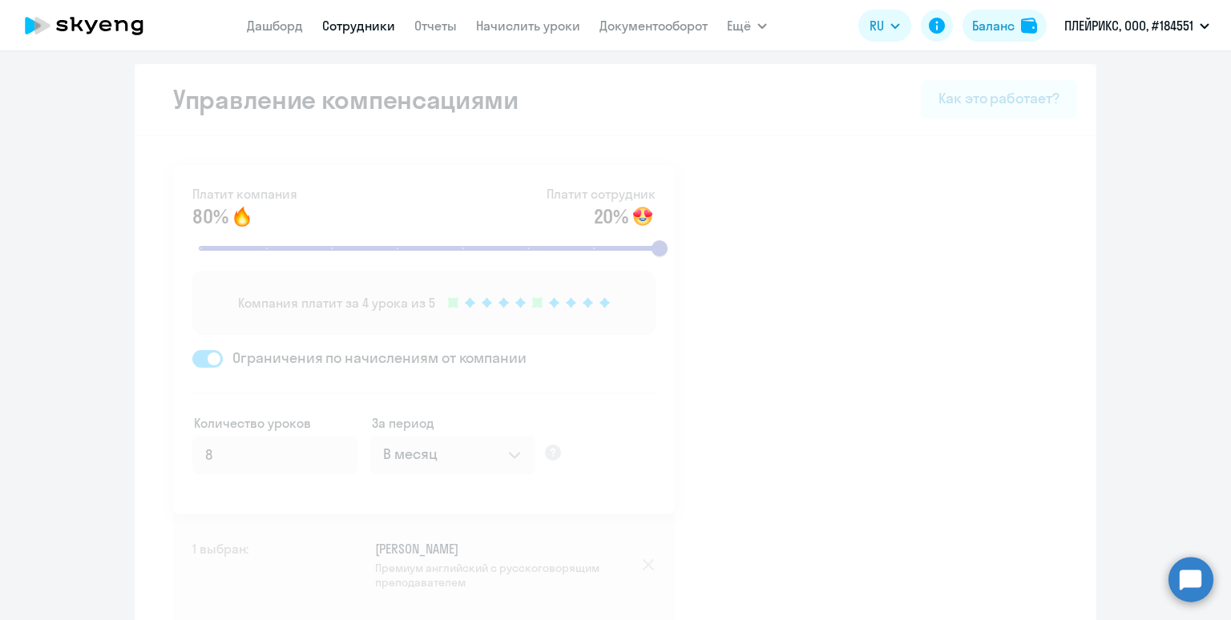
select select "30"
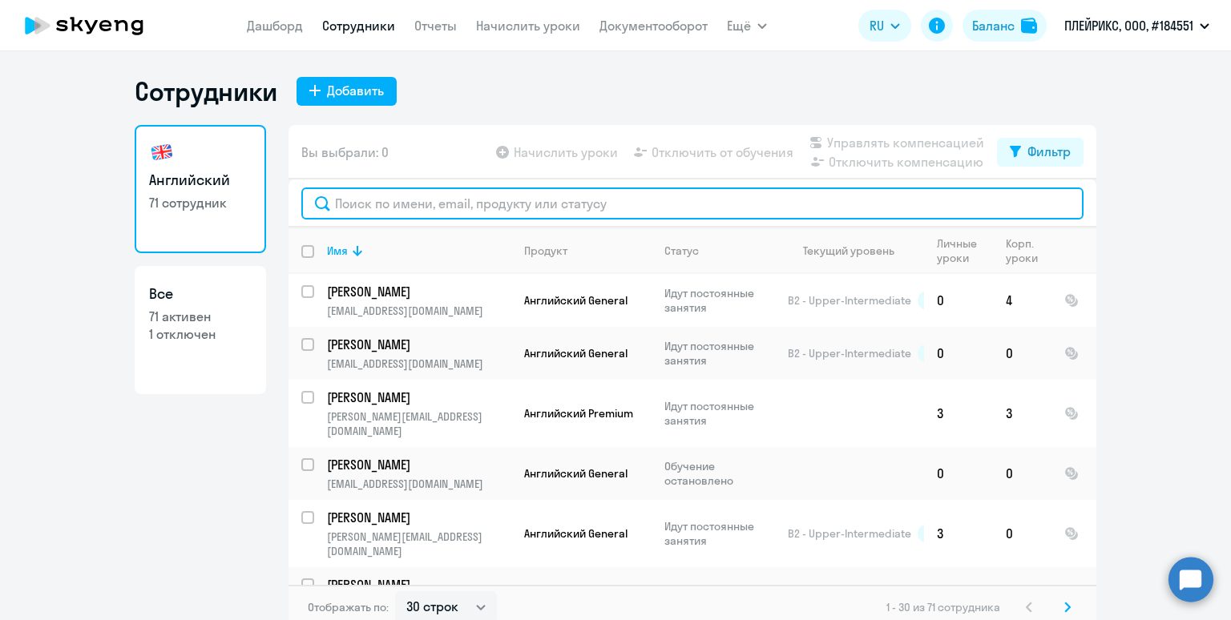
click at [410, 205] on input "text" at bounding box center [692, 204] width 782 height 32
paste input "Богучаров"
type input "Богучаров"
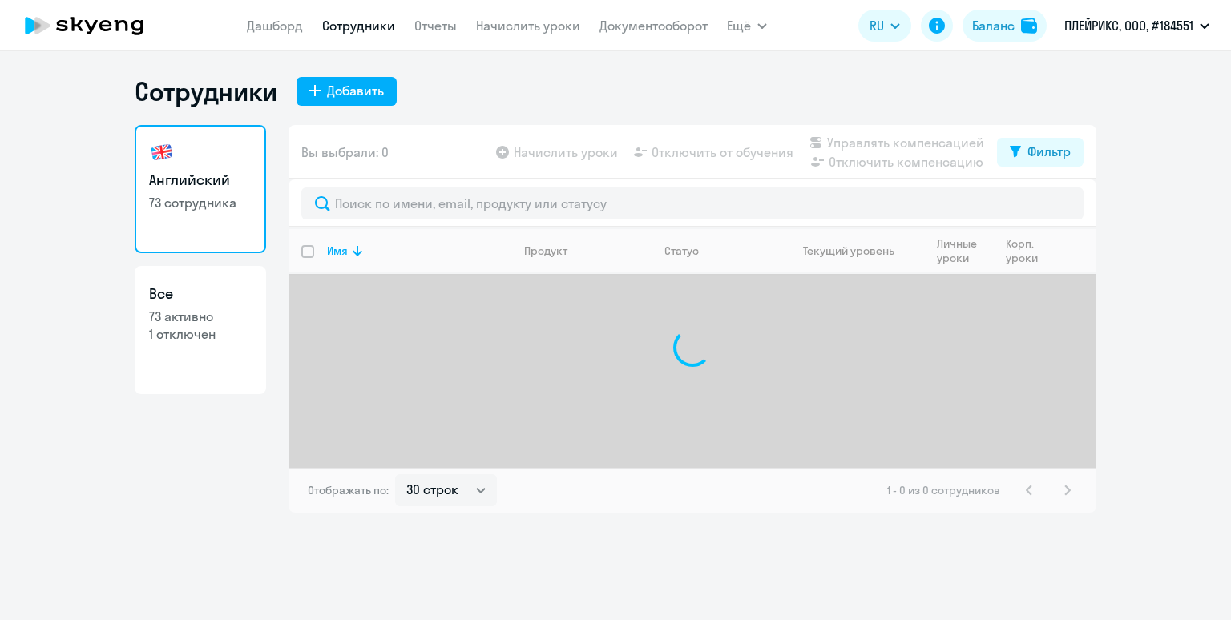
select select "30"
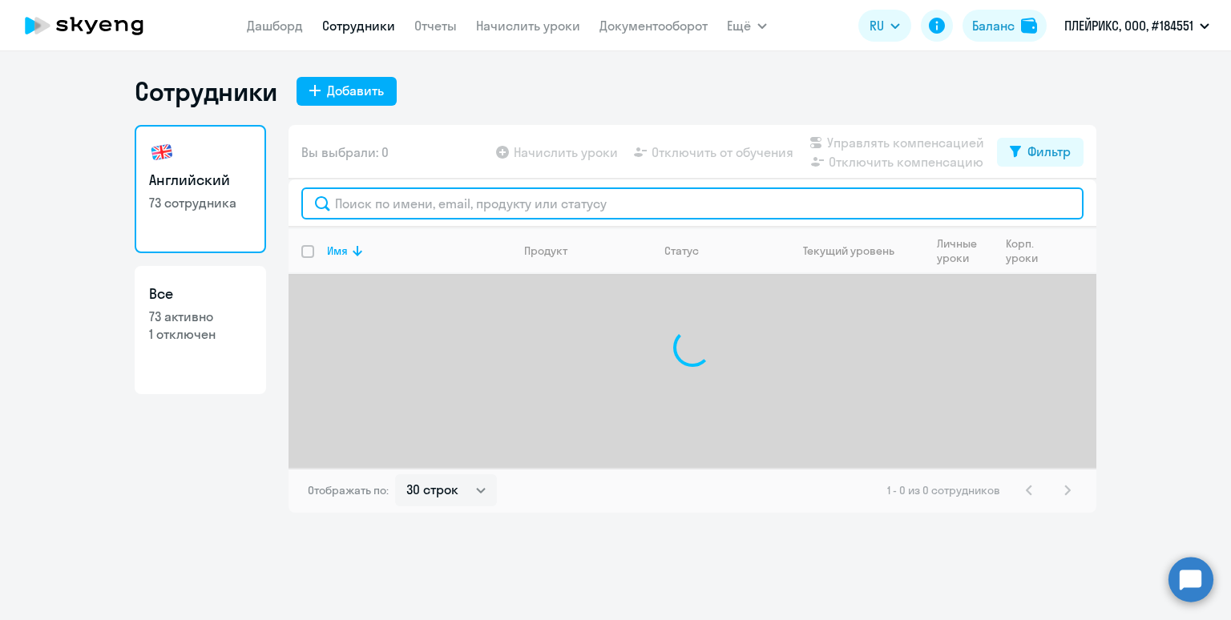
click at [402, 200] on input "text" at bounding box center [692, 204] width 782 height 32
paste input "Богучаров"
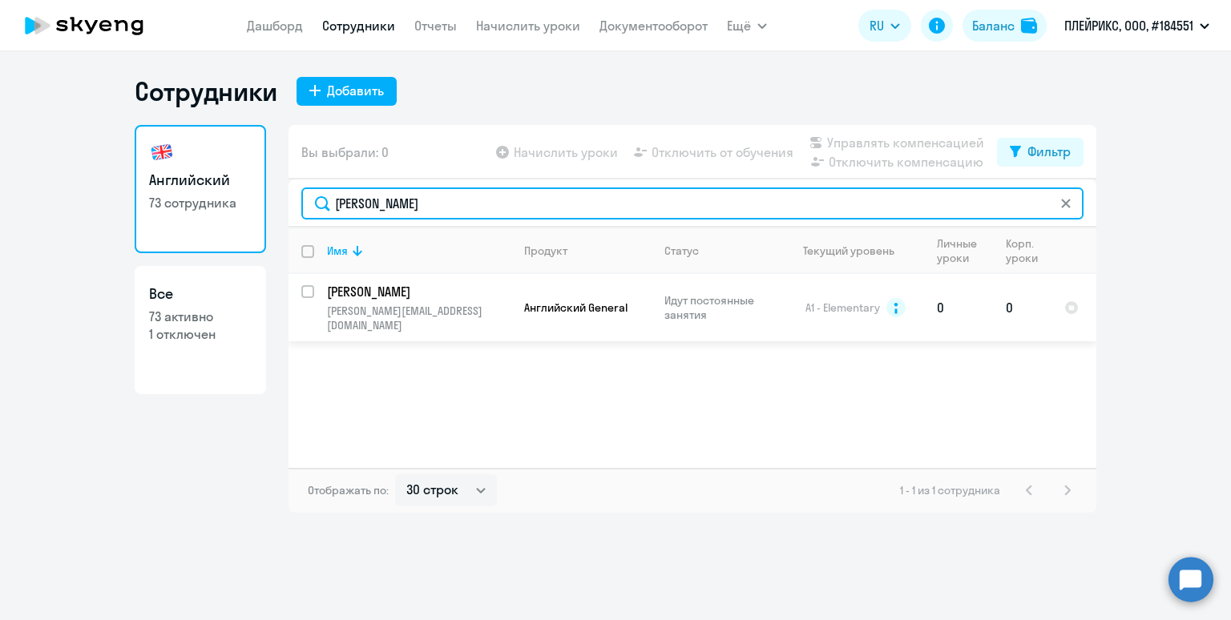
type input "Богучаров"
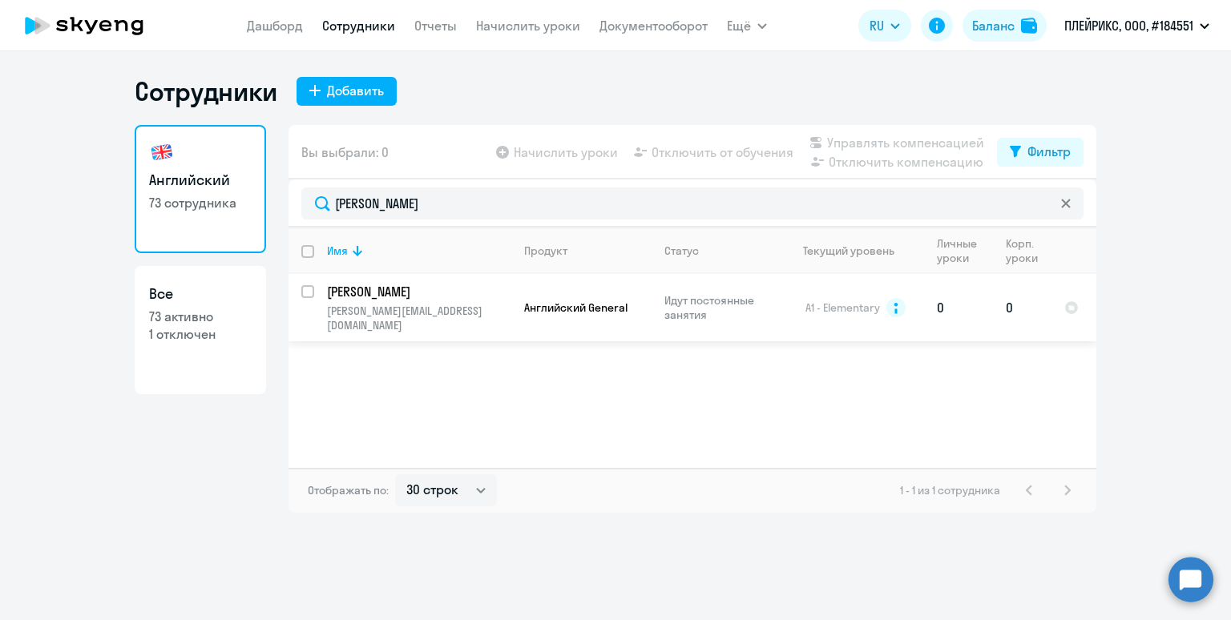
click at [305, 288] on input "select row 14446235" at bounding box center [317, 301] width 32 height 32
checkbox input "true"
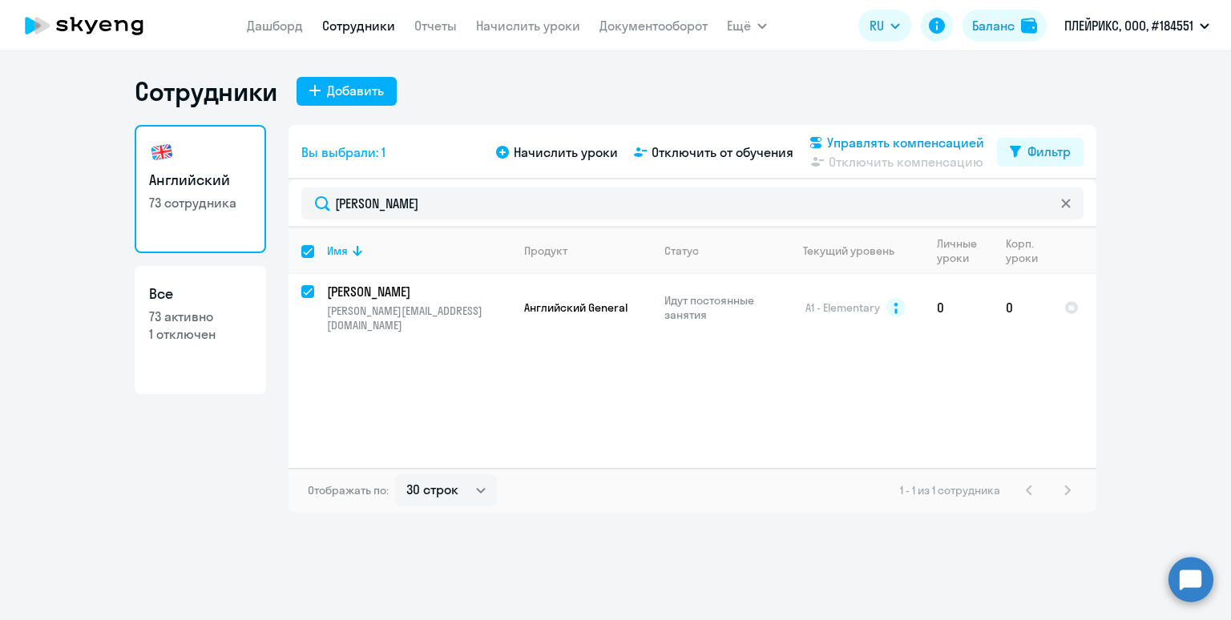
click at [858, 143] on span "Управлять компенсацией" at bounding box center [905, 142] width 157 height 19
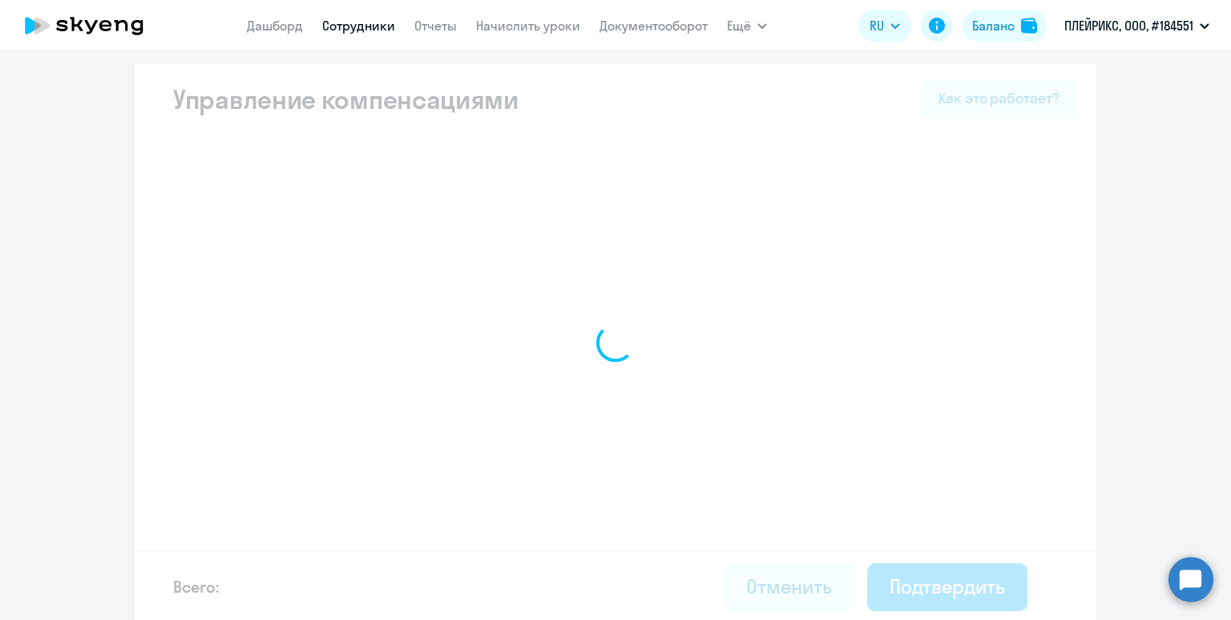
select select "MONTHLY"
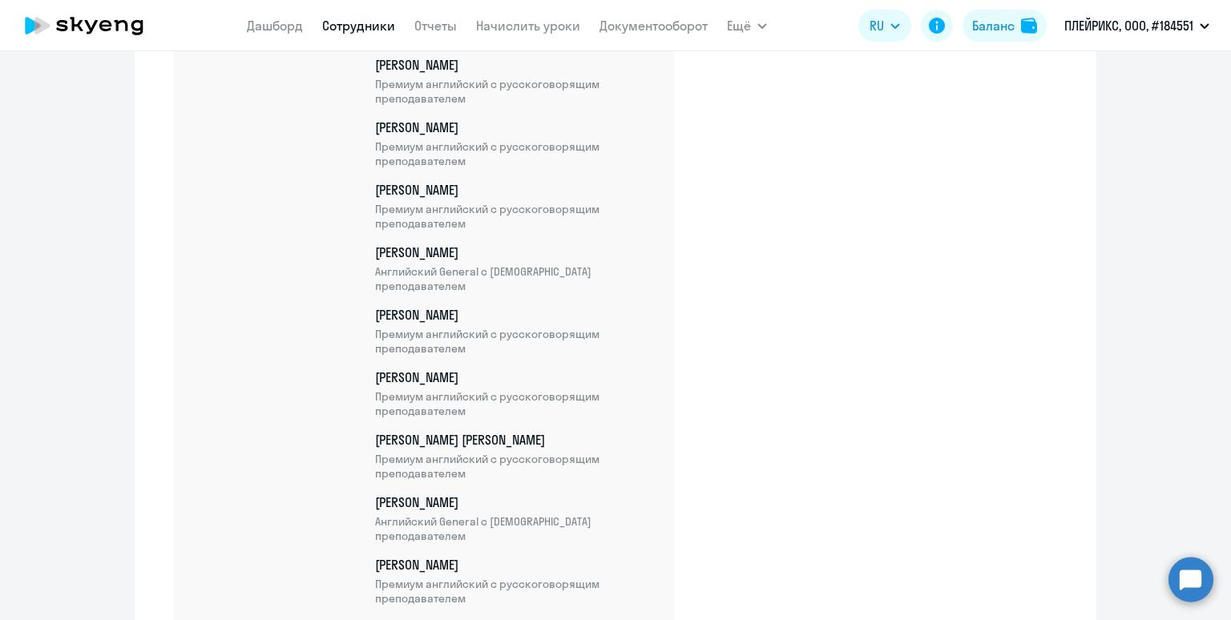
scroll to position [4485, 0]
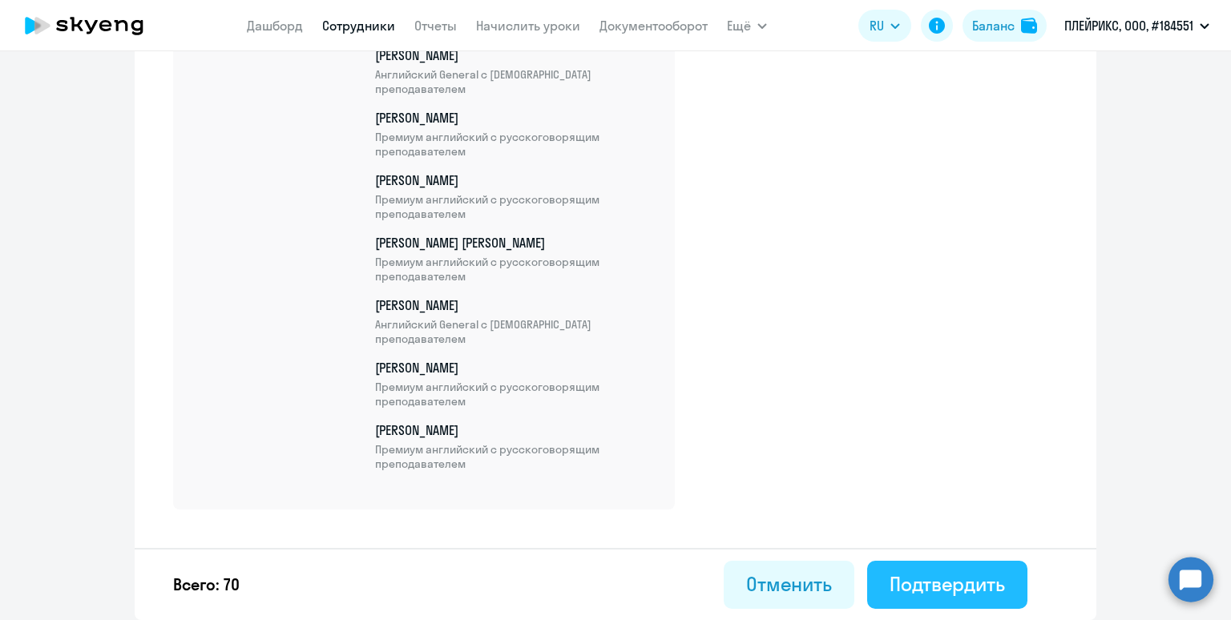
click at [945, 583] on div "Подтвердить" at bounding box center [947, 585] width 115 height 26
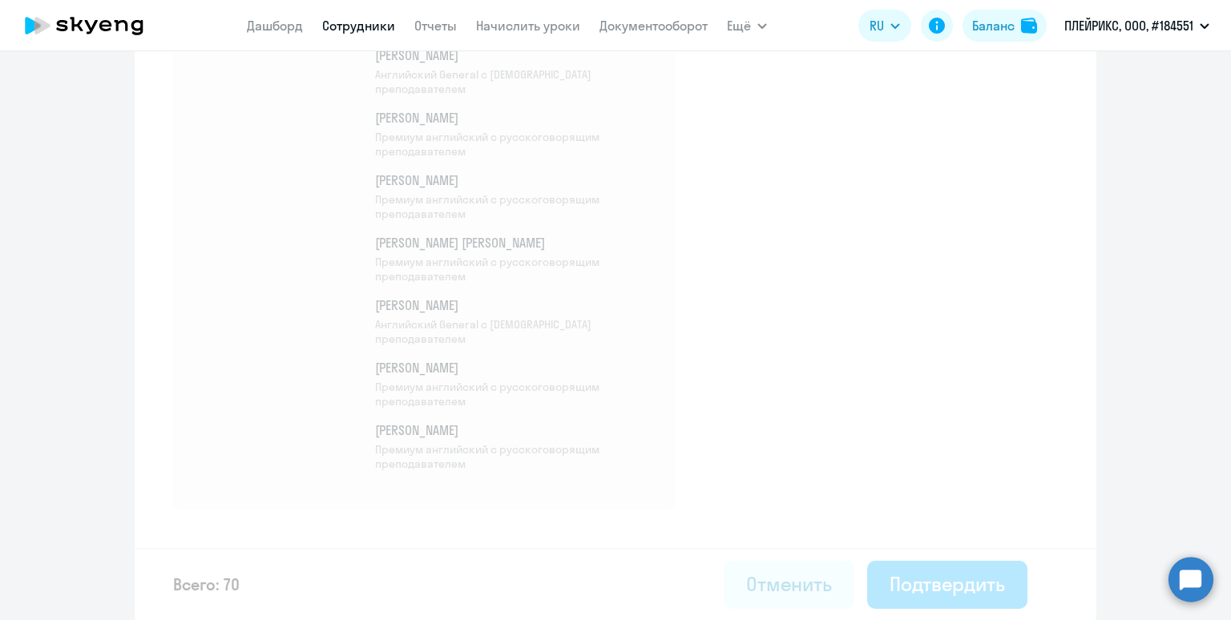
select select "30"
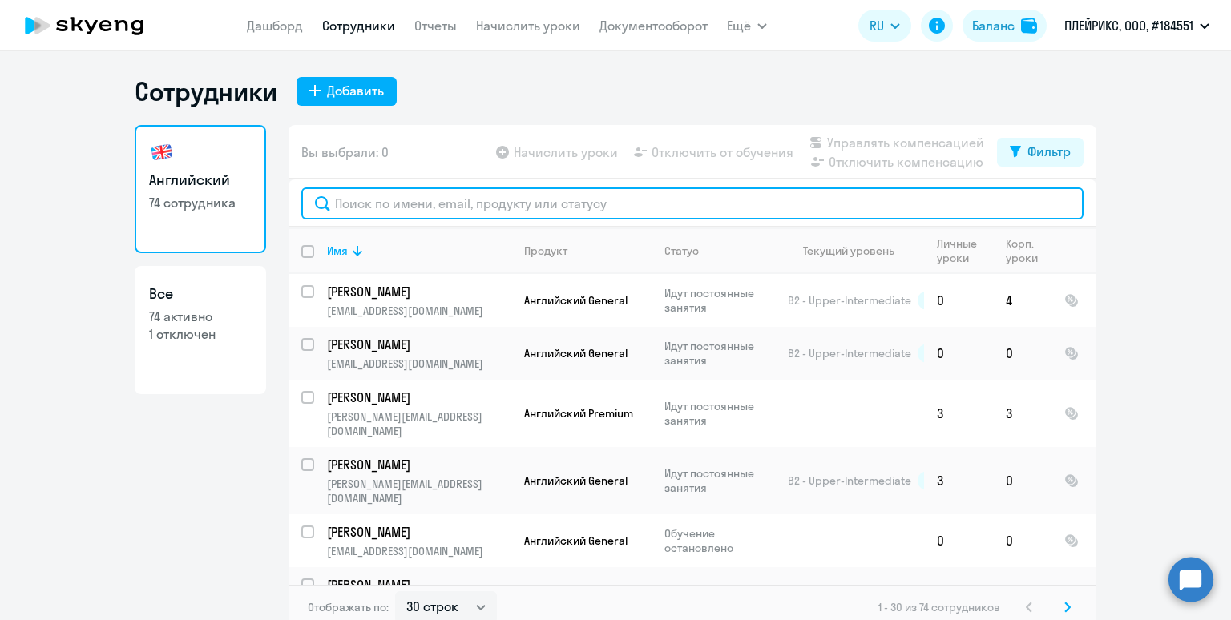
click at [375, 205] on input "text" at bounding box center [692, 204] width 782 height 32
paste input "[PERSON_NAME]"
type input "Макаревич"
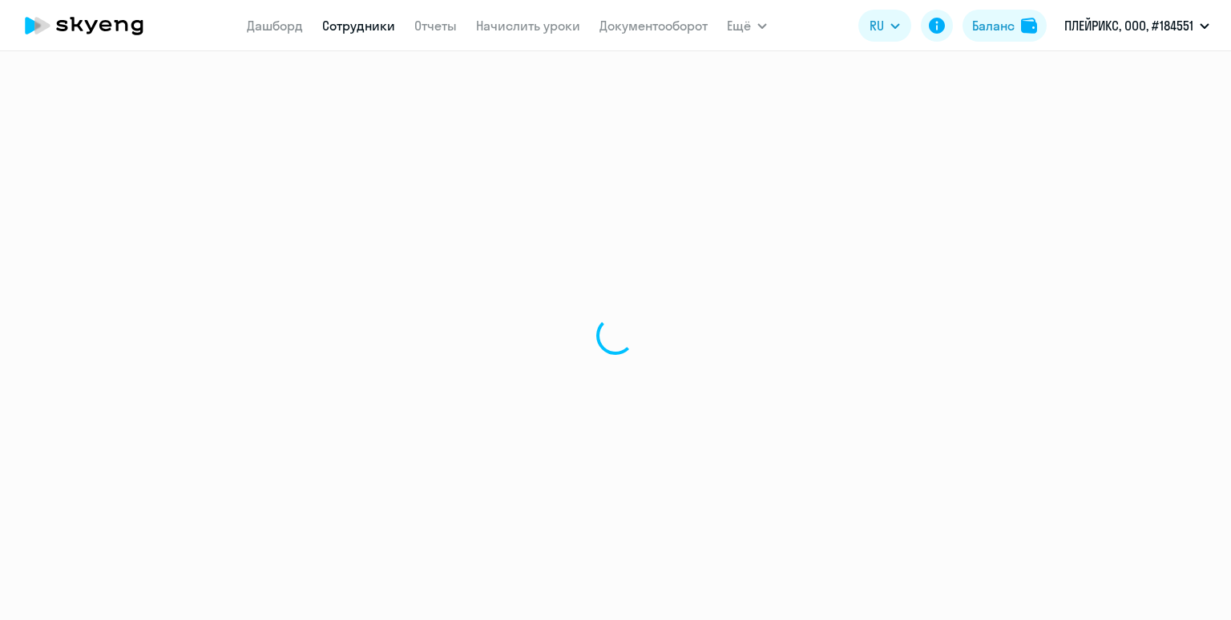
select select "30"
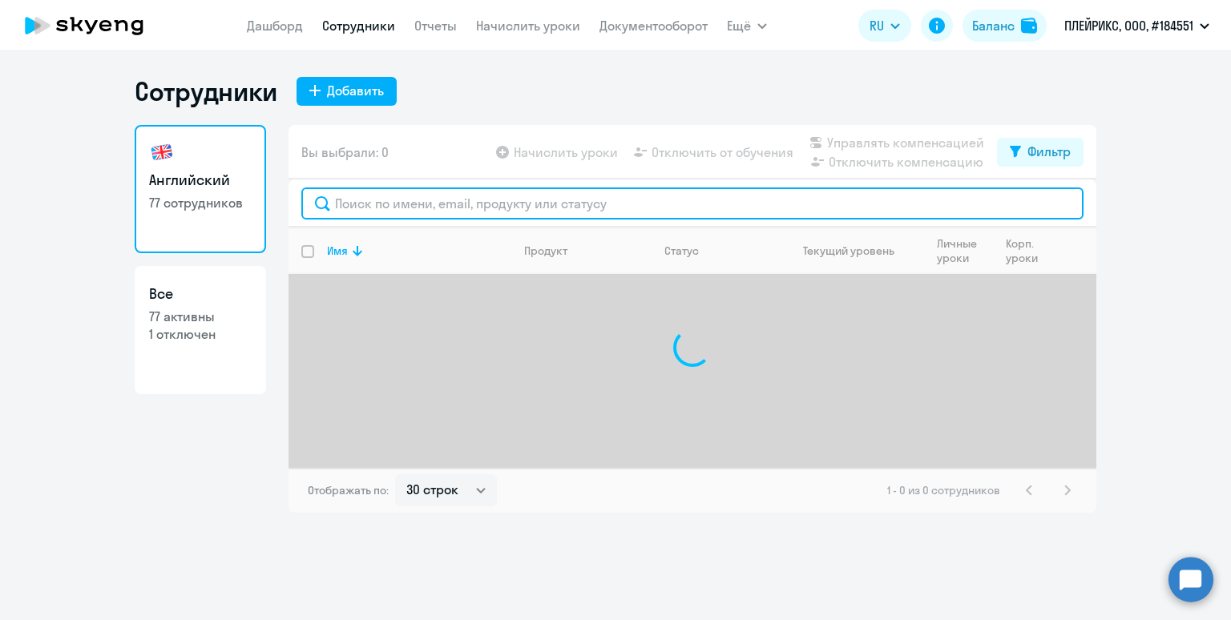
click at [382, 210] on input "text" at bounding box center [692, 204] width 782 height 32
paste input "[PERSON_NAME]"
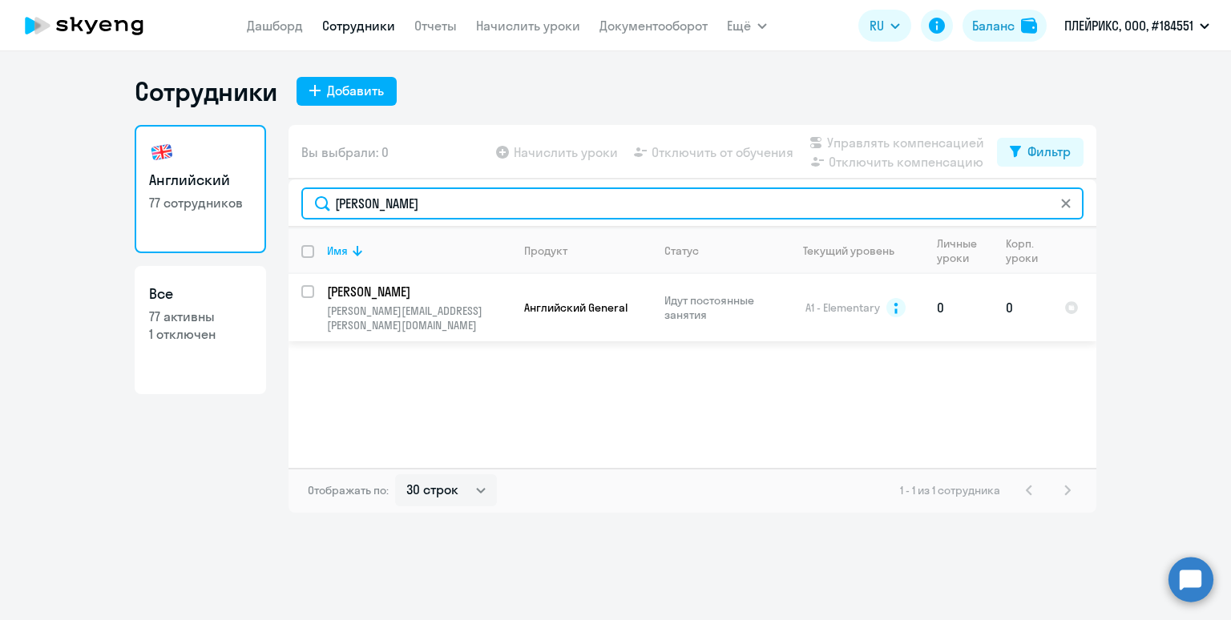
type input "[PERSON_NAME]"
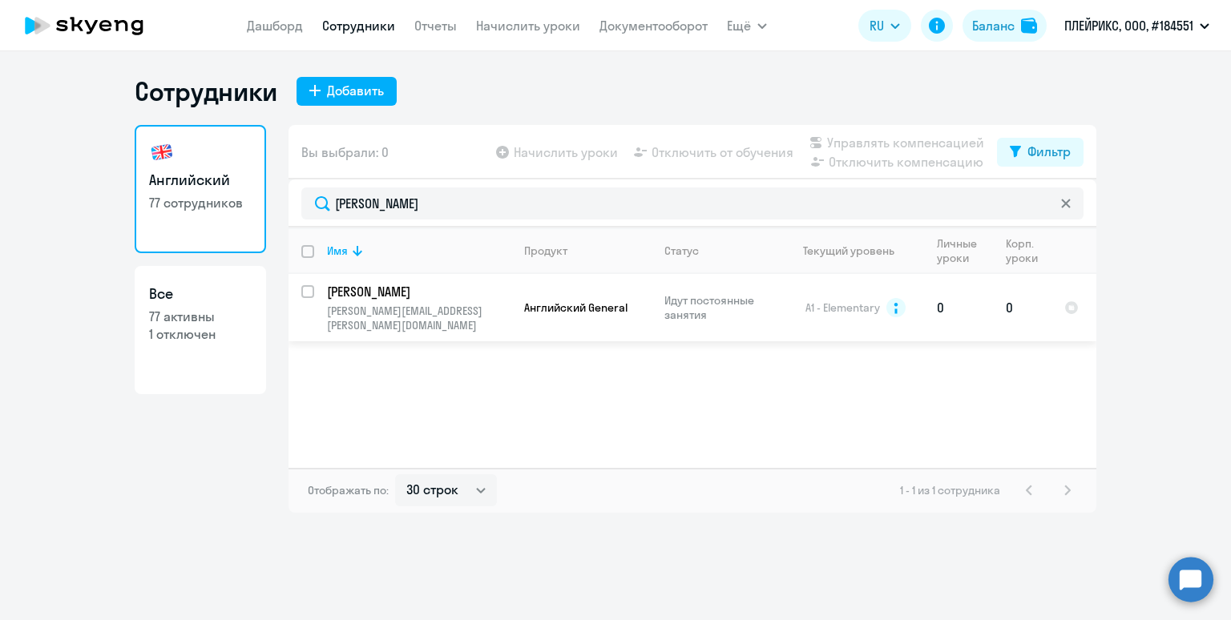
click at [306, 290] on input "select row 14788356" at bounding box center [317, 301] width 32 height 32
checkbox input "true"
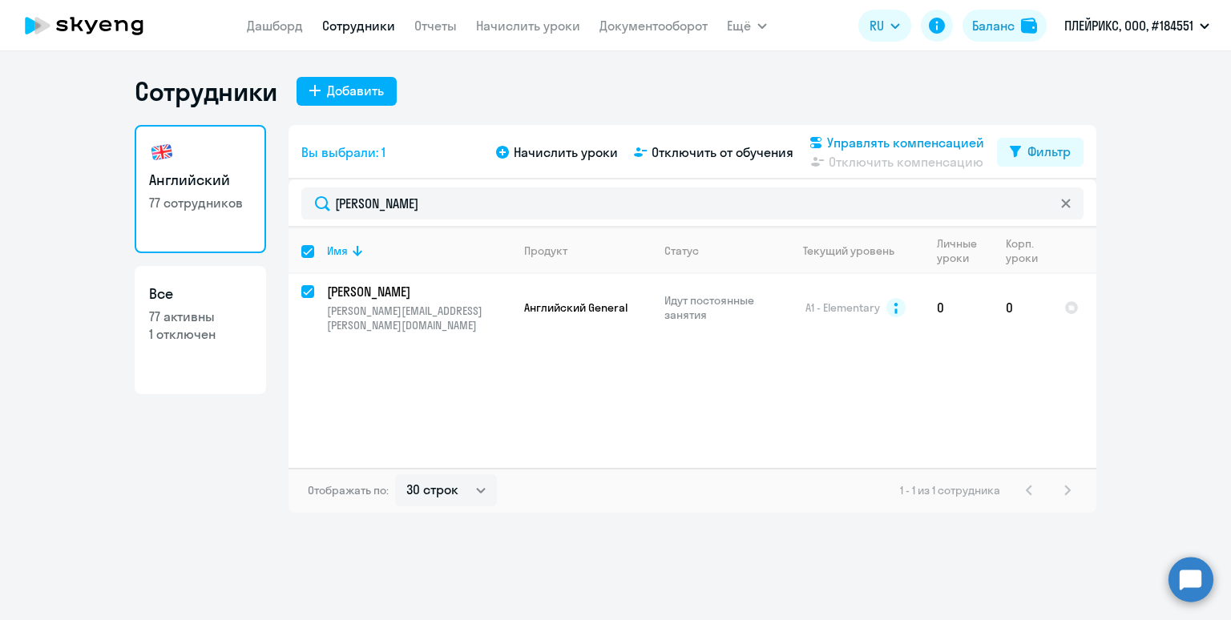
click at [871, 143] on span "Управлять компенсацией" at bounding box center [905, 142] width 157 height 19
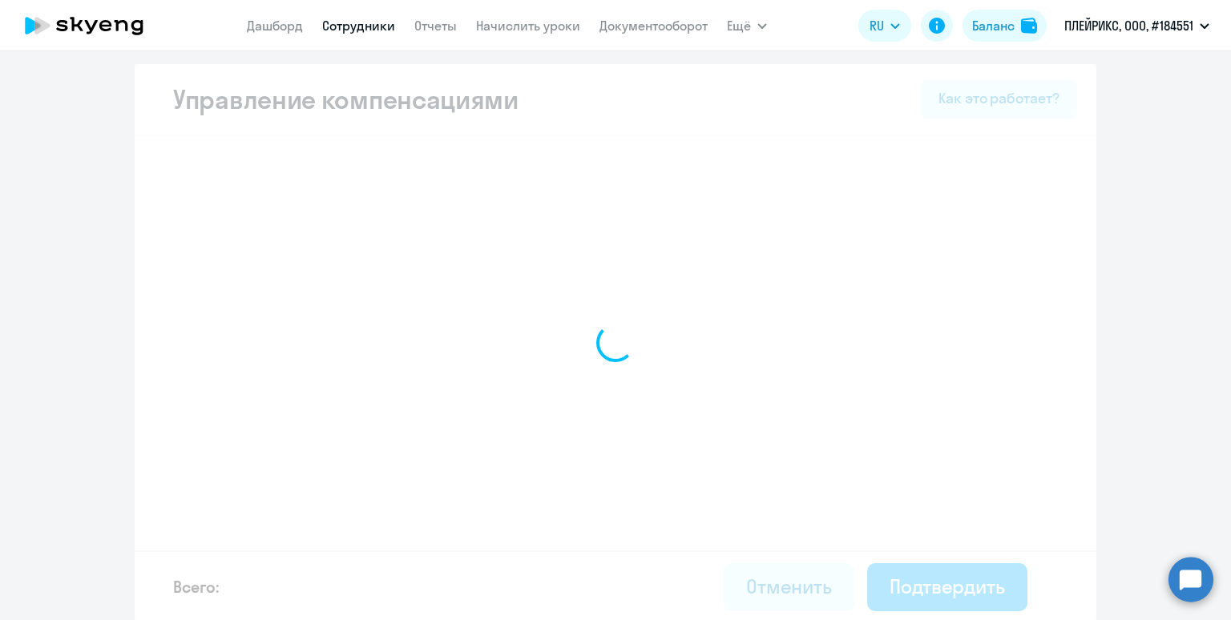
select select "MONTHLY"
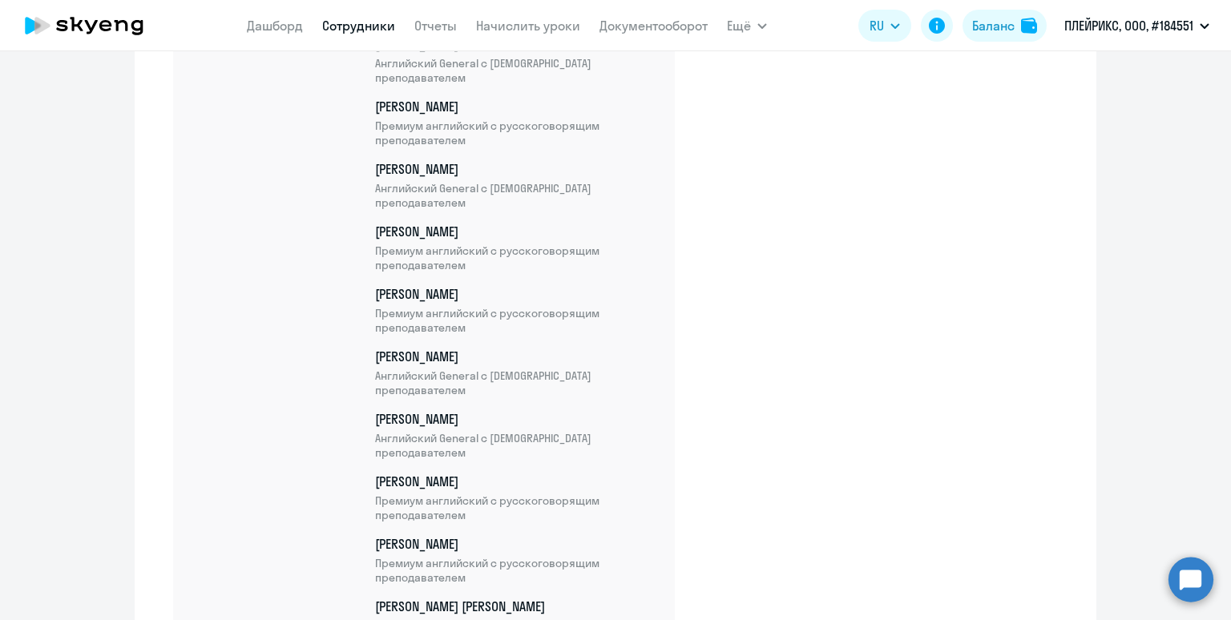
scroll to position [4610, 0]
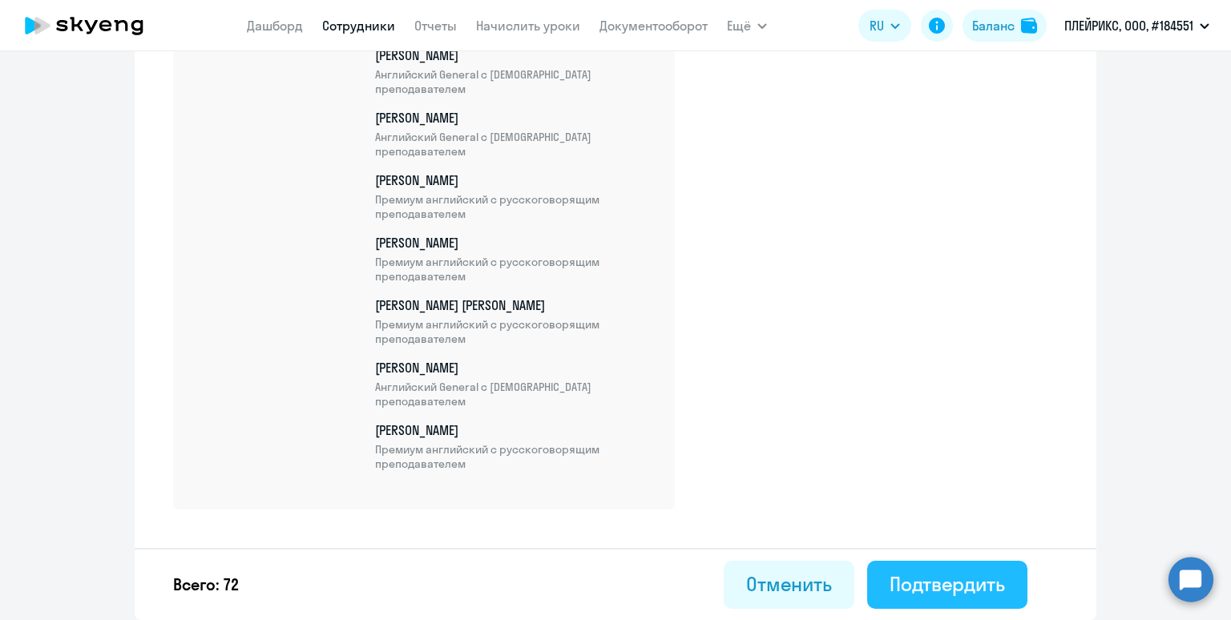
click at [911, 578] on div "Подтвердить" at bounding box center [947, 585] width 115 height 26
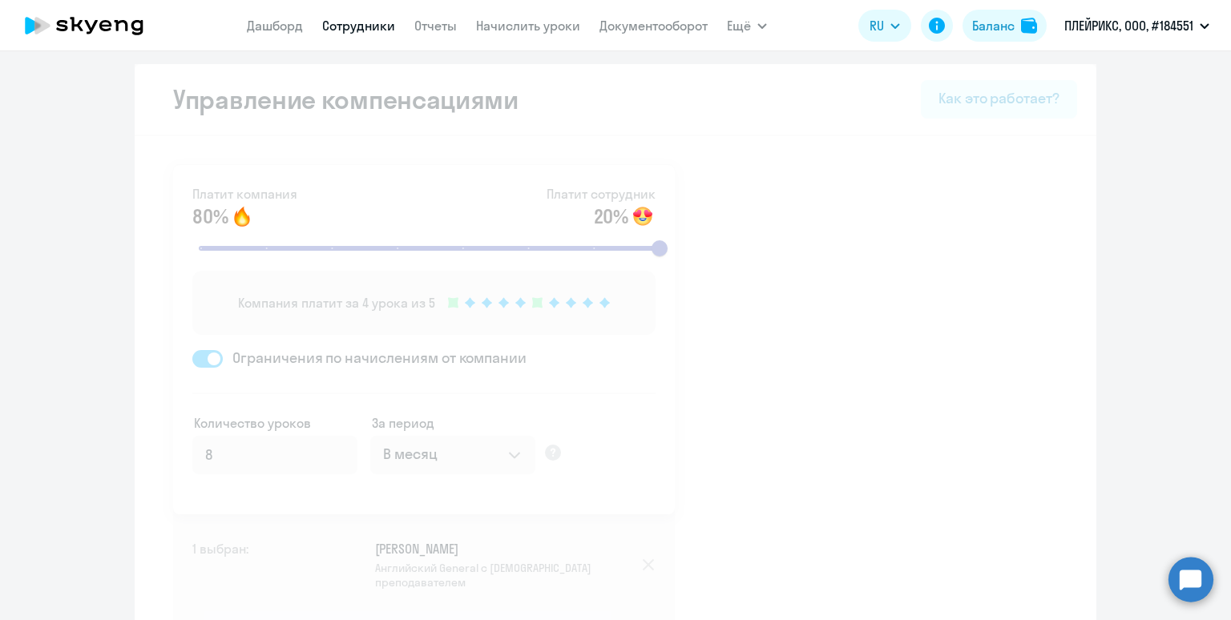
select select "30"
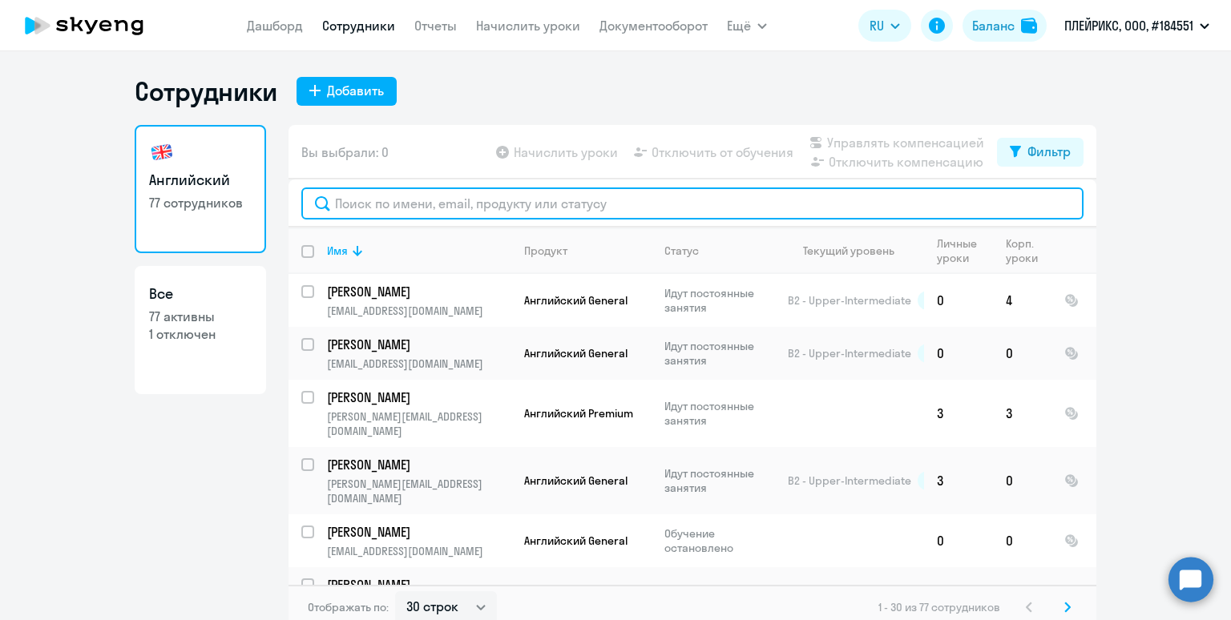
click at [414, 204] on input "text" at bounding box center [692, 204] width 782 height 32
paste input "[PERSON_NAME]"
type input "[PERSON_NAME]"
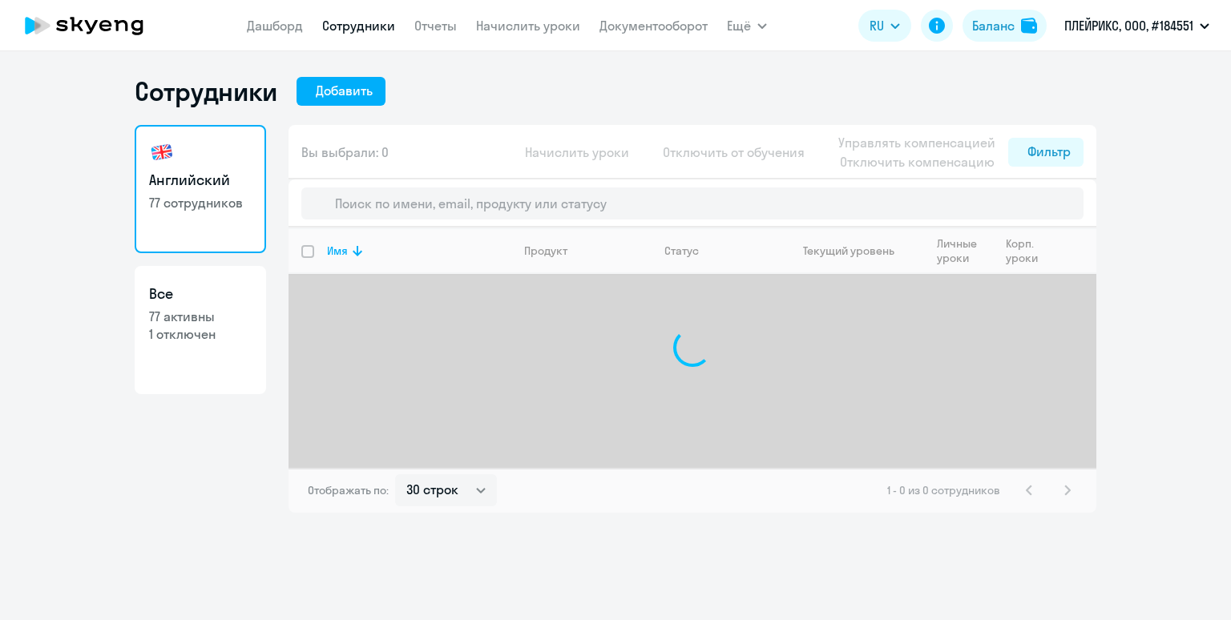
select select "30"
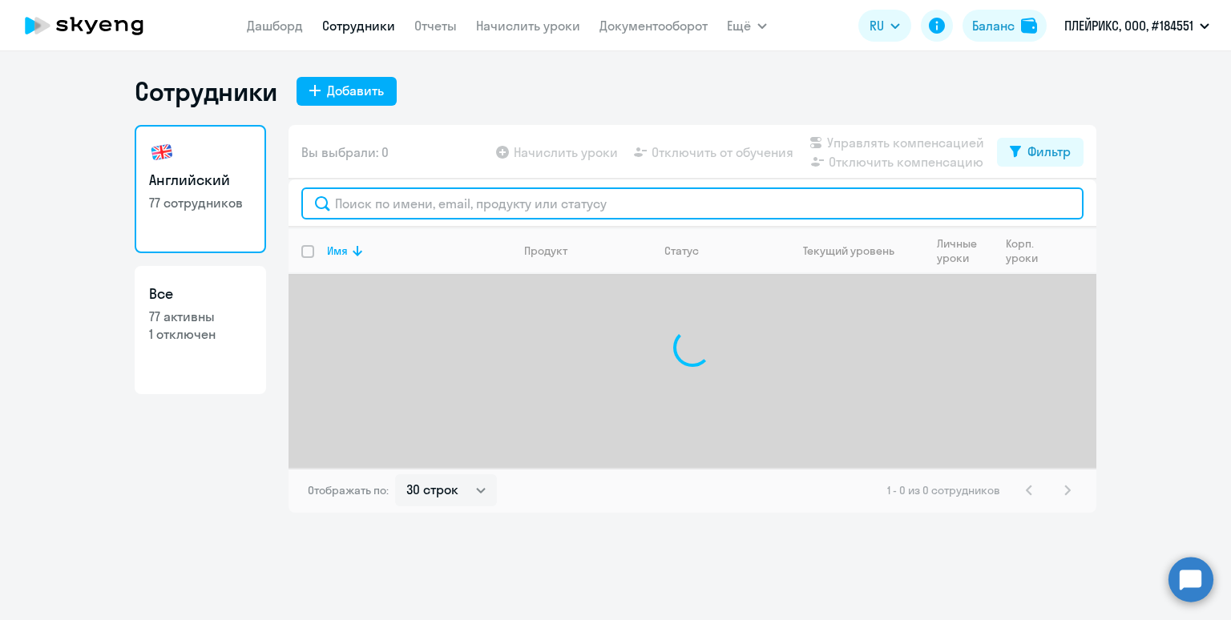
click at [410, 208] on input "text" at bounding box center [692, 204] width 782 height 32
paste input "[PERSON_NAME]"
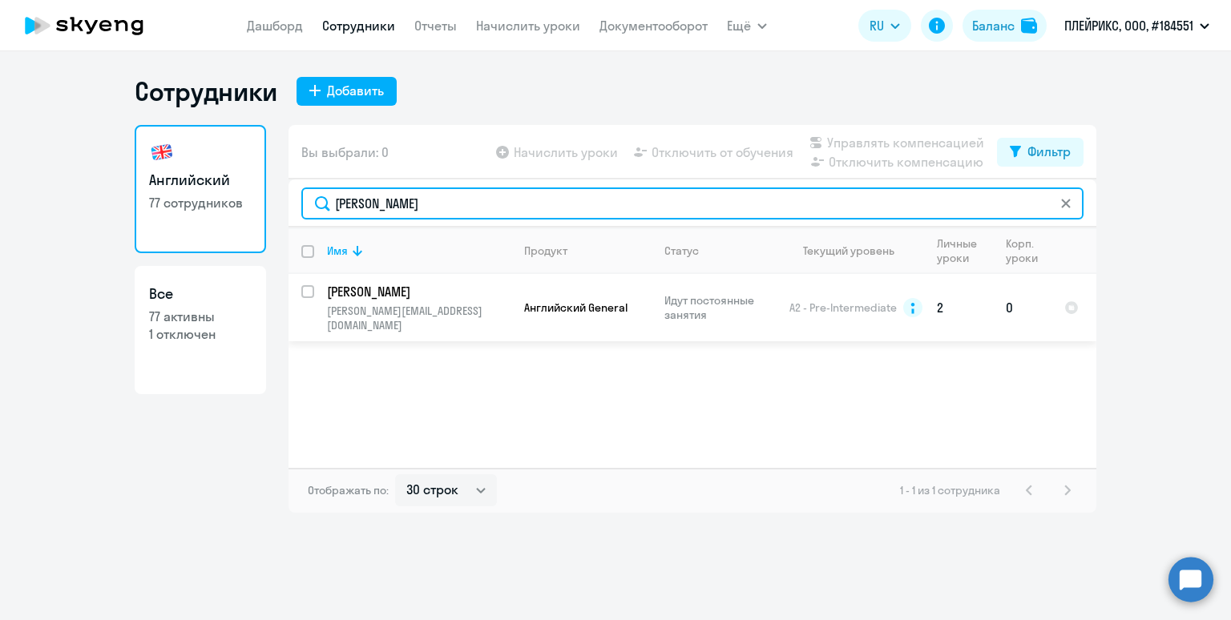
type input "[PERSON_NAME]"
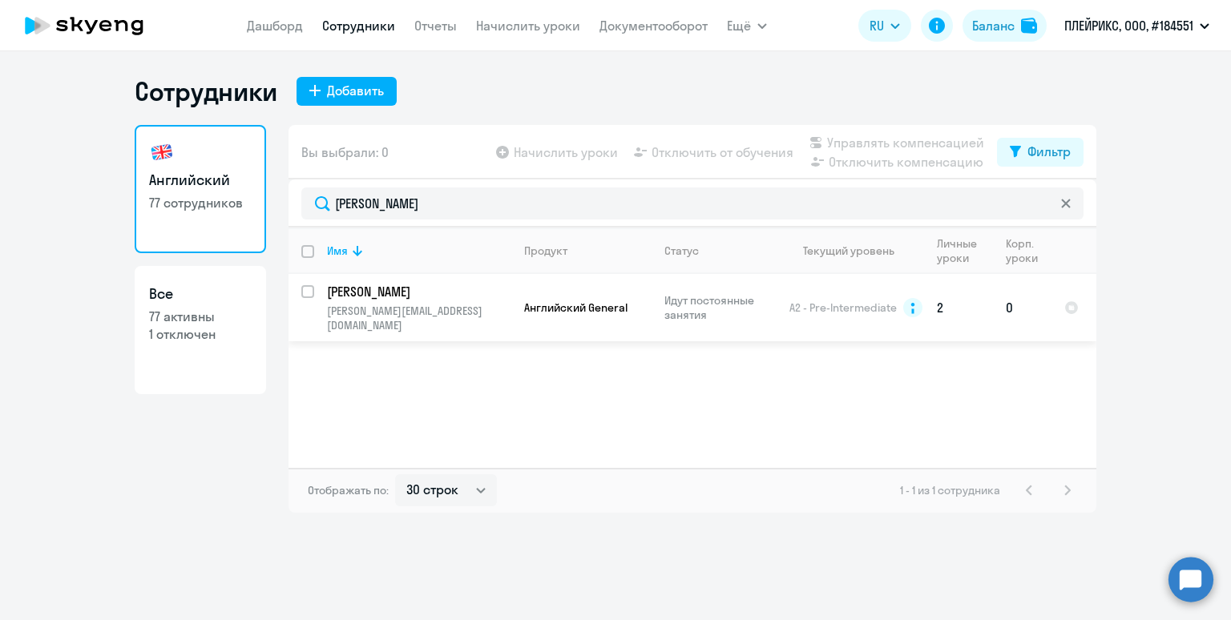
click at [309, 290] on input "select row 14957772" at bounding box center [317, 301] width 32 height 32
checkbox input "true"
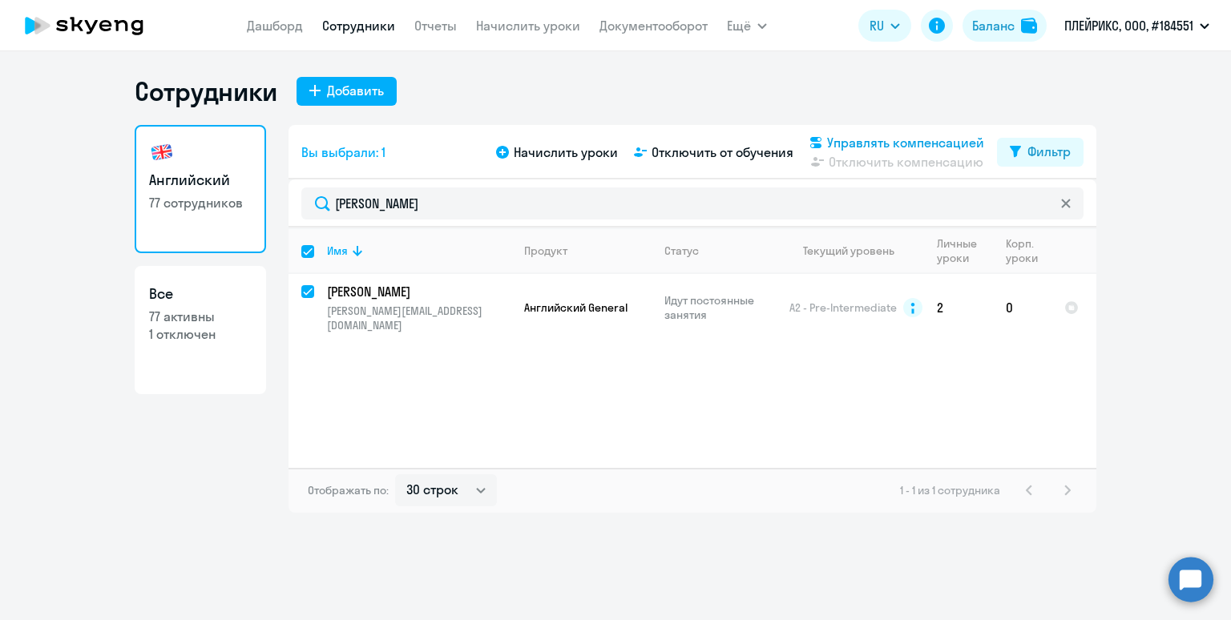
click at [866, 133] on span "Управлять компенсацией" at bounding box center [905, 142] width 157 height 19
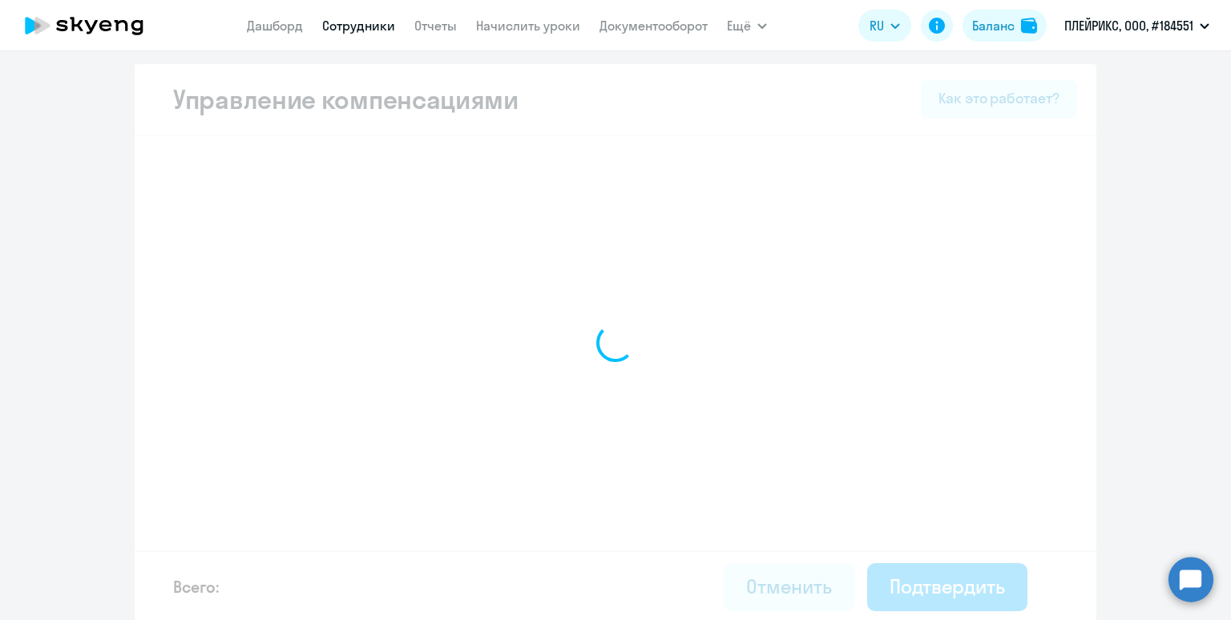
select select "MONTHLY"
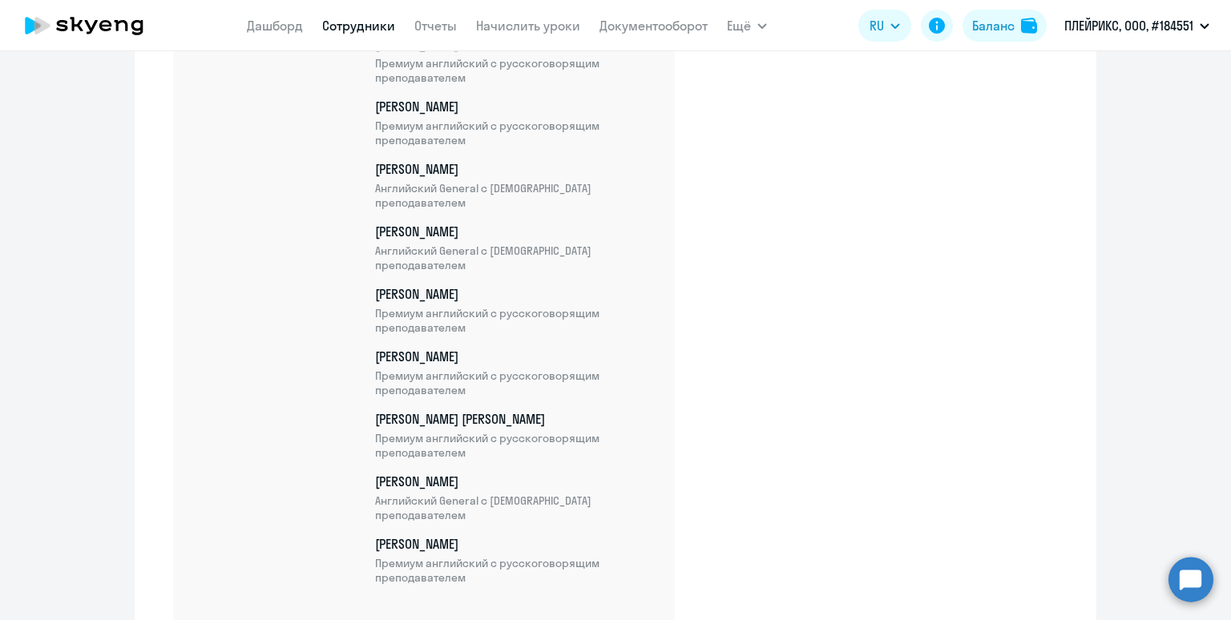
scroll to position [4798, 0]
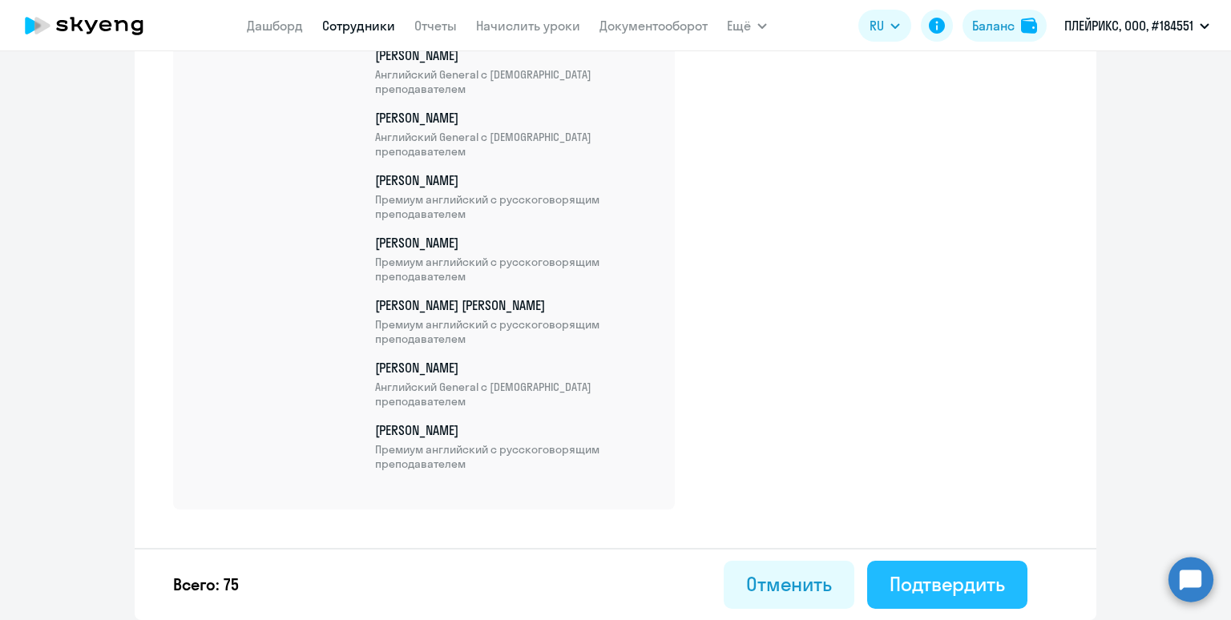
click at [920, 592] on div "Подтвердить" at bounding box center [947, 585] width 115 height 26
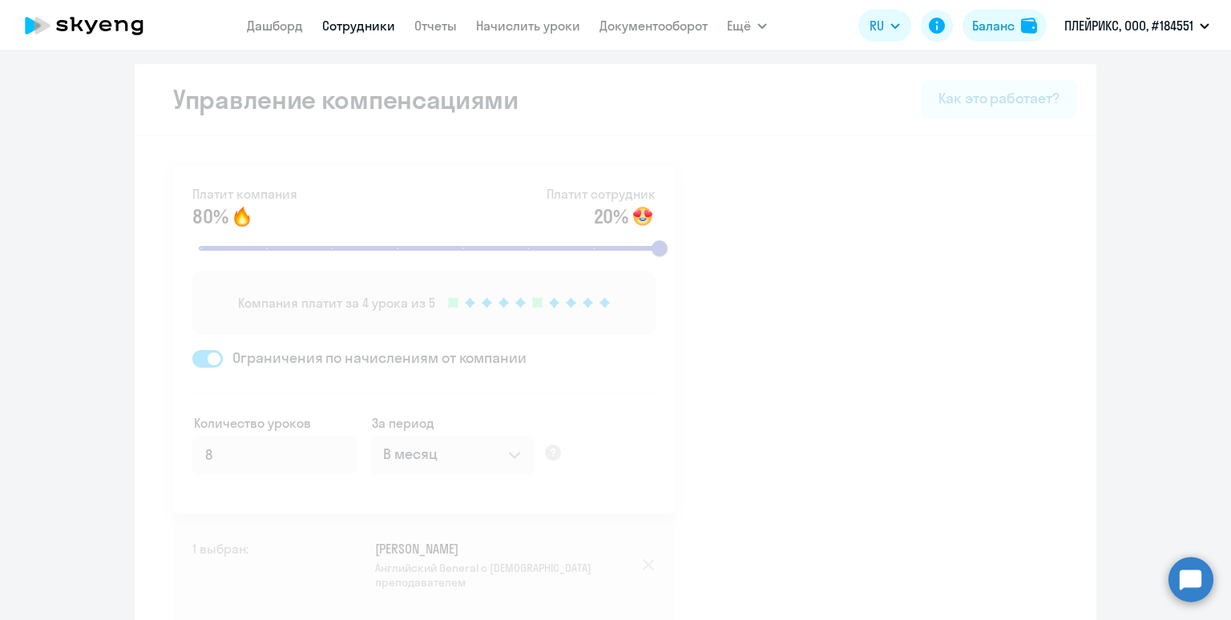
select select "30"
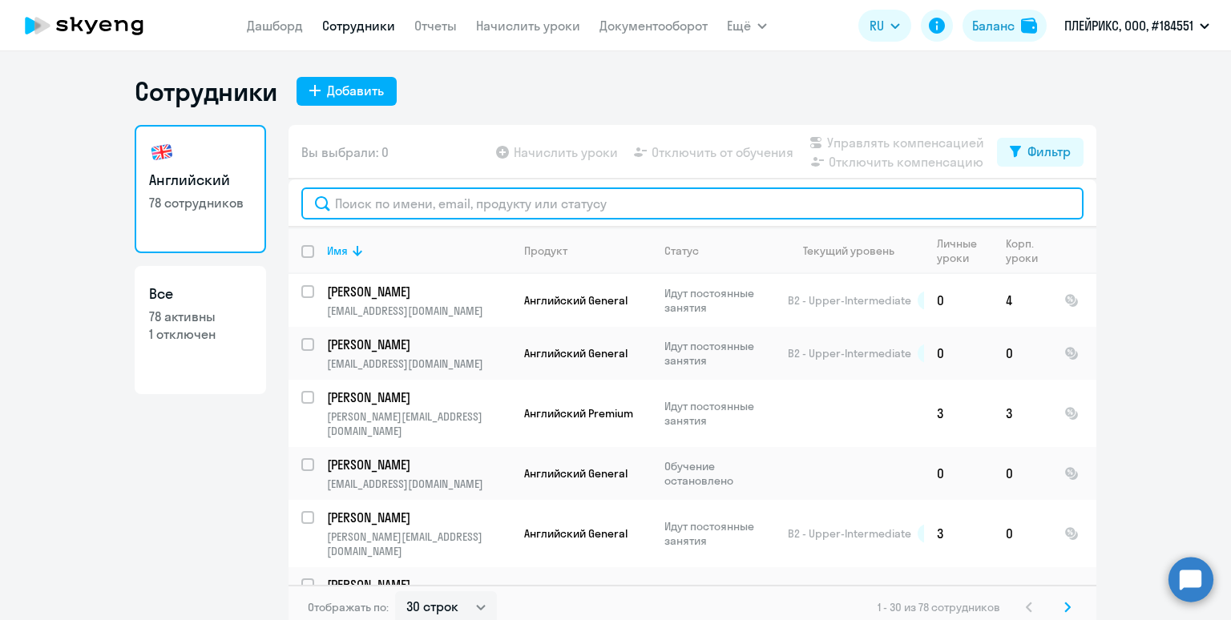
click at [385, 205] on input "text" at bounding box center [692, 204] width 782 height 32
paste input "[PERSON_NAME]"
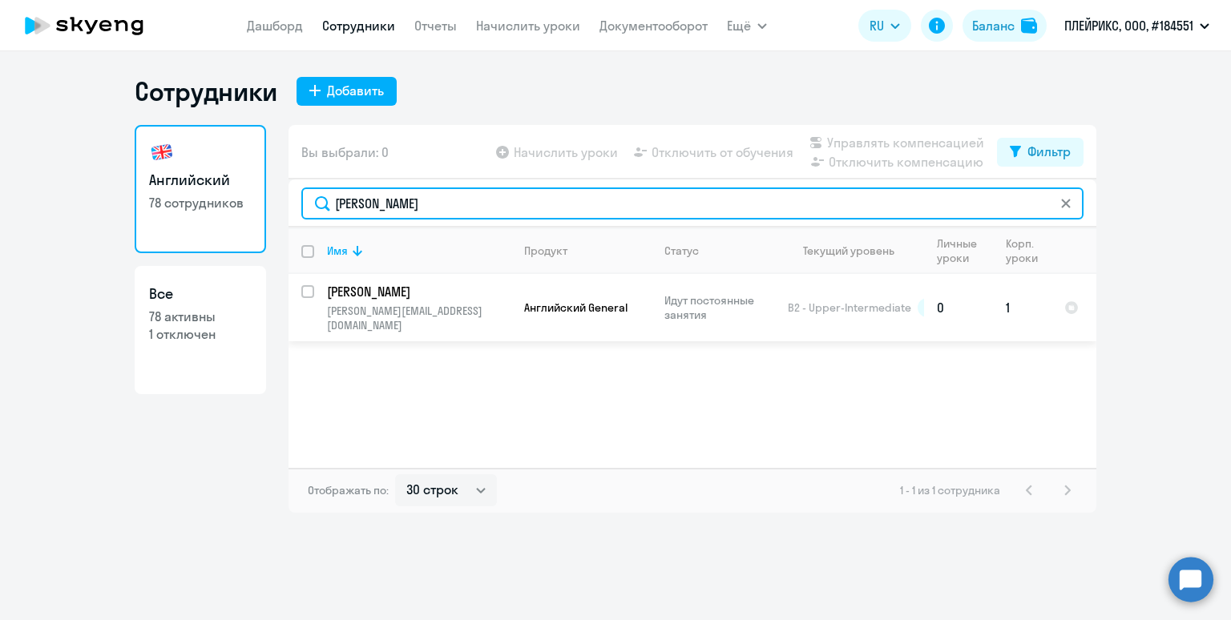
type input "[PERSON_NAME]"
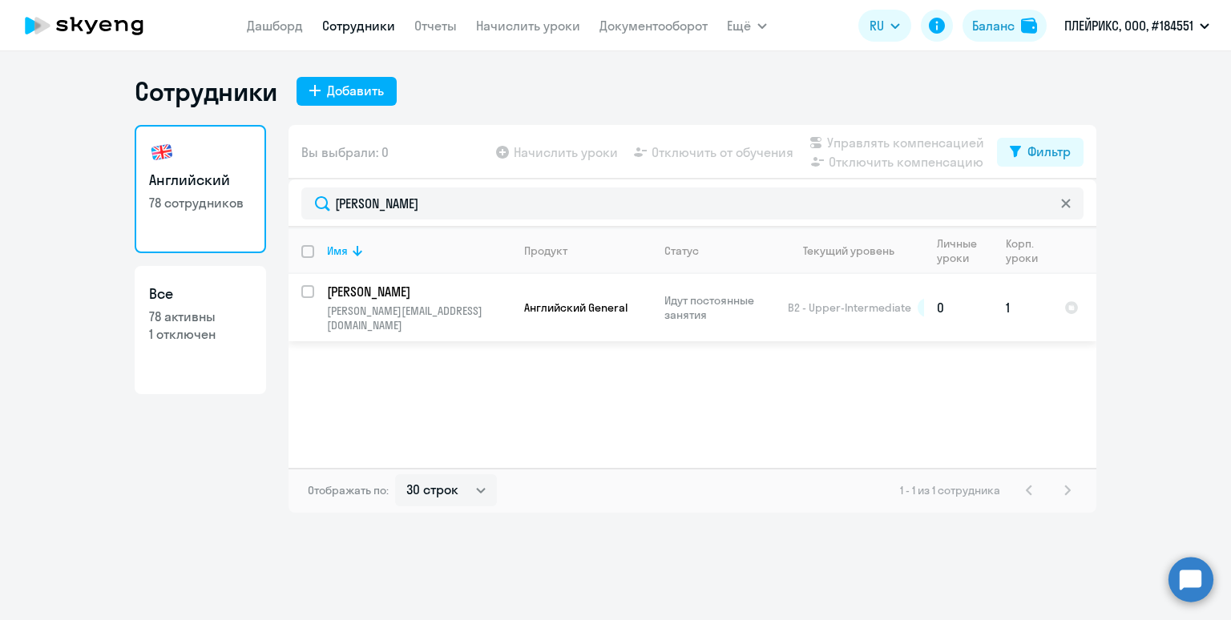
click at [304, 293] on input "select row 13969755" at bounding box center [317, 301] width 32 height 32
checkbox input "true"
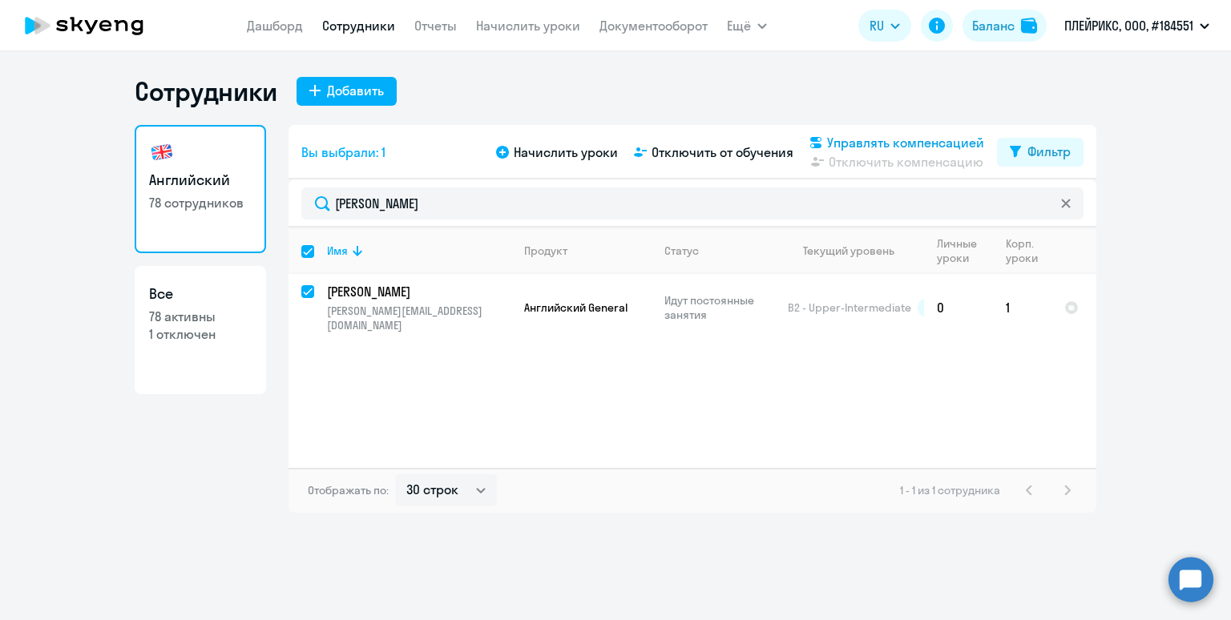
click at [884, 143] on span "Управлять компенсацией" at bounding box center [905, 142] width 157 height 19
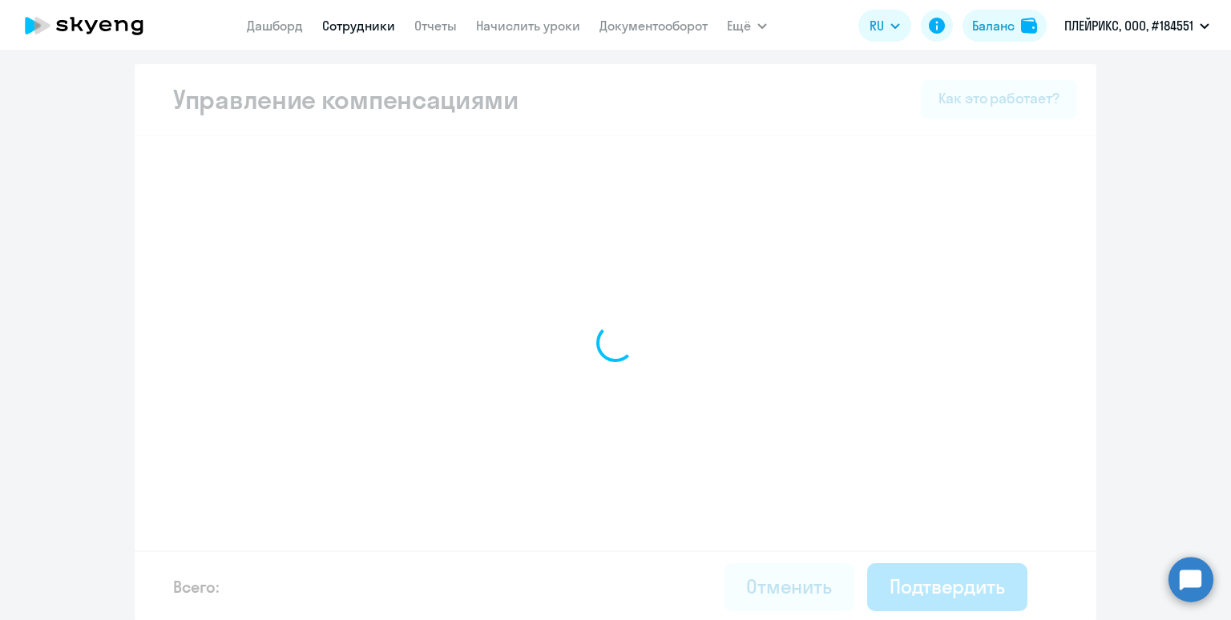
select select "MONTHLY"
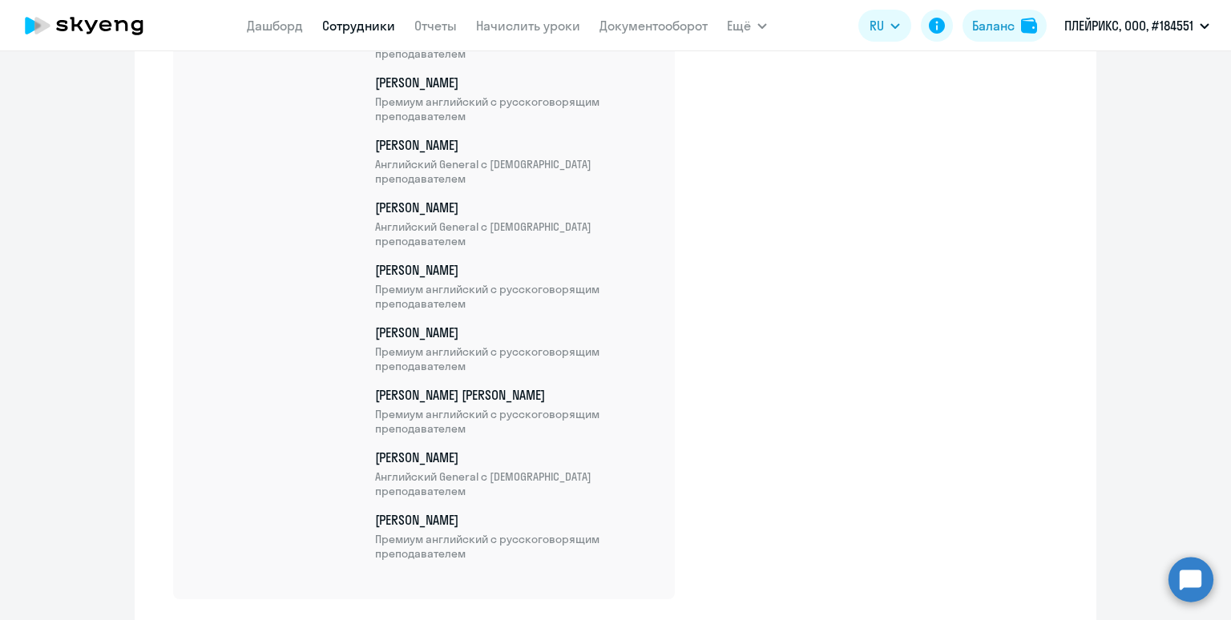
scroll to position [5236, 0]
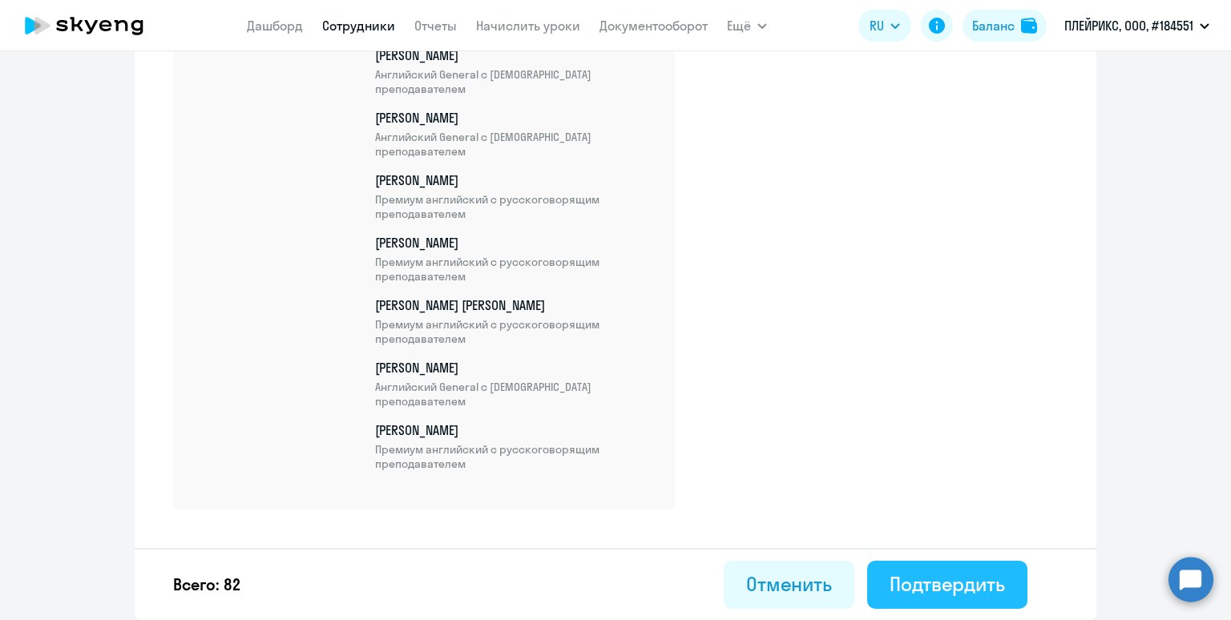
click at [940, 580] on div "Подтвердить" at bounding box center [947, 585] width 115 height 26
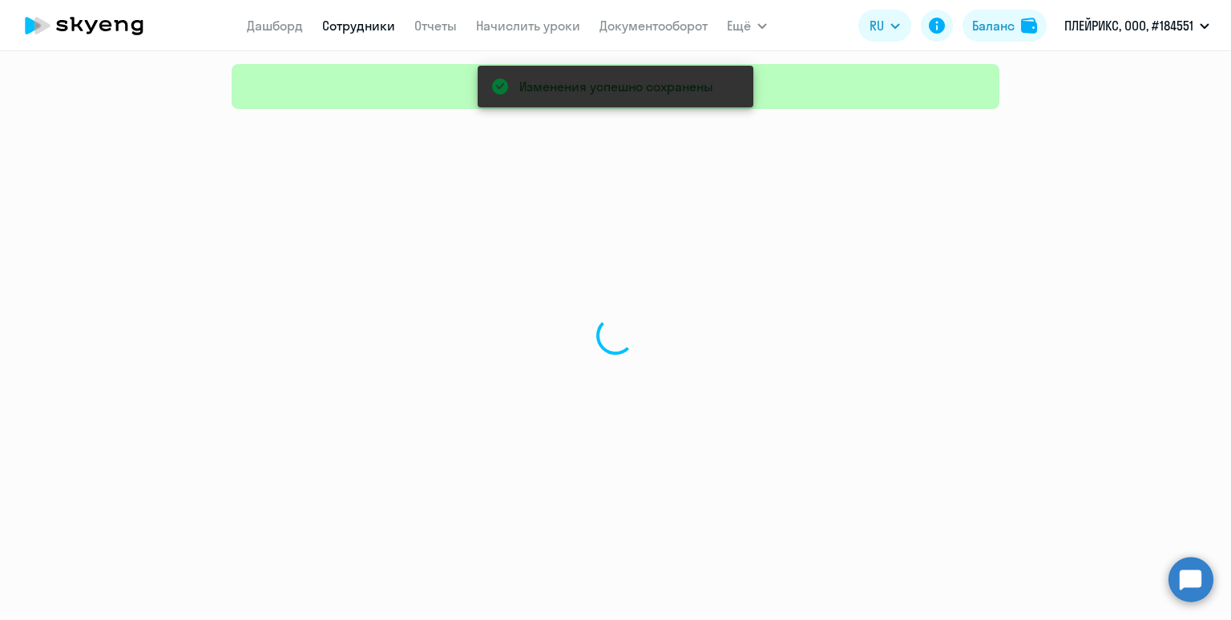
select select "30"
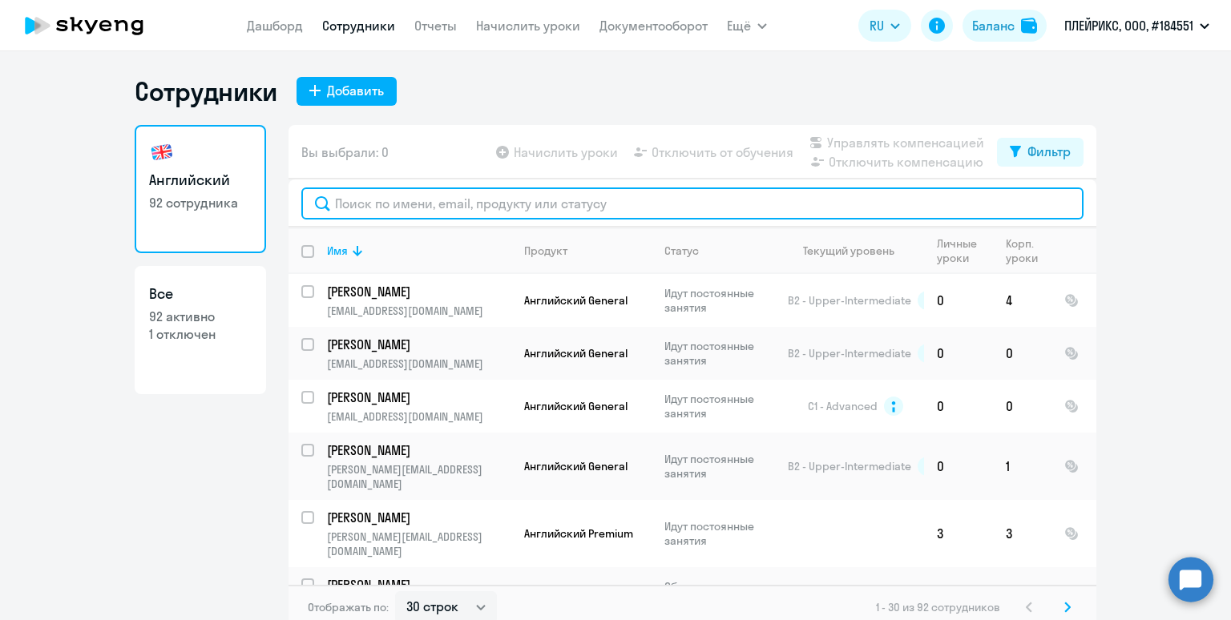
click at [407, 203] on input "text" at bounding box center [692, 204] width 782 height 32
paste input "Шпаковская"
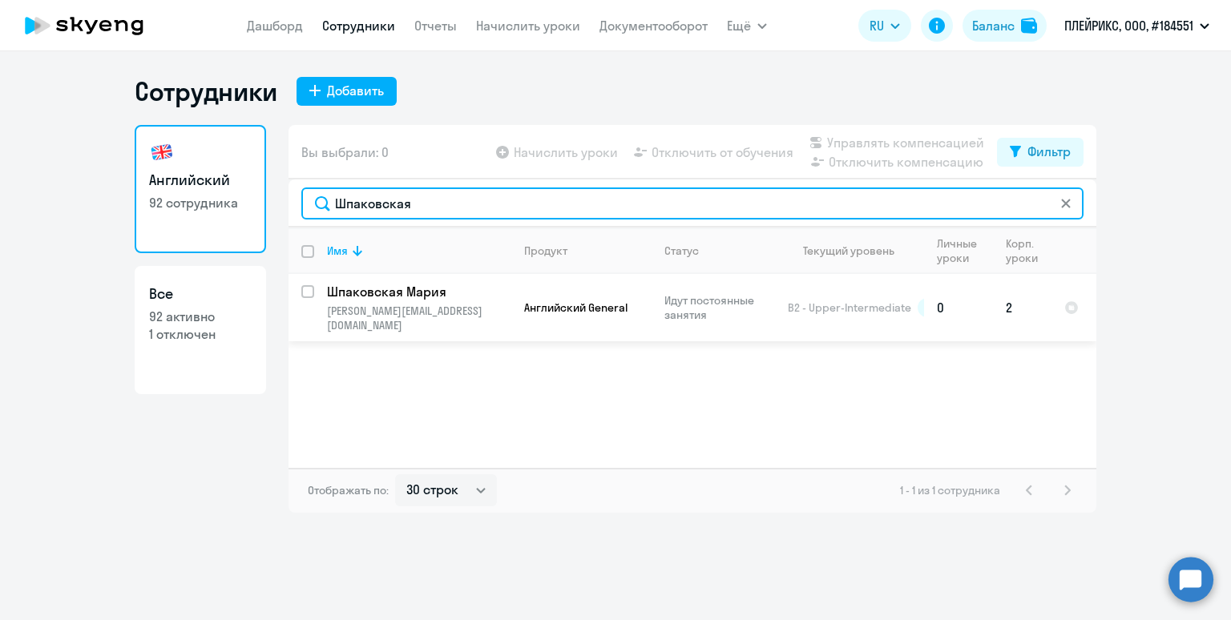
type input "Шпаковская"
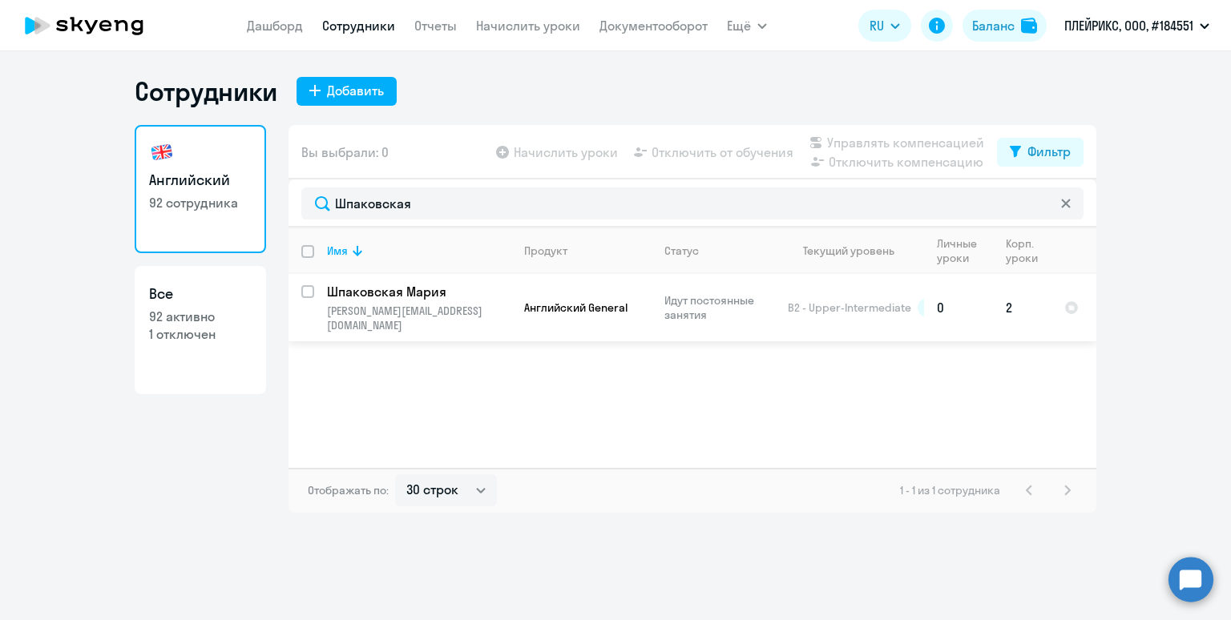
click at [310, 290] on input "select row 14339061" at bounding box center [317, 301] width 32 height 32
checkbox input "true"
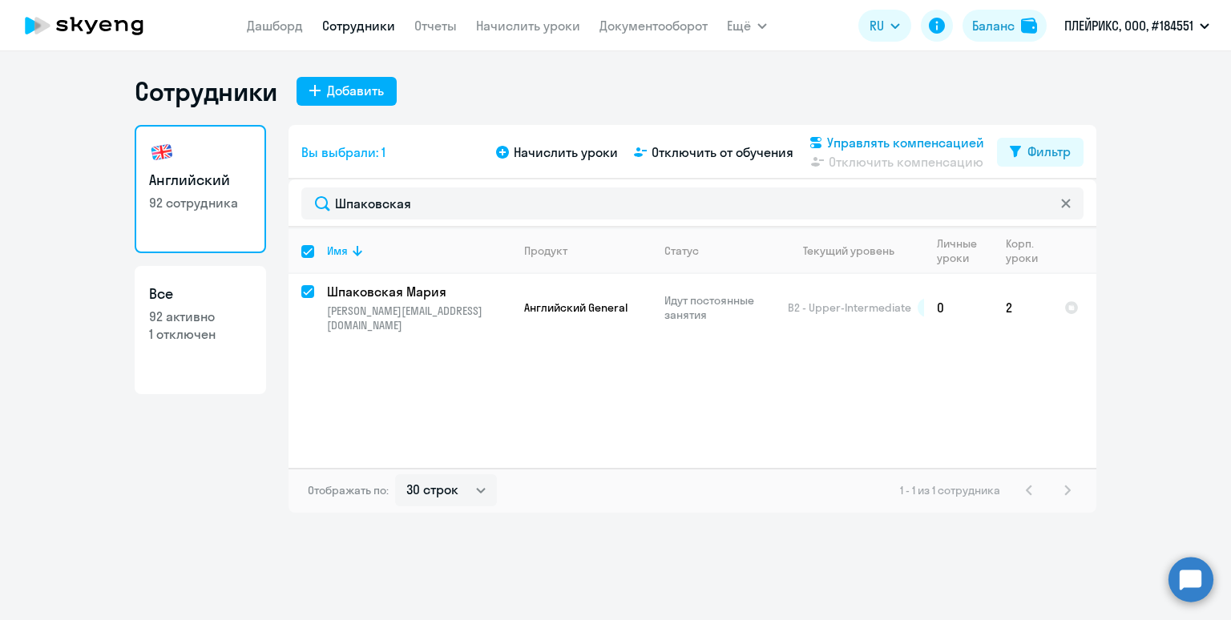
click at [912, 146] on span "Управлять компенсацией" at bounding box center [905, 142] width 157 height 19
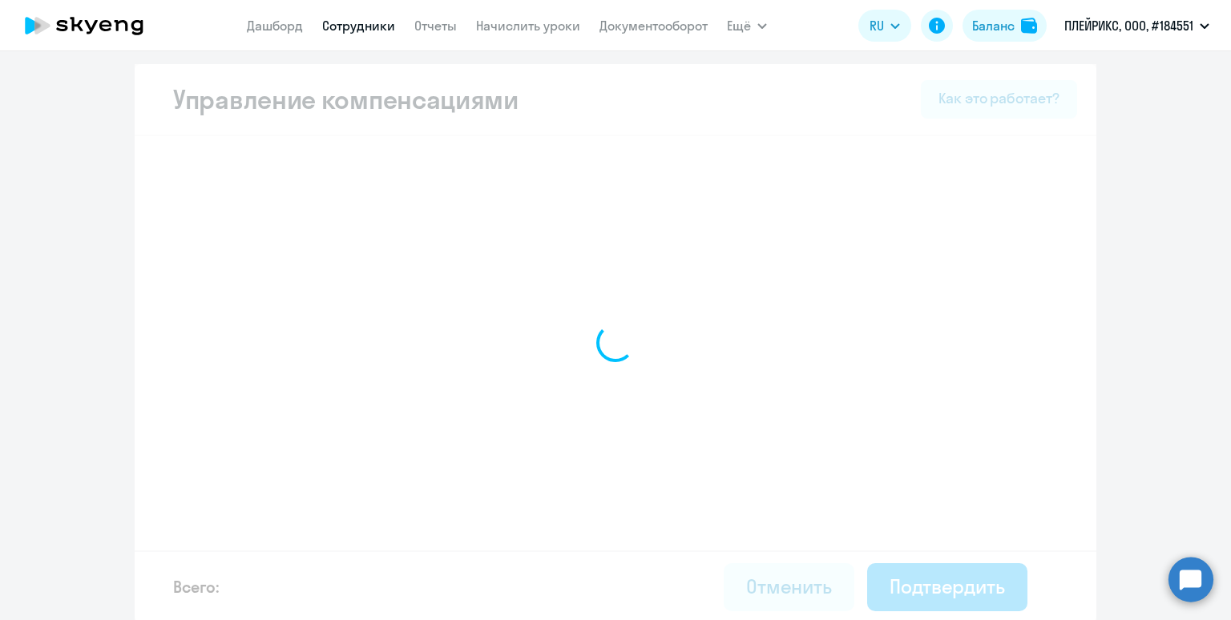
select select "MONTHLY"
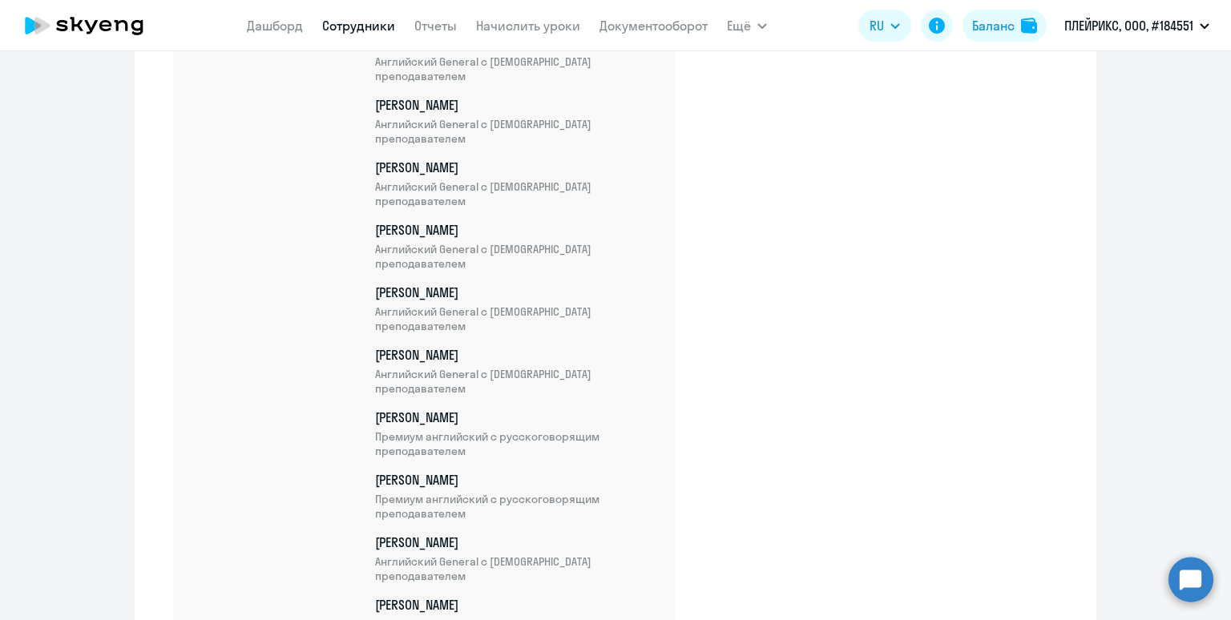
scroll to position [5423, 0]
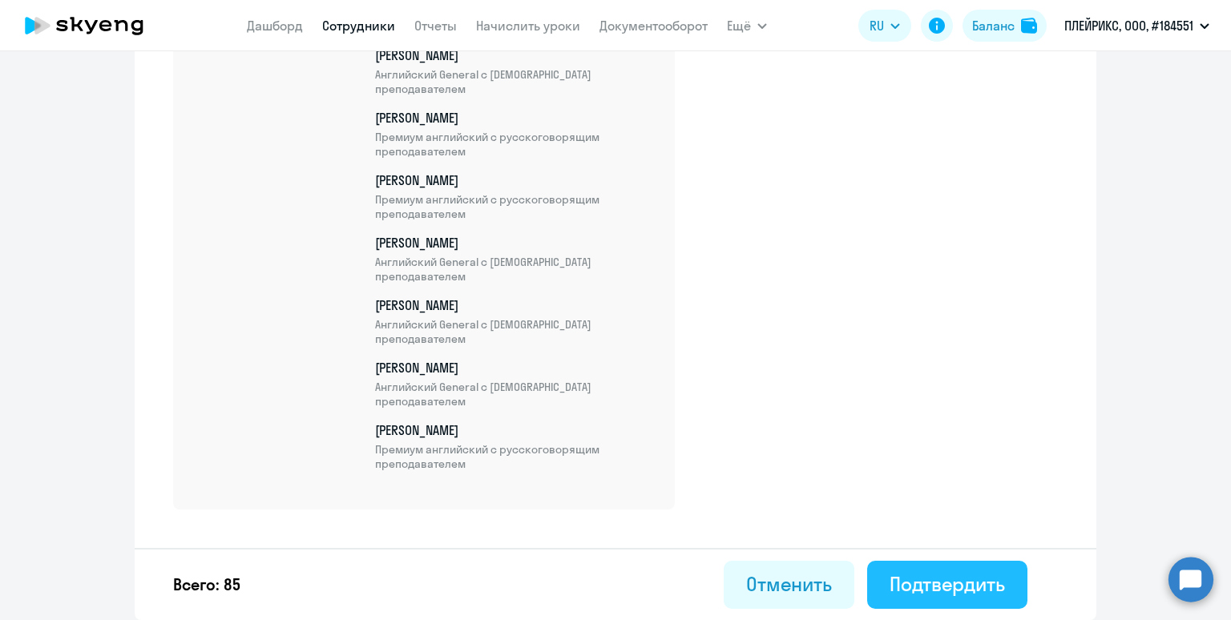
click at [892, 592] on div "Подтвердить" at bounding box center [947, 585] width 115 height 26
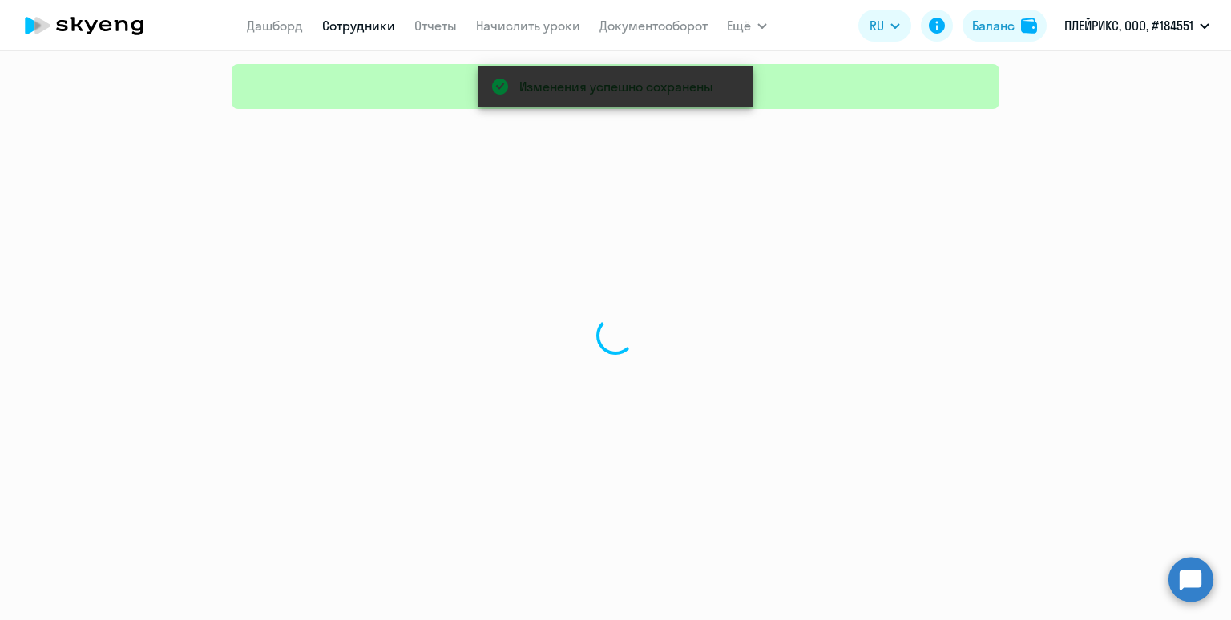
select select "30"
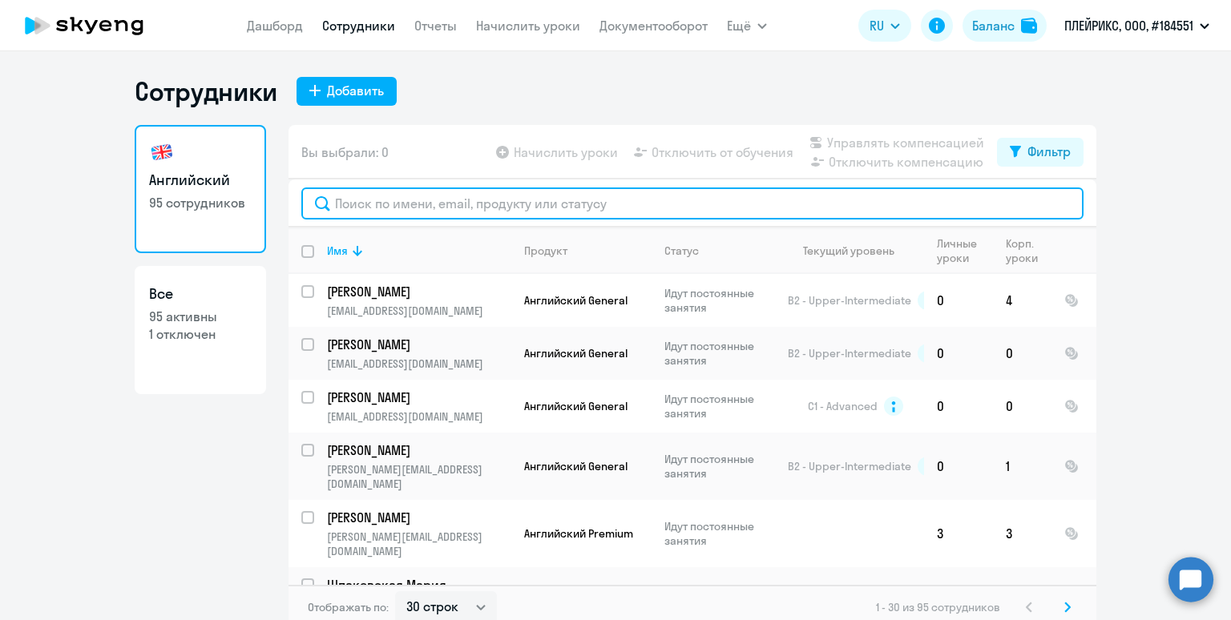
click at [406, 202] on input "text" at bounding box center [692, 204] width 782 height 32
paste input "Шпаковская"
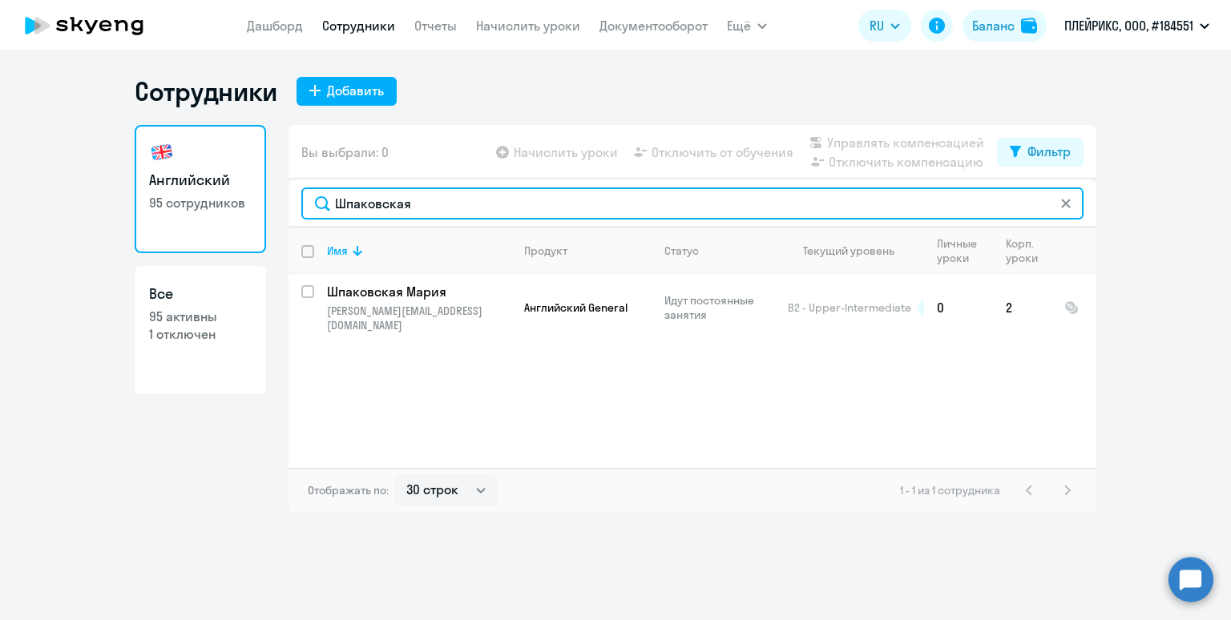
drag, startPoint x: 419, startPoint y: 205, endPoint x: 281, endPoint y: 176, distance: 141.6
click at [281, 176] on div "Английский 95 сотрудников Все 95 активны 1 отключен Вы выбрали: 0 Начислить уро…" at bounding box center [616, 319] width 962 height 388
paste input "[PERSON_NAME]"
type input "Ревелева"
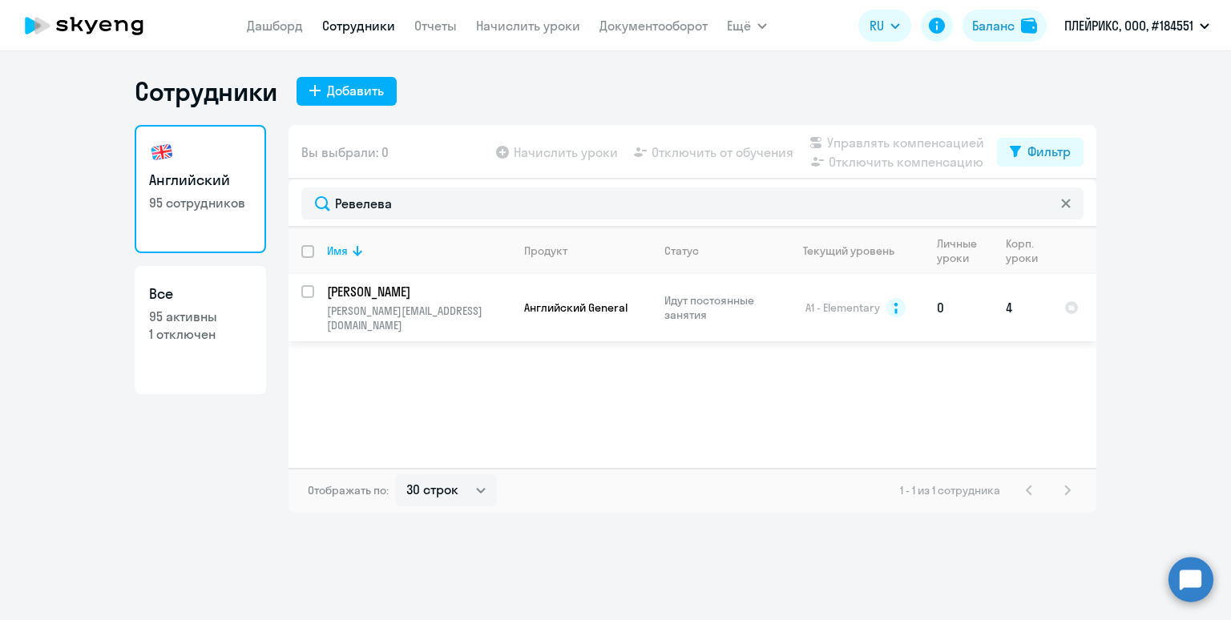
click at [301, 291] on input "select row 14560277" at bounding box center [317, 301] width 32 height 32
checkbox input "true"
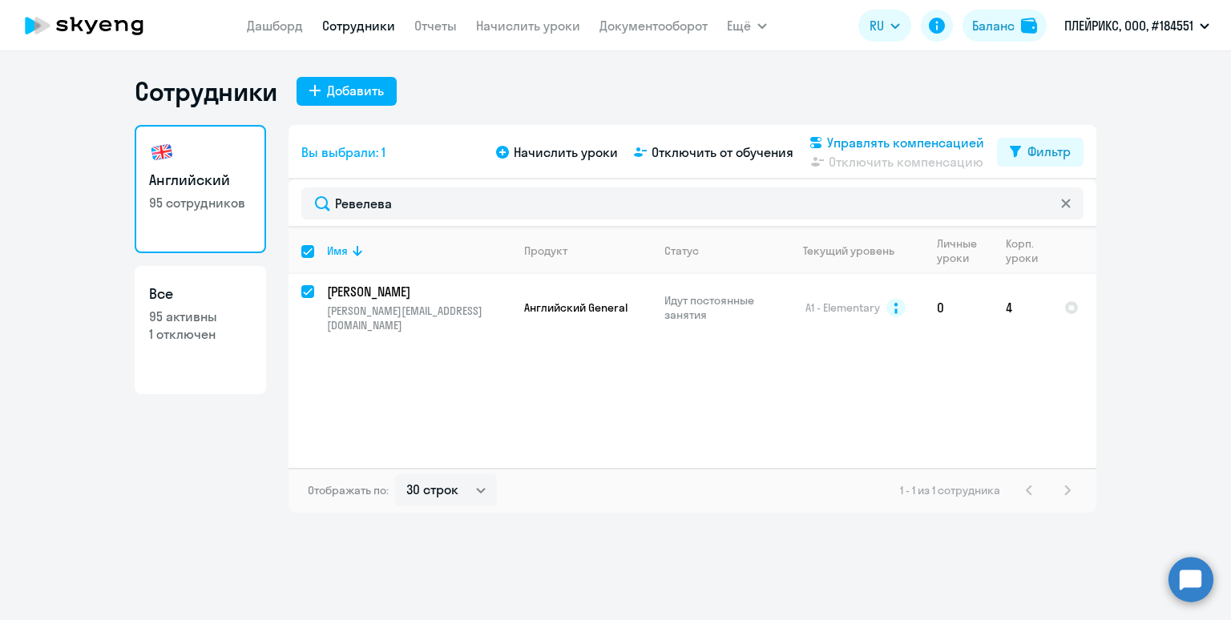
click at [903, 143] on span "Управлять компенсацией" at bounding box center [905, 142] width 157 height 19
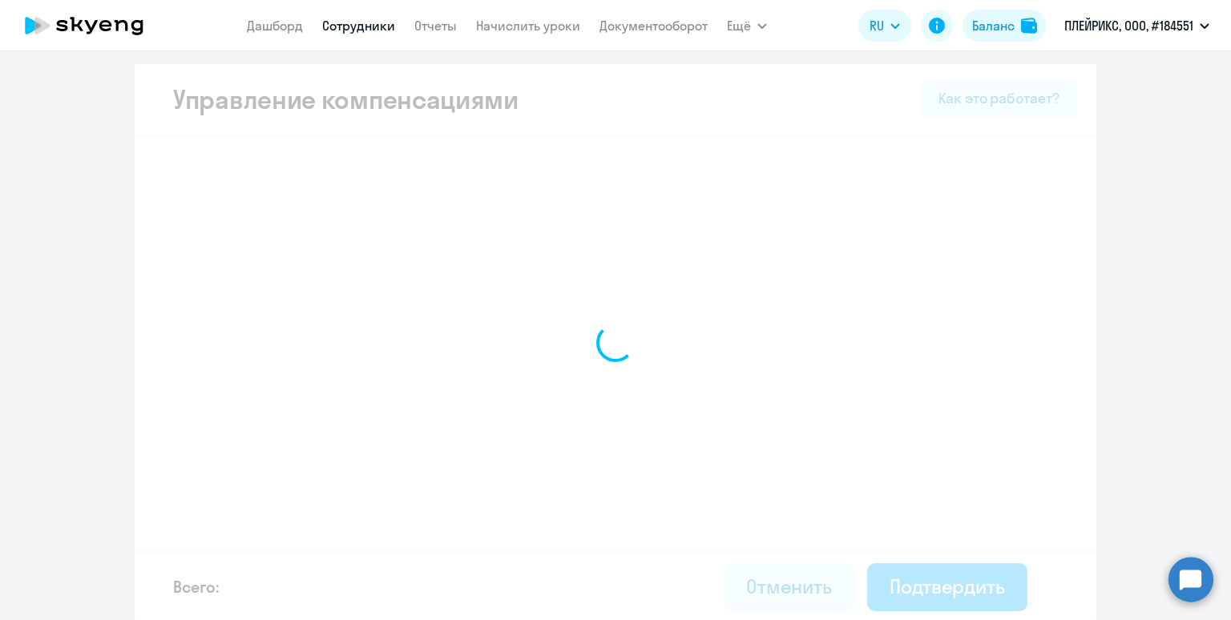
select select "MONTHLY"
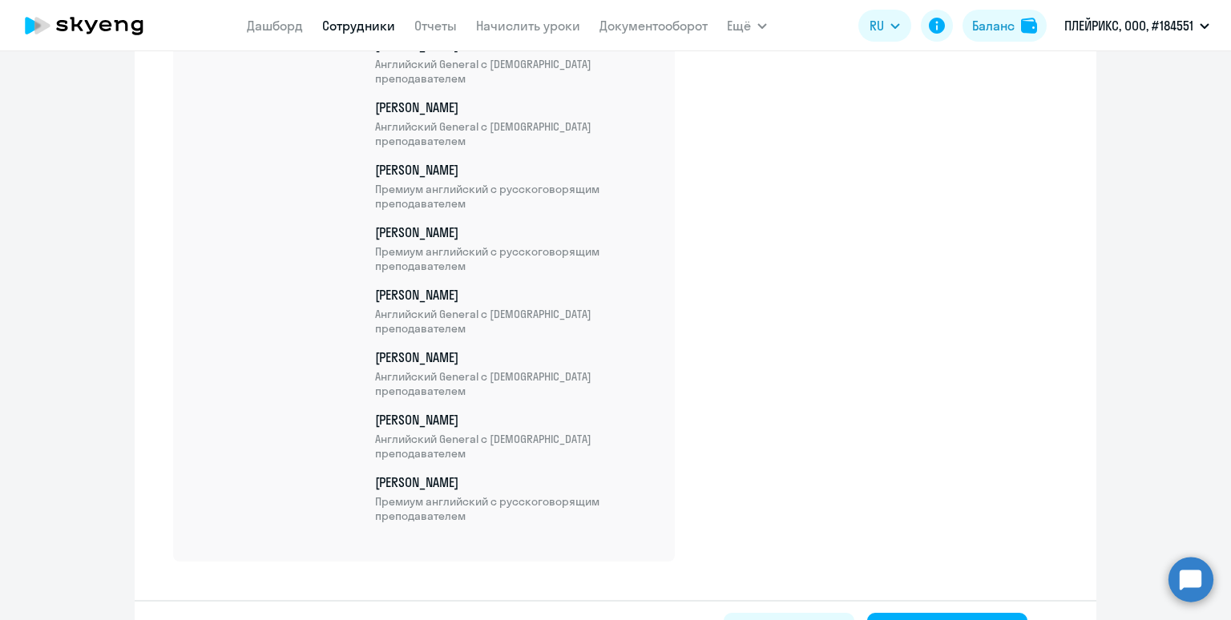
scroll to position [5611, 0]
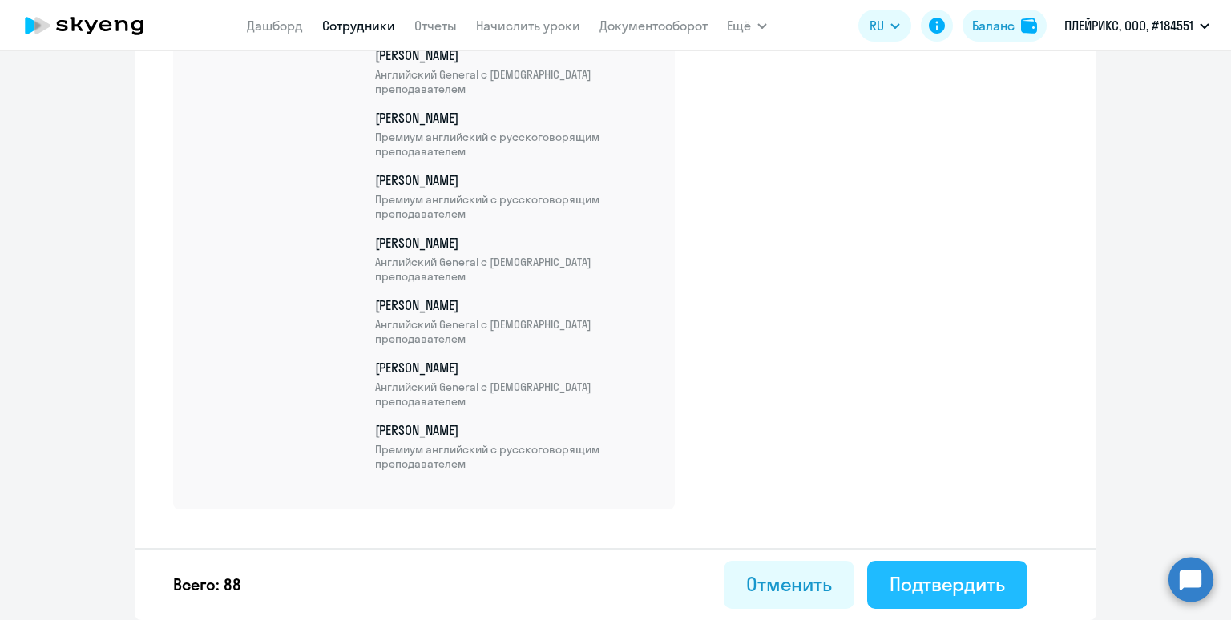
click at [943, 580] on div "Подтвердить" at bounding box center [947, 585] width 115 height 26
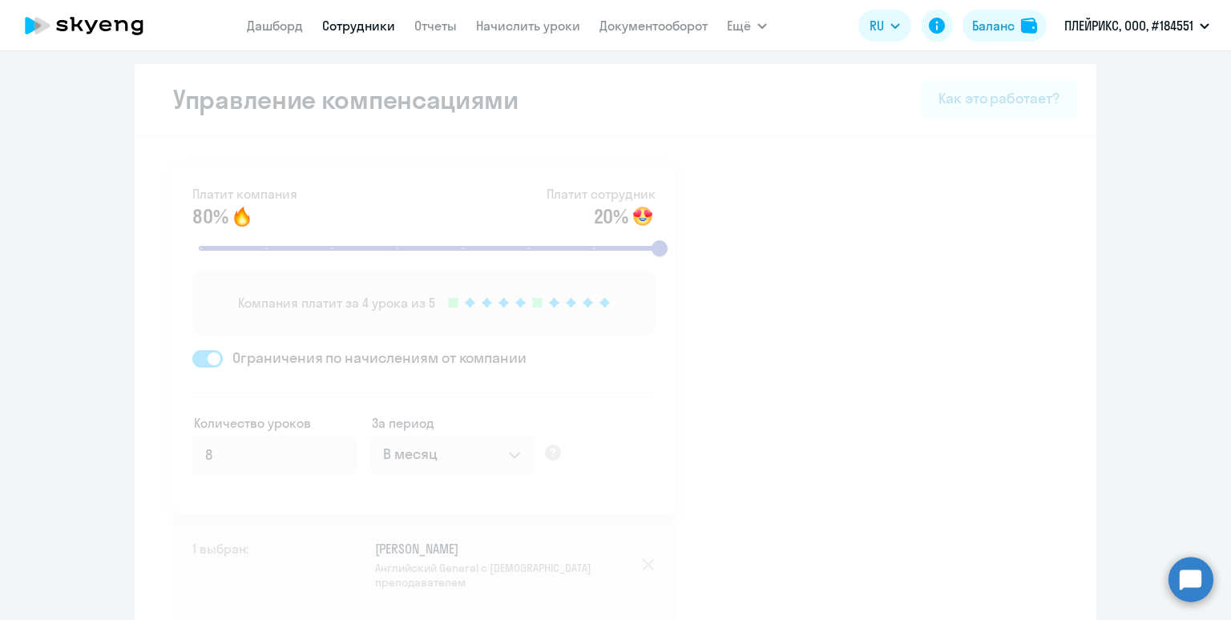
select select "30"
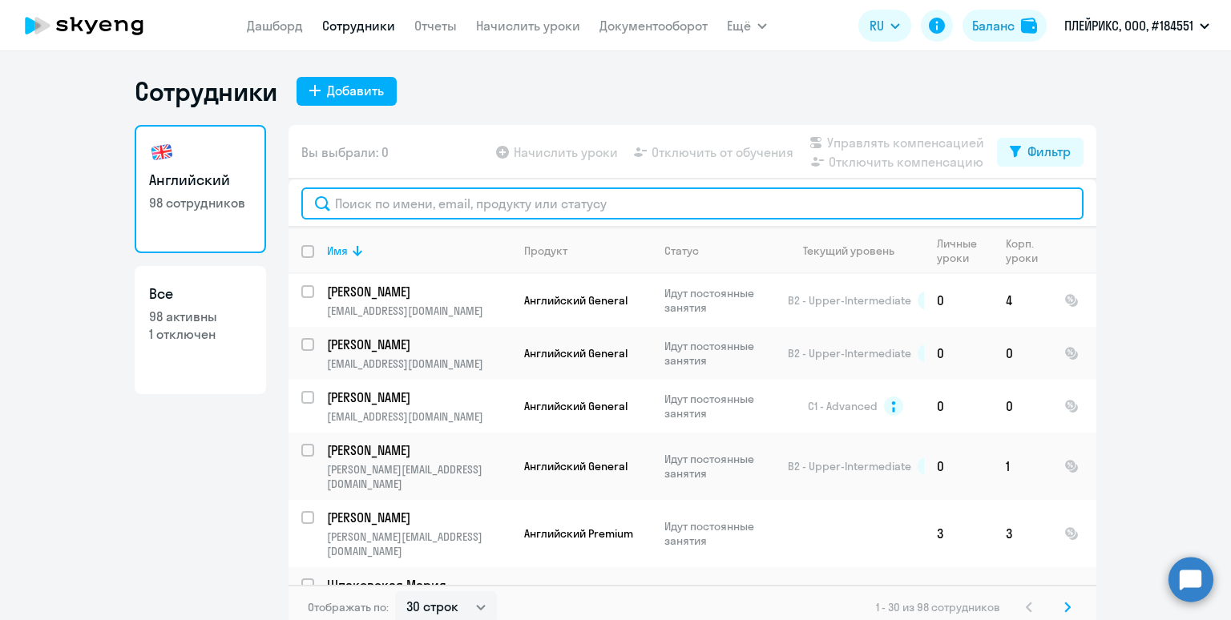
click at [411, 208] on input "text" at bounding box center [692, 204] width 782 height 32
paste input "[PERSON_NAME]"
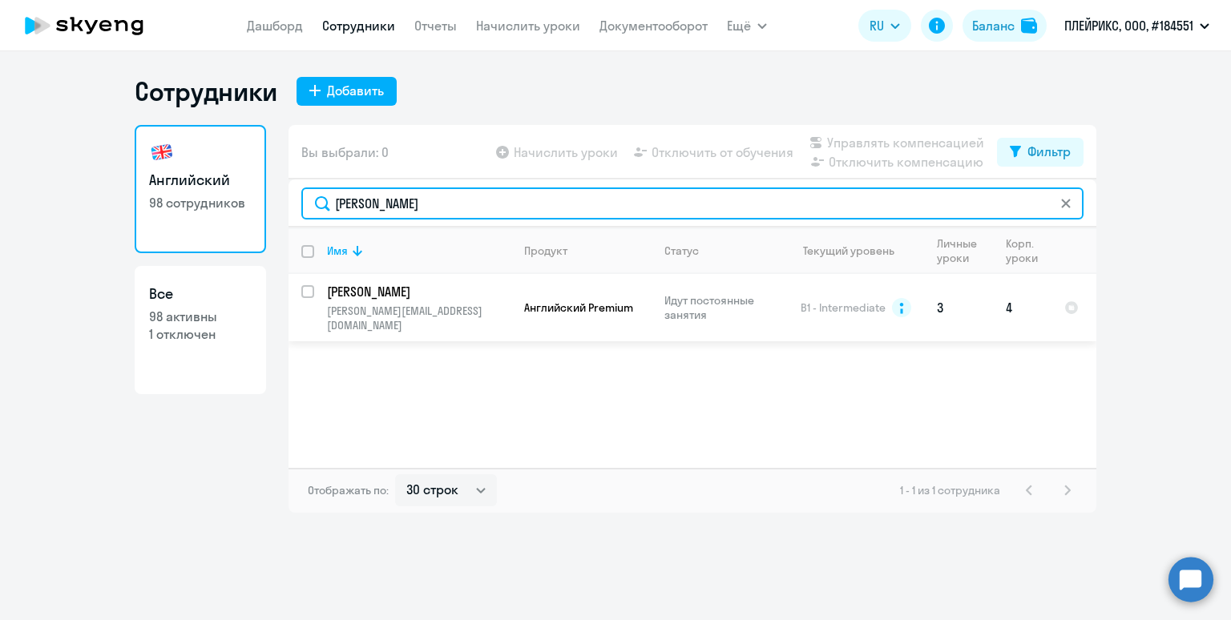
type input "[PERSON_NAME]"
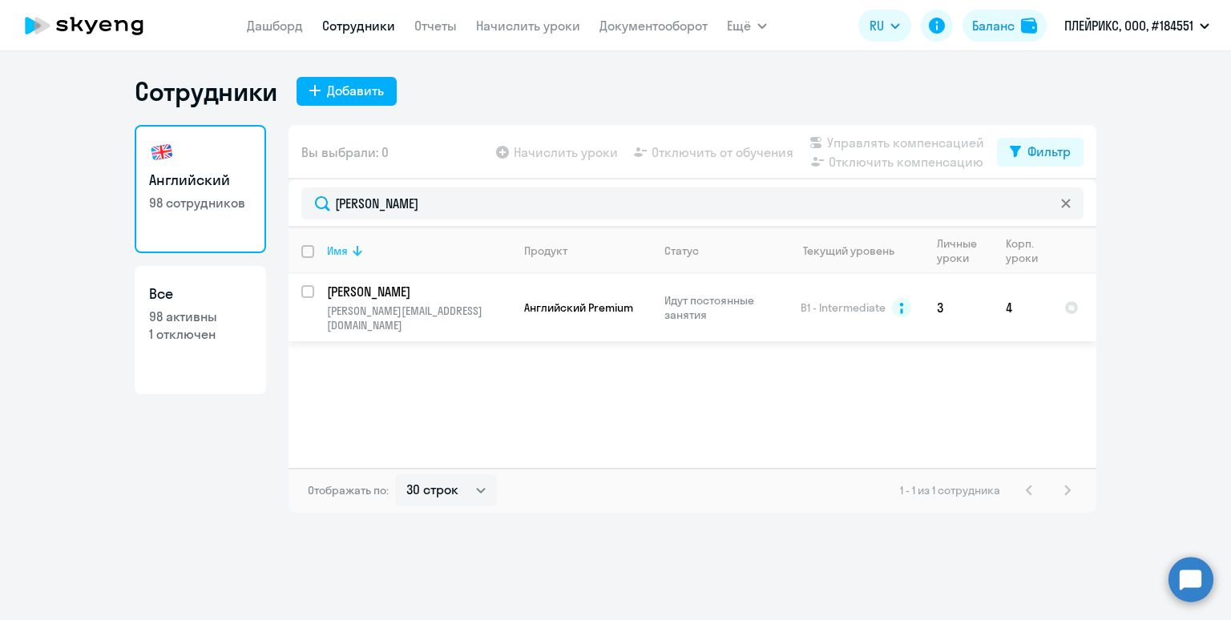
drag, startPoint x: 307, startPoint y: 293, endPoint x: 427, endPoint y: 234, distance: 133.7
click at [308, 293] on input "select row 14782668" at bounding box center [317, 301] width 32 height 32
checkbox input "true"
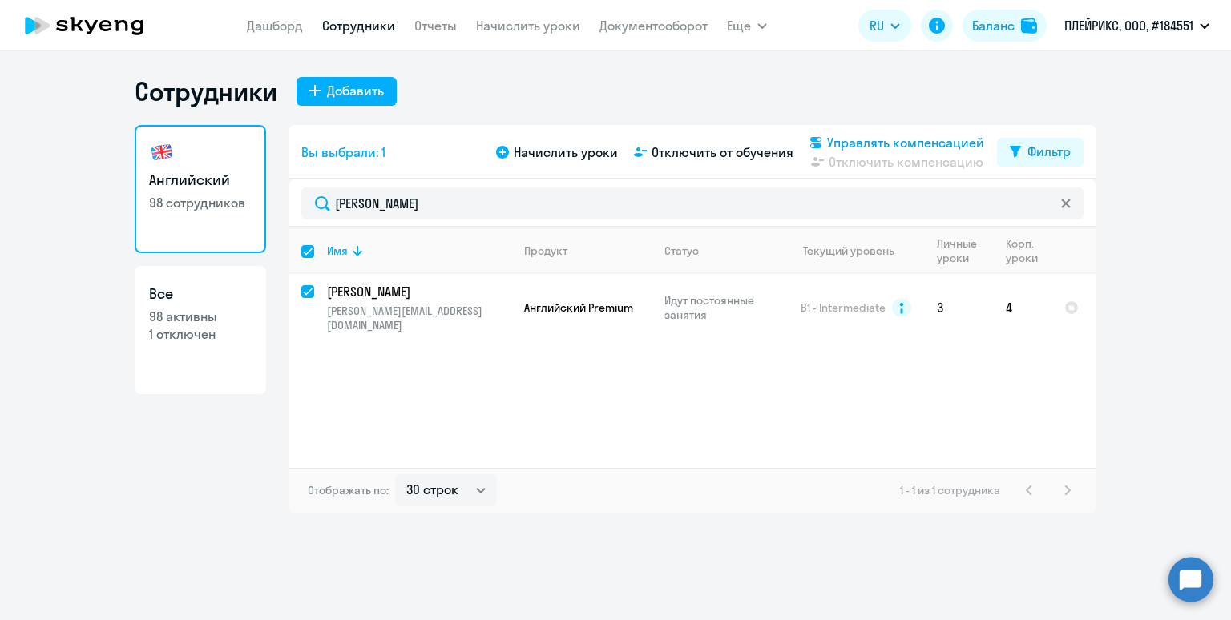
click at [851, 139] on span "Управлять компенсацией" at bounding box center [905, 142] width 157 height 19
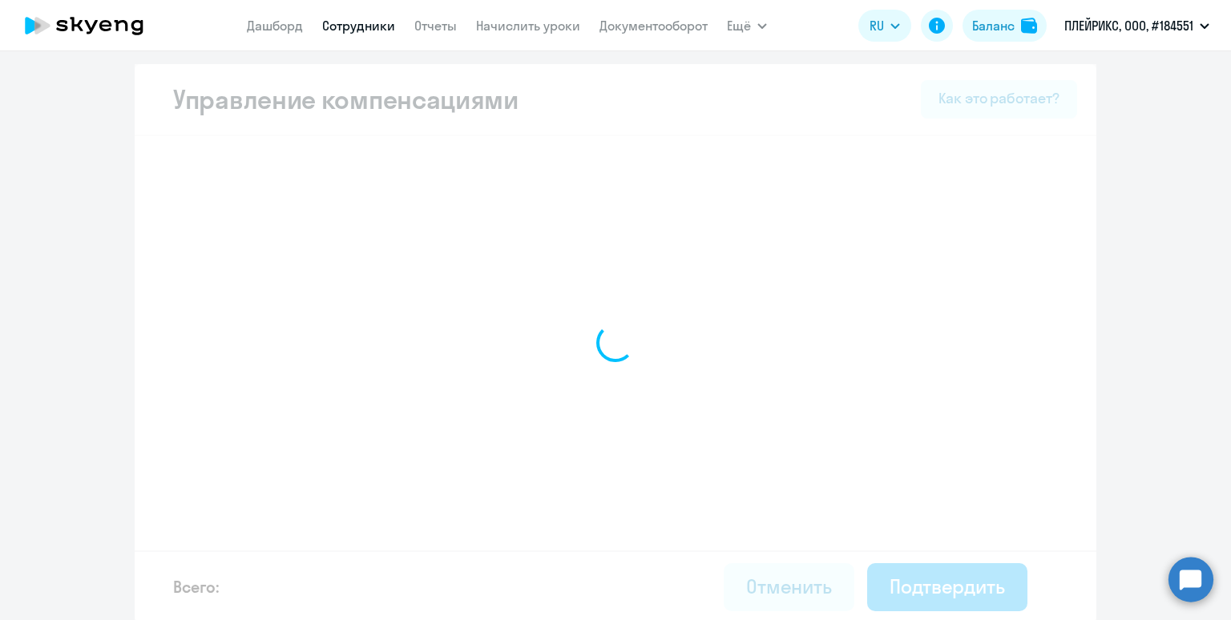
select select "MONTHLY"
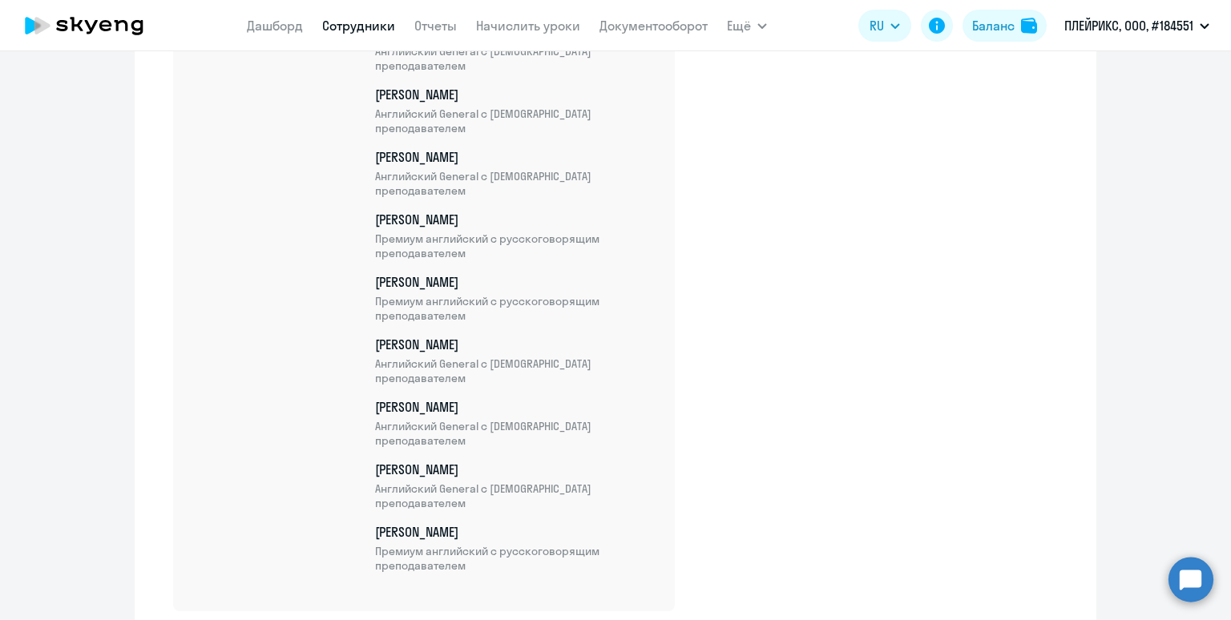
scroll to position [5673, 0]
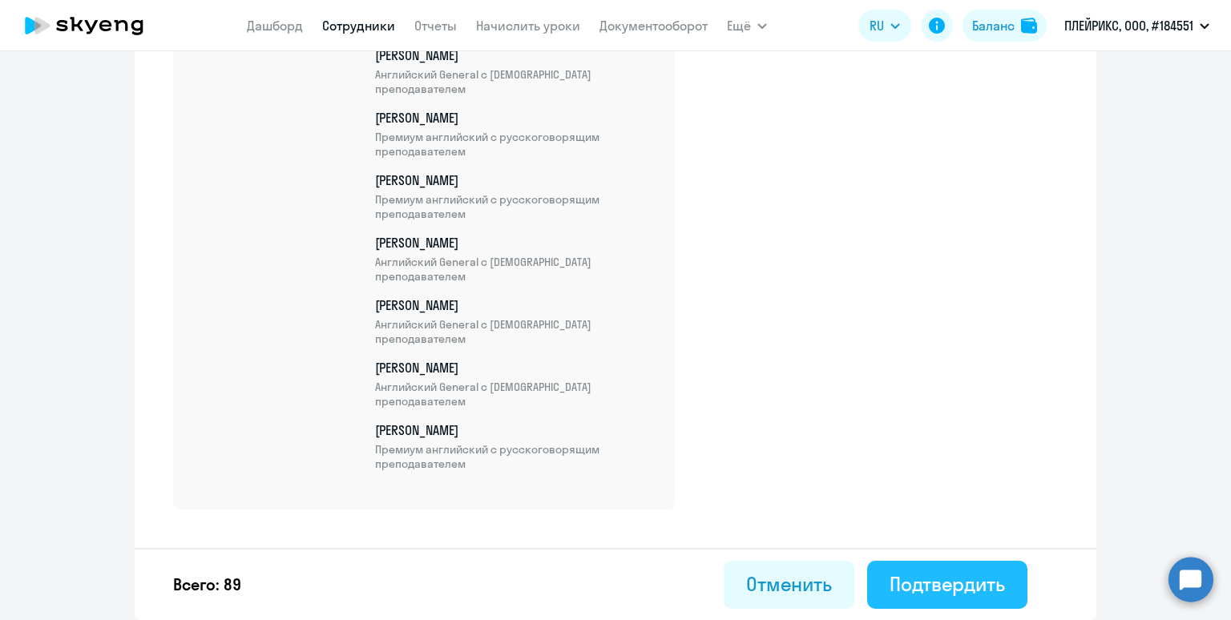
click at [924, 581] on div "Подтвердить" at bounding box center [947, 585] width 115 height 26
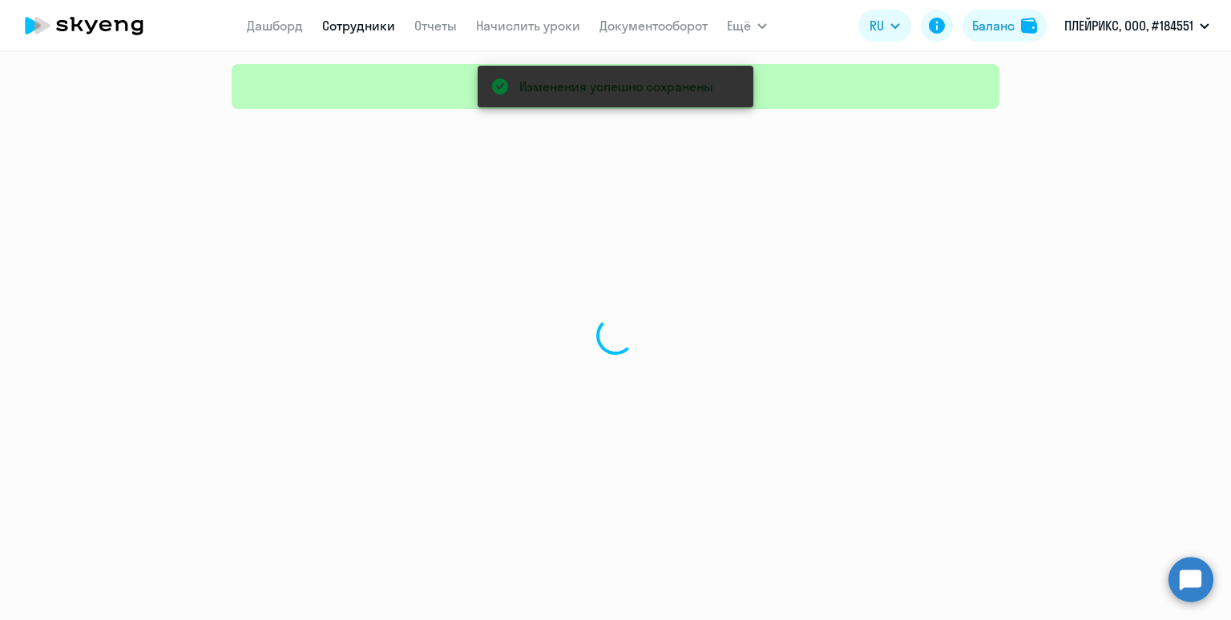
select select "30"
